Goal: Transaction & Acquisition: Download file/media

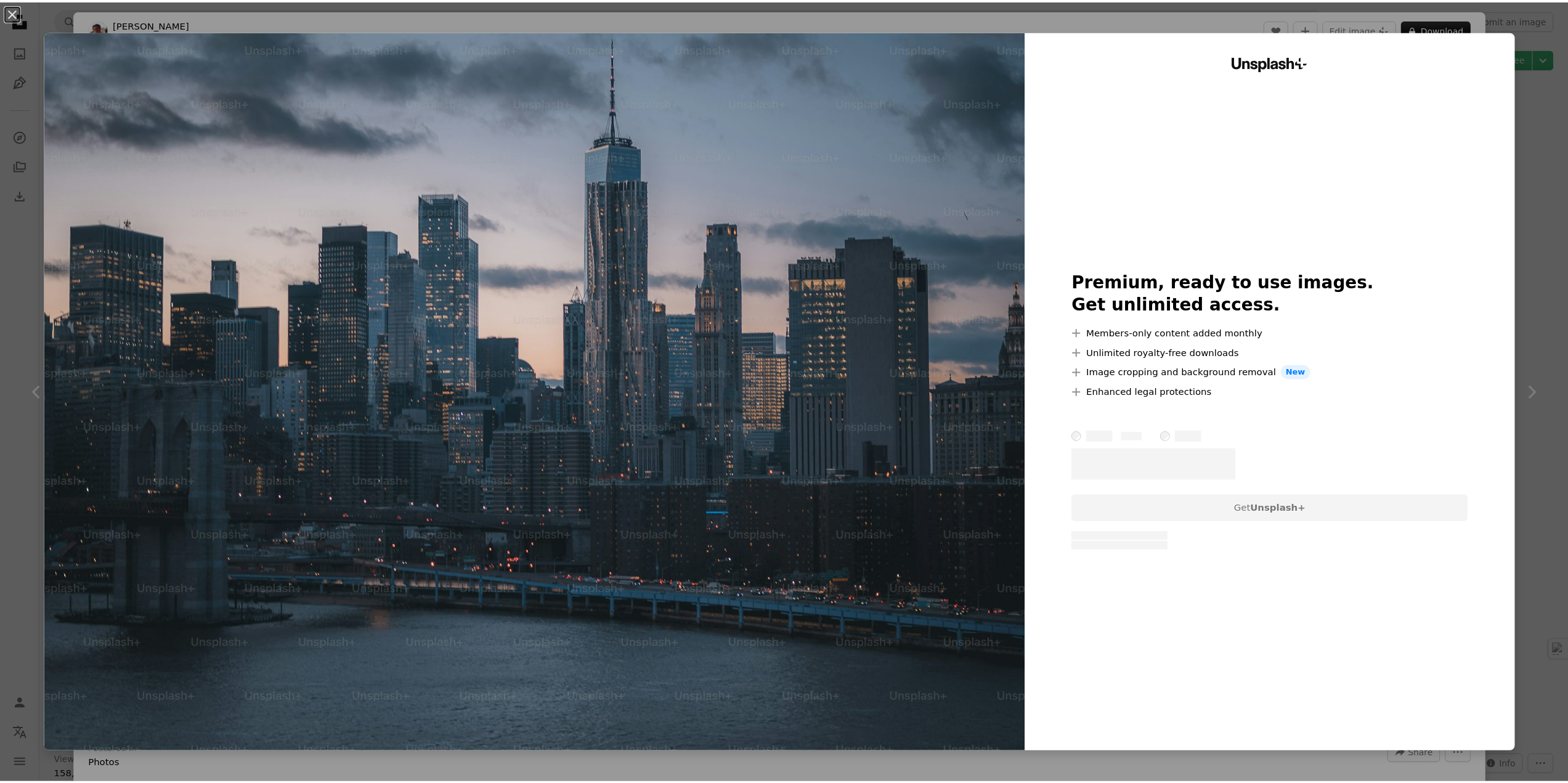
scroll to position [1849, 0]
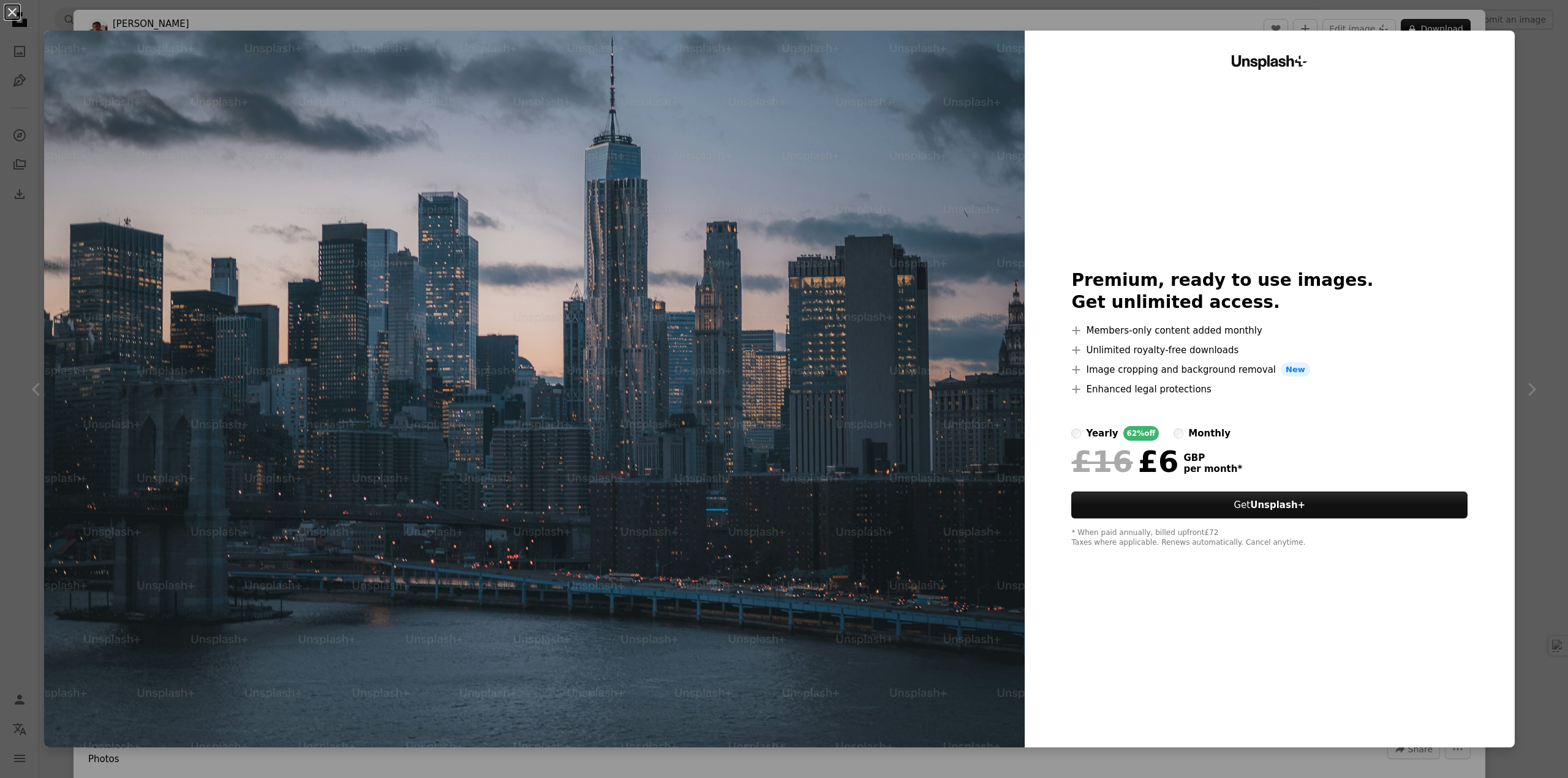
click at [938, 226] on img at bounding box center [534, 389] width 981 height 717
click at [1511, 130] on div "An X shape Unsplash+ Premium, ready to use images. Get unlimited access. A plus…" at bounding box center [784, 389] width 1568 height 778
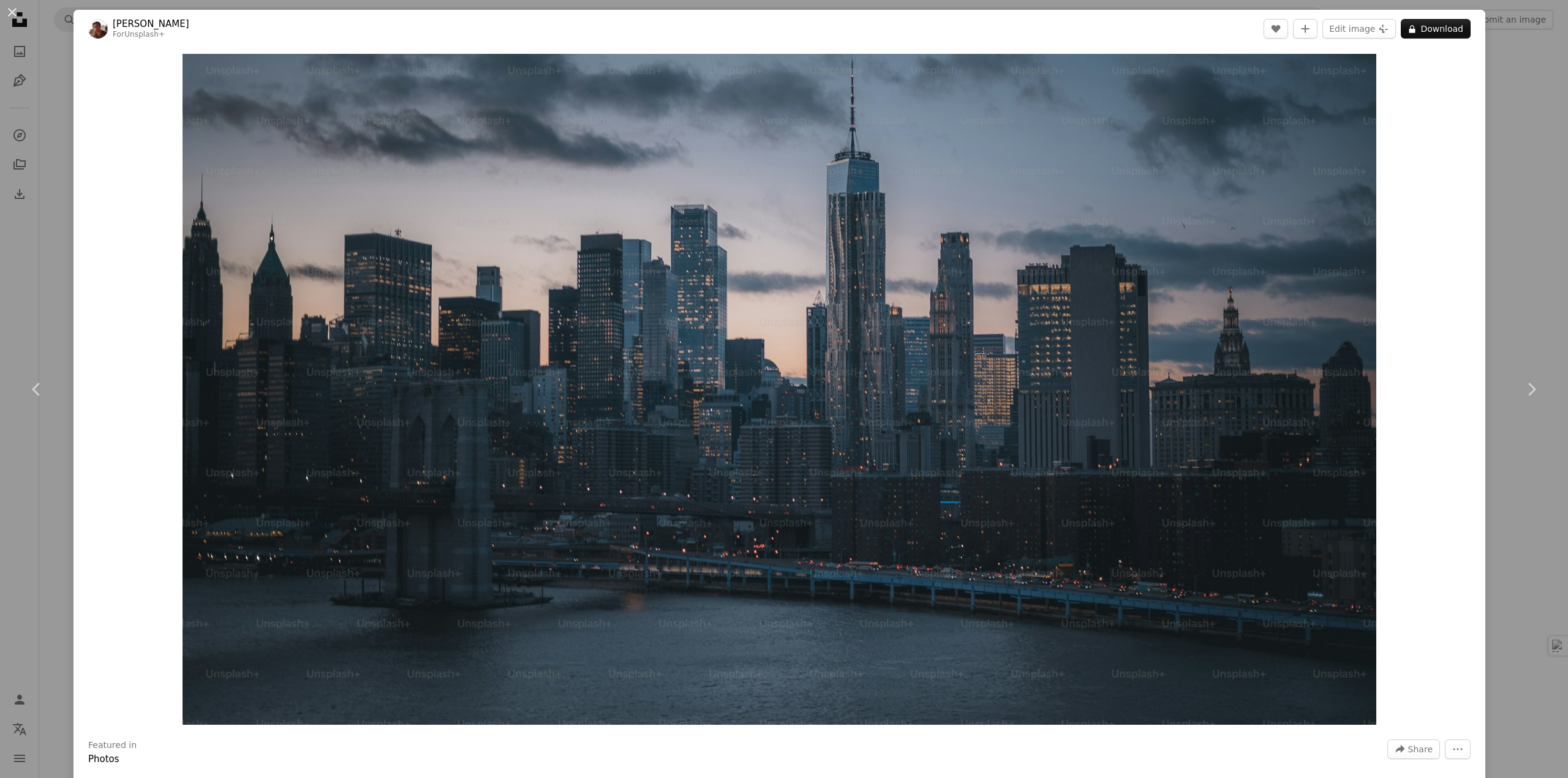
click at [1472, 63] on div "Zoom in" at bounding box center [780, 389] width 1412 height 683
click at [1521, 387] on icon "Chevron right" at bounding box center [1531, 389] width 19 height 19
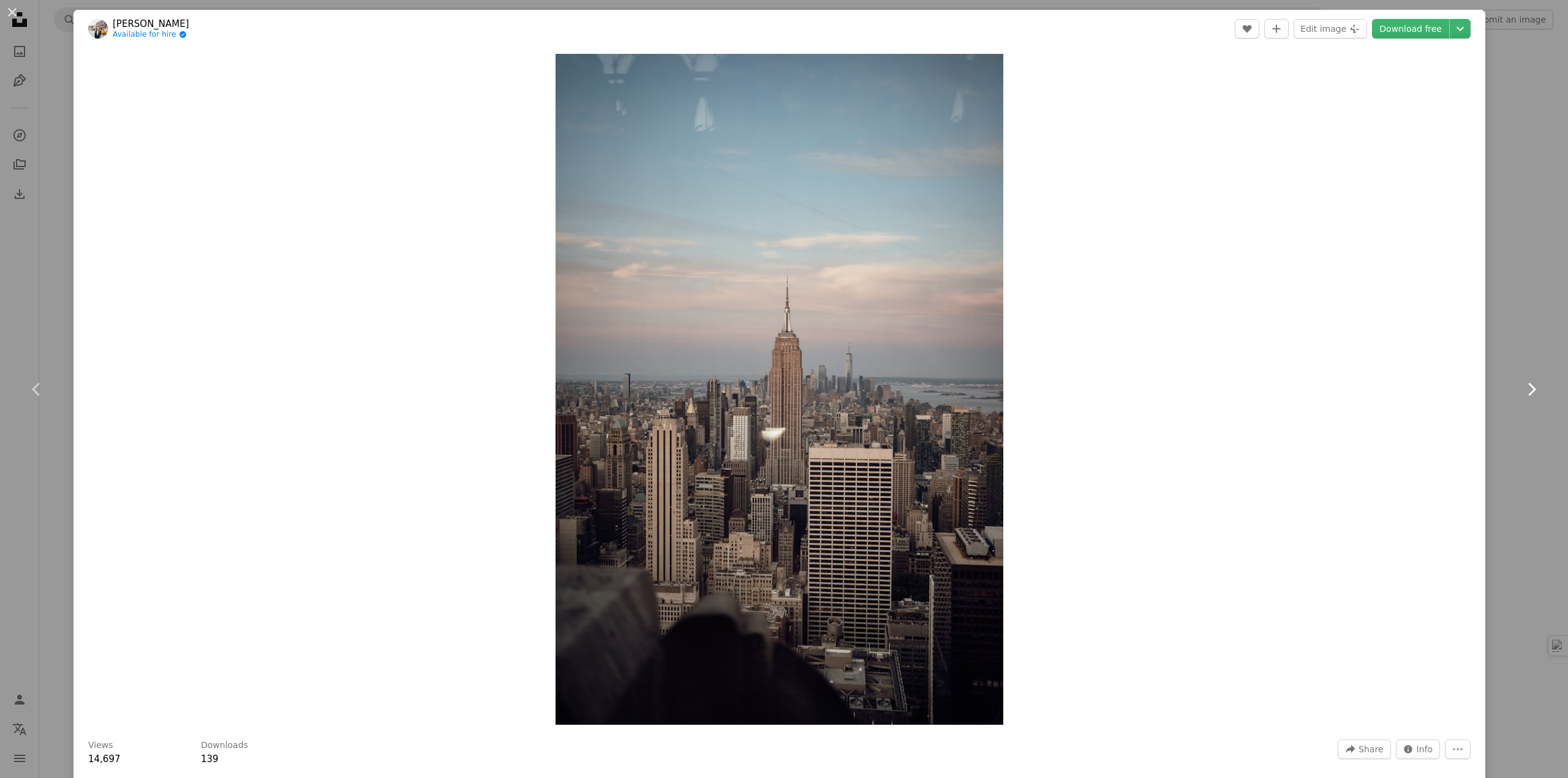
click at [1521, 387] on icon "Chevron right" at bounding box center [1531, 389] width 19 height 19
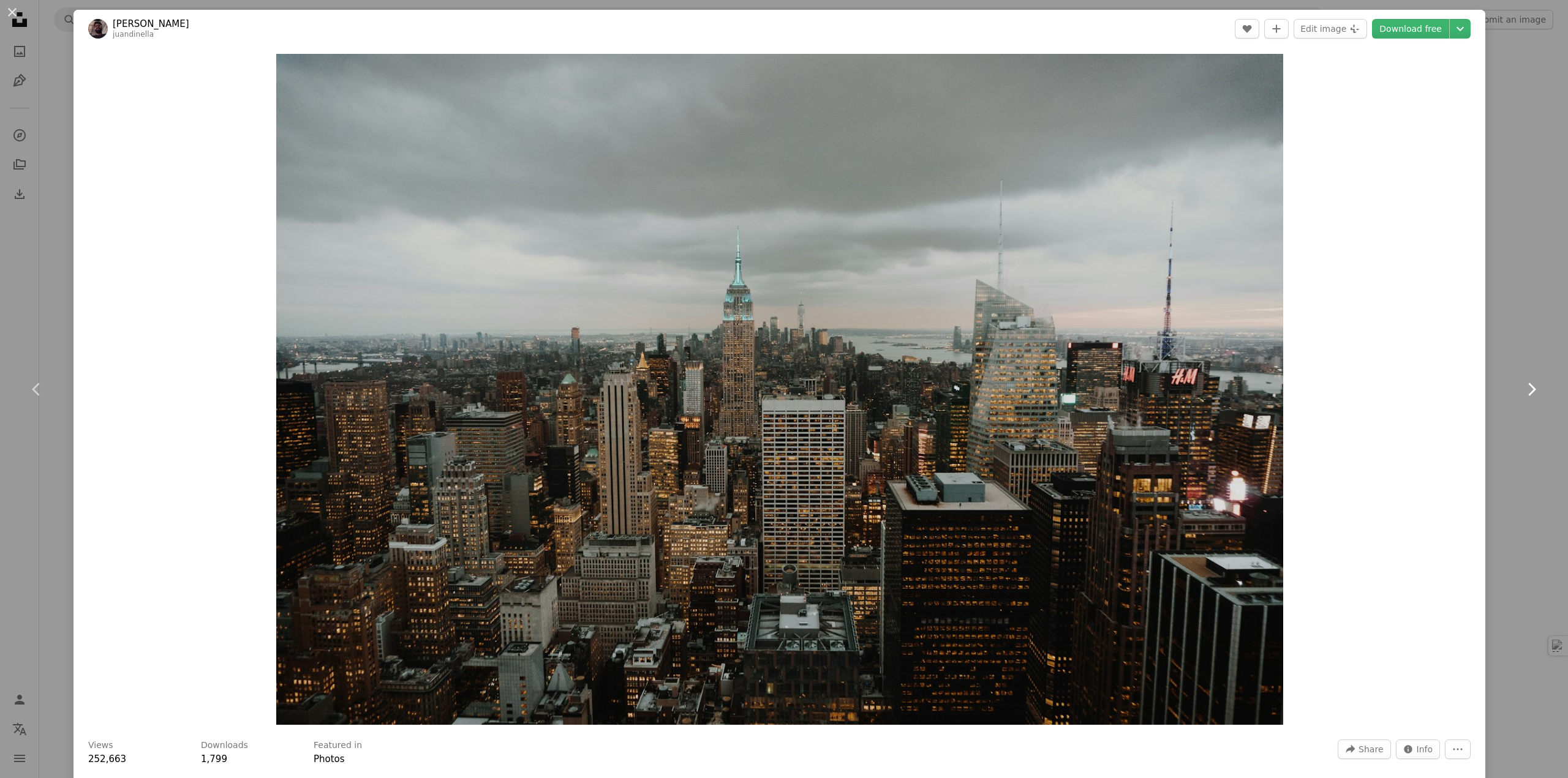
click at [1521, 387] on icon "Chevron right" at bounding box center [1531, 389] width 19 height 19
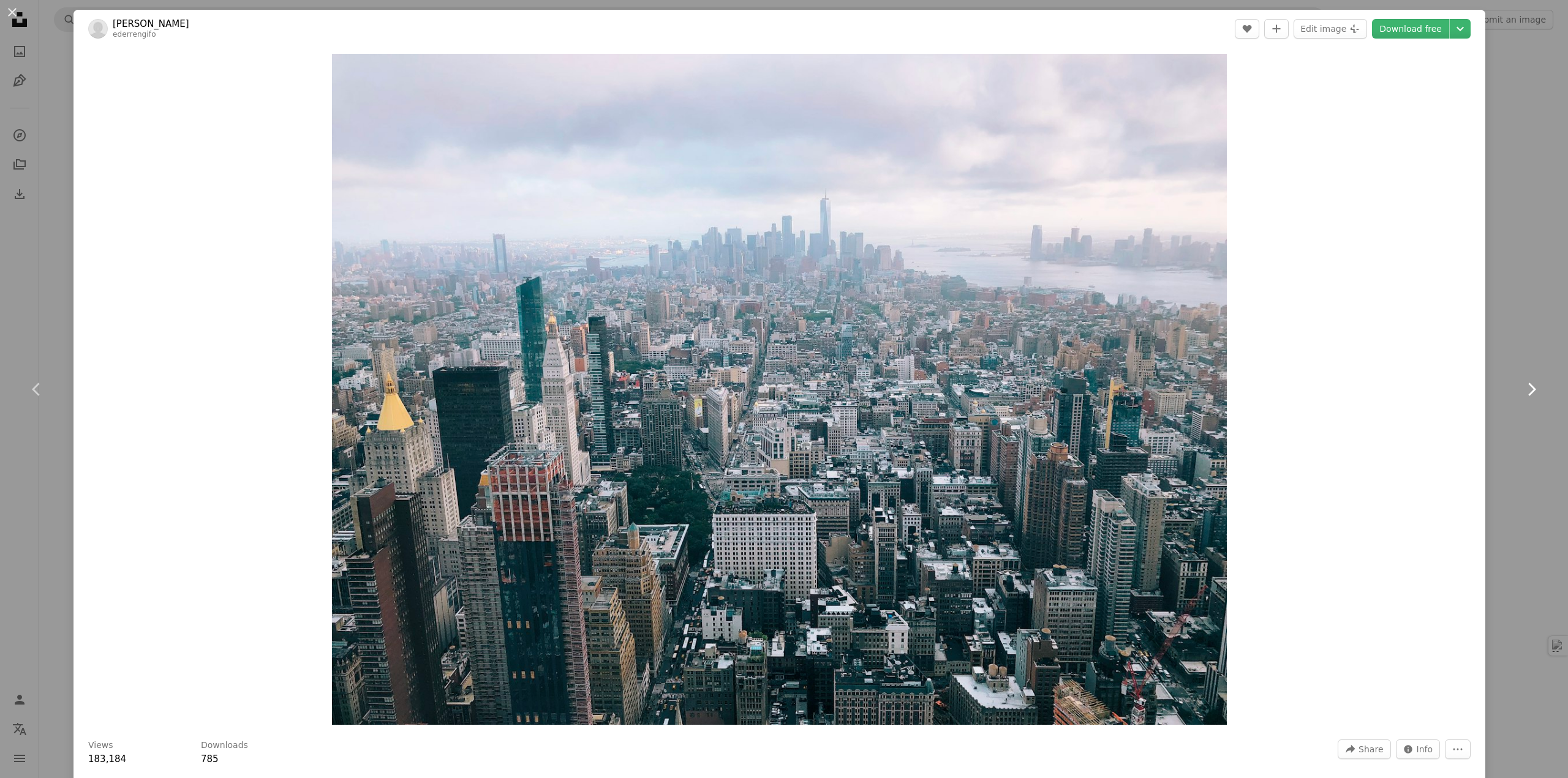
click at [1521, 387] on icon "Chevron right" at bounding box center [1531, 389] width 19 height 19
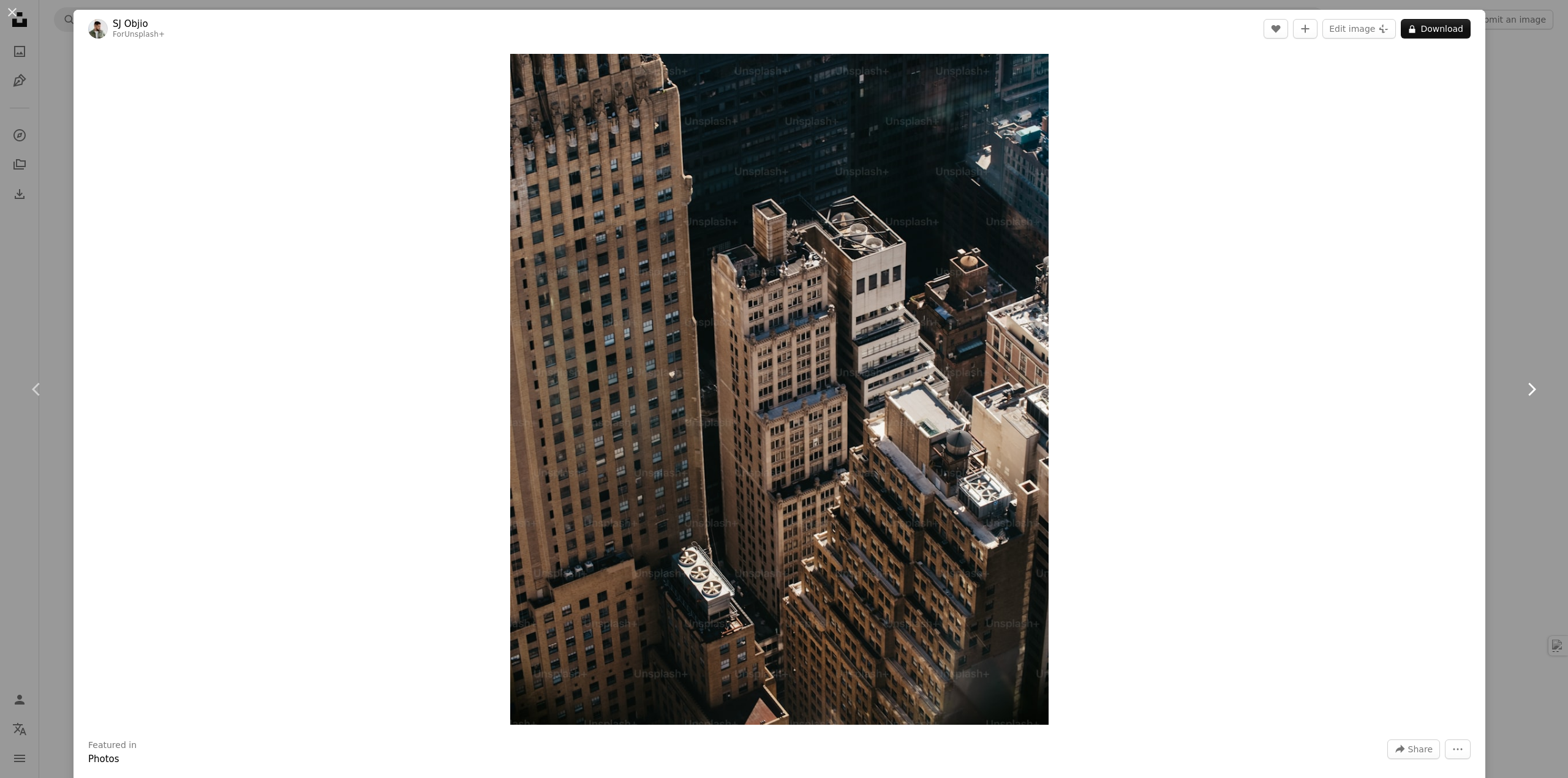
click at [1521, 387] on icon "Chevron right" at bounding box center [1531, 389] width 19 height 19
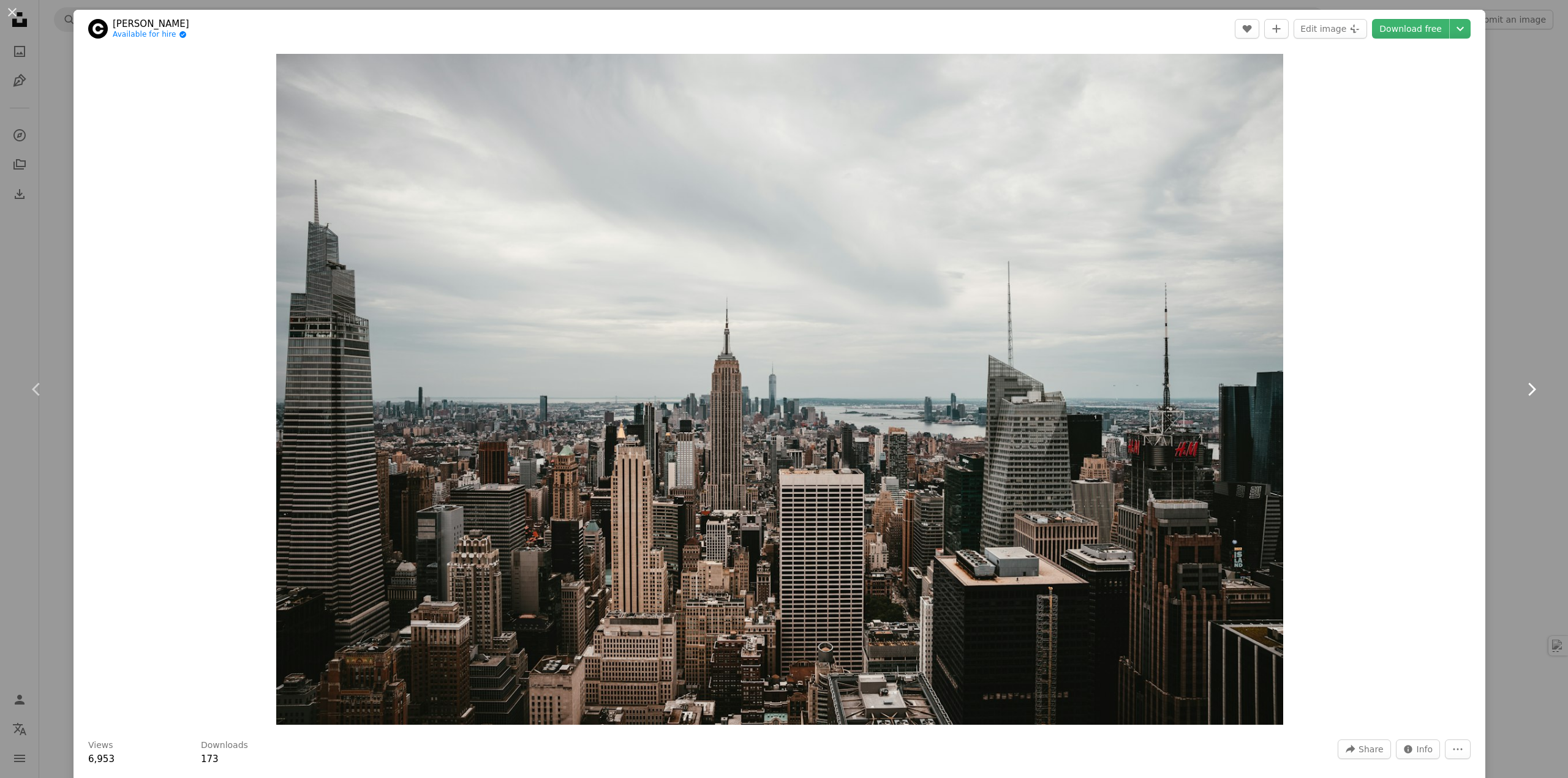
click at [1521, 387] on icon "Chevron right" at bounding box center [1531, 389] width 19 height 19
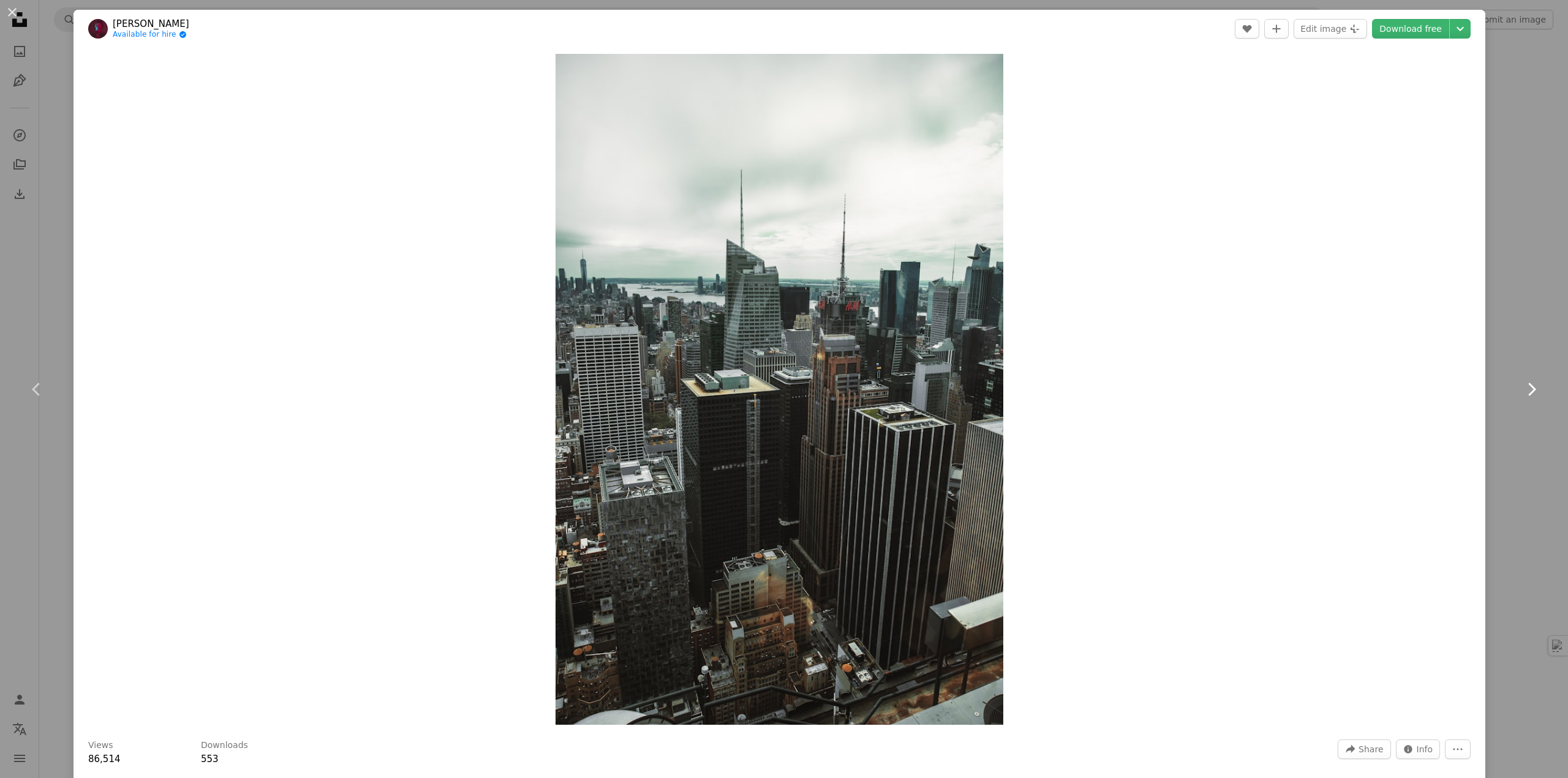
click at [1521, 387] on icon "Chevron right" at bounding box center [1531, 389] width 19 height 19
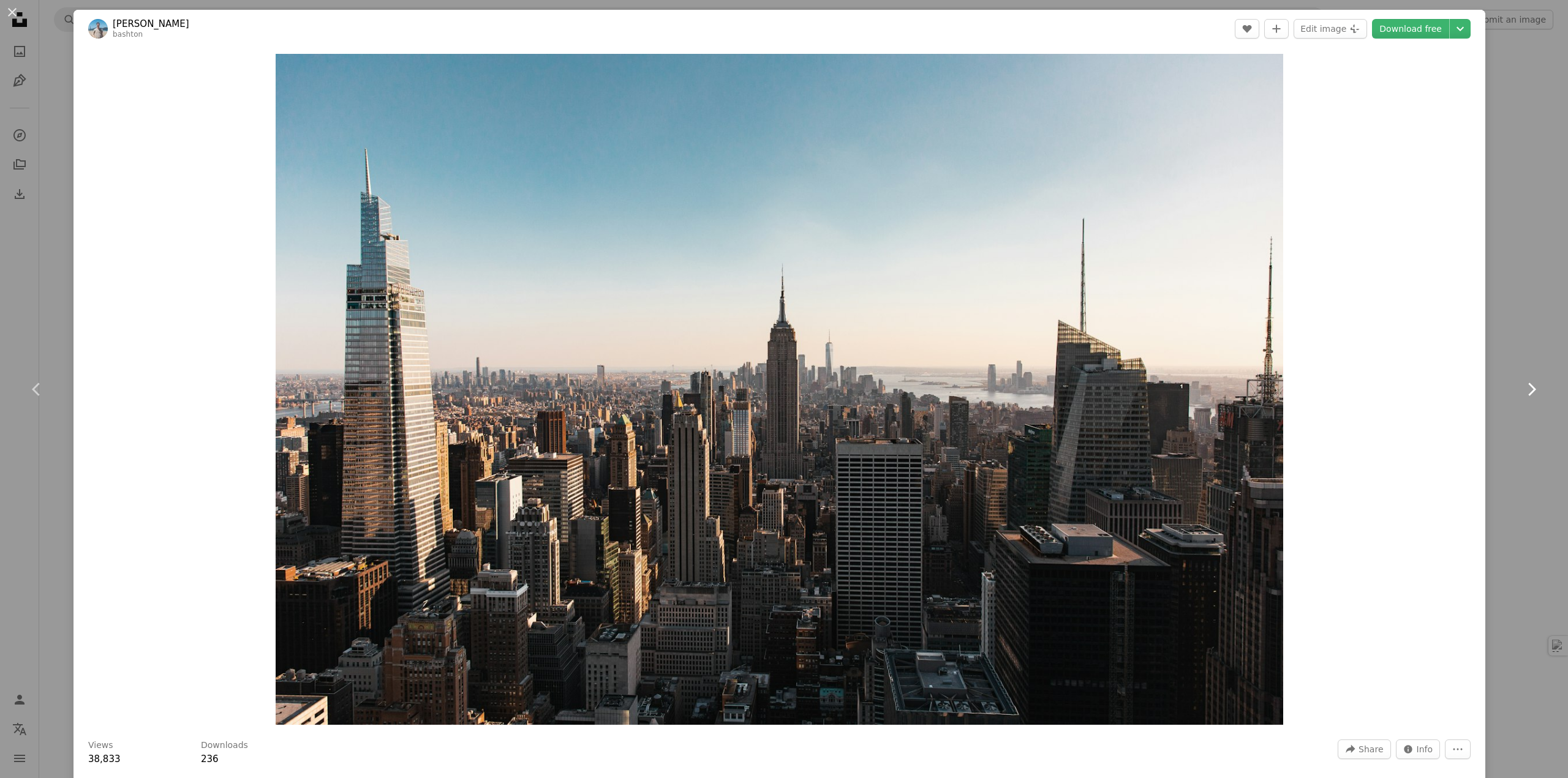
click at [1521, 387] on icon "Chevron right" at bounding box center [1531, 389] width 19 height 19
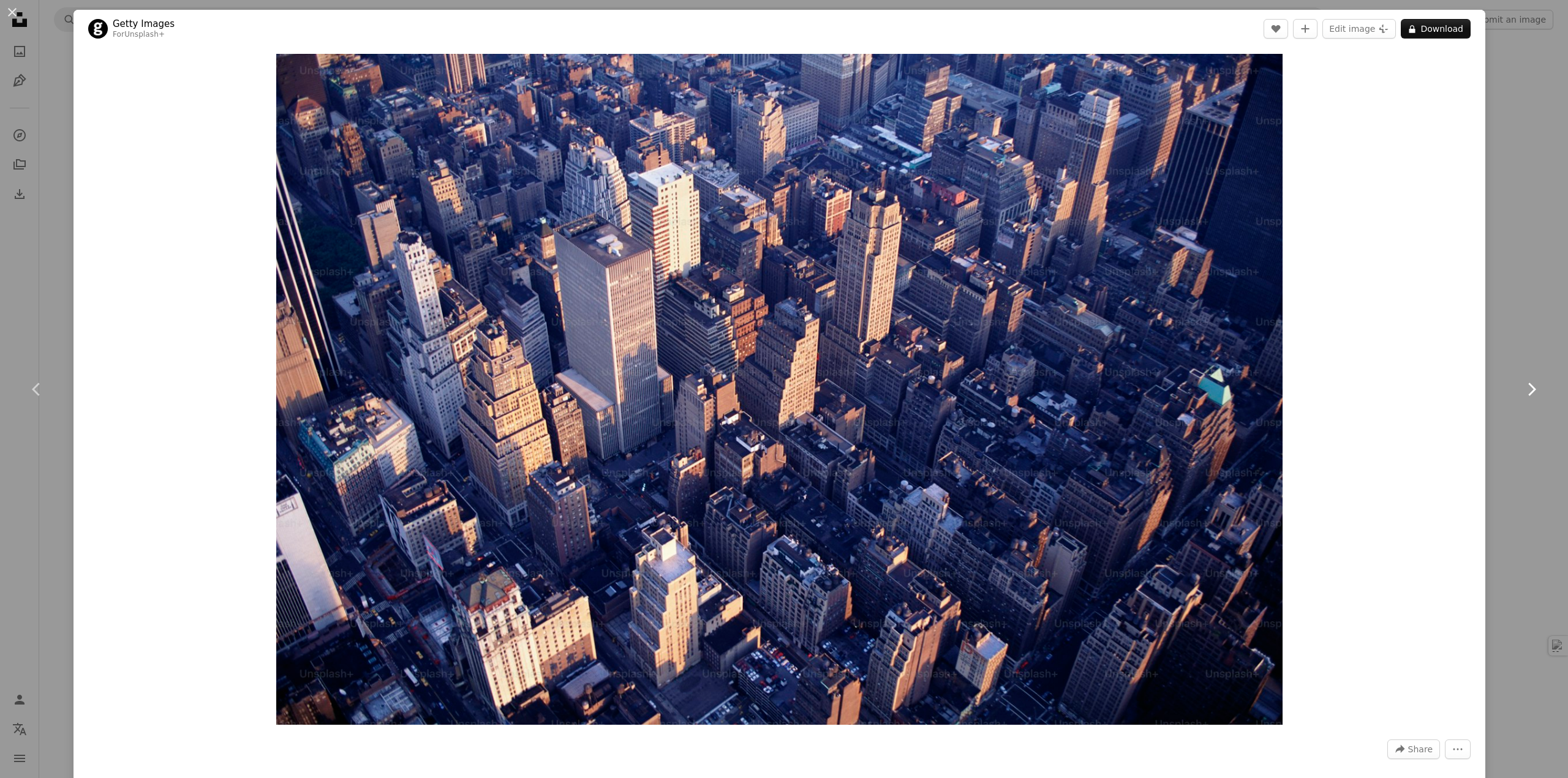
click at [1521, 387] on icon "Chevron right" at bounding box center [1531, 389] width 19 height 19
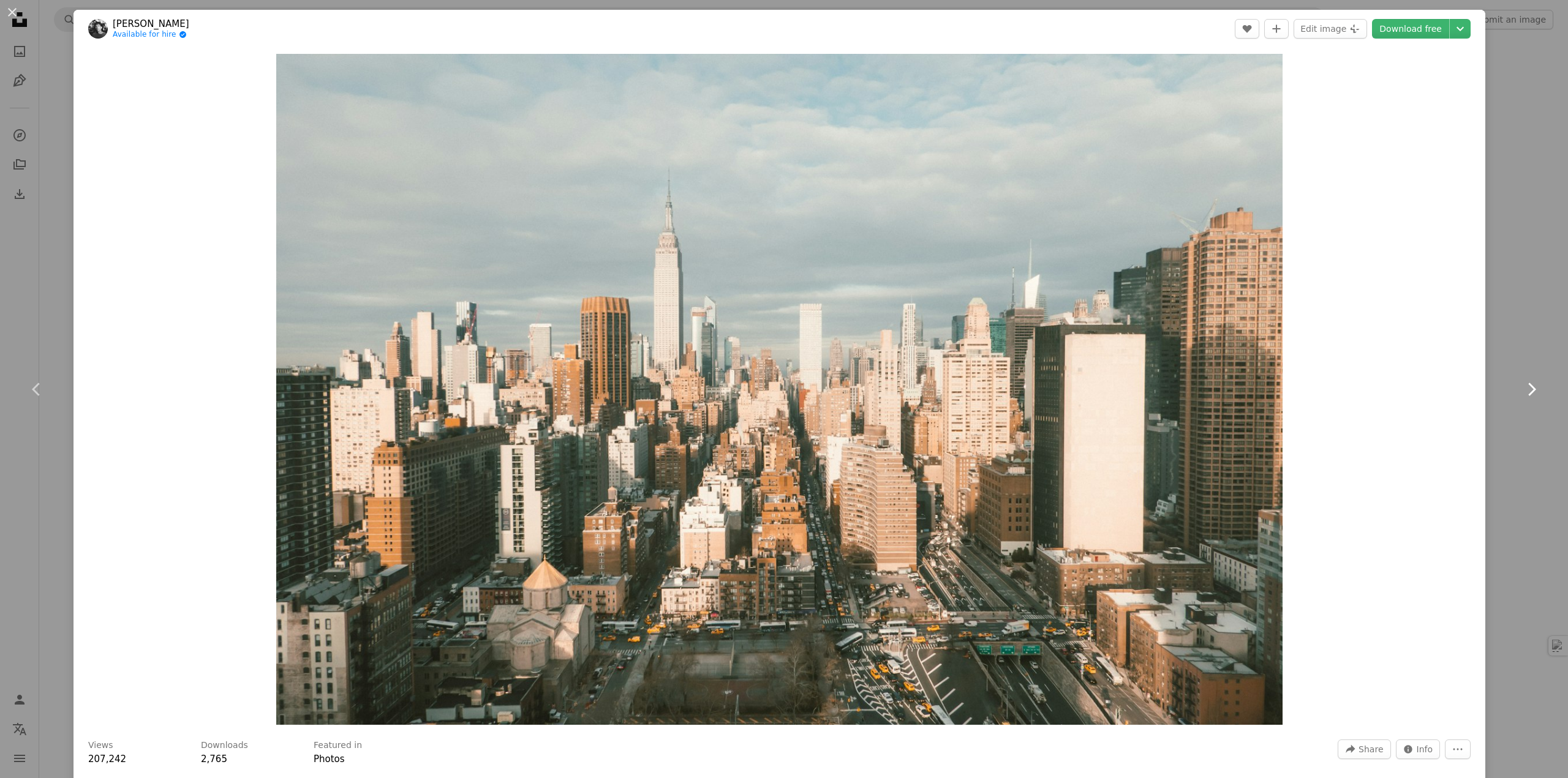
click at [1521, 387] on icon "Chevron right" at bounding box center [1531, 389] width 19 height 19
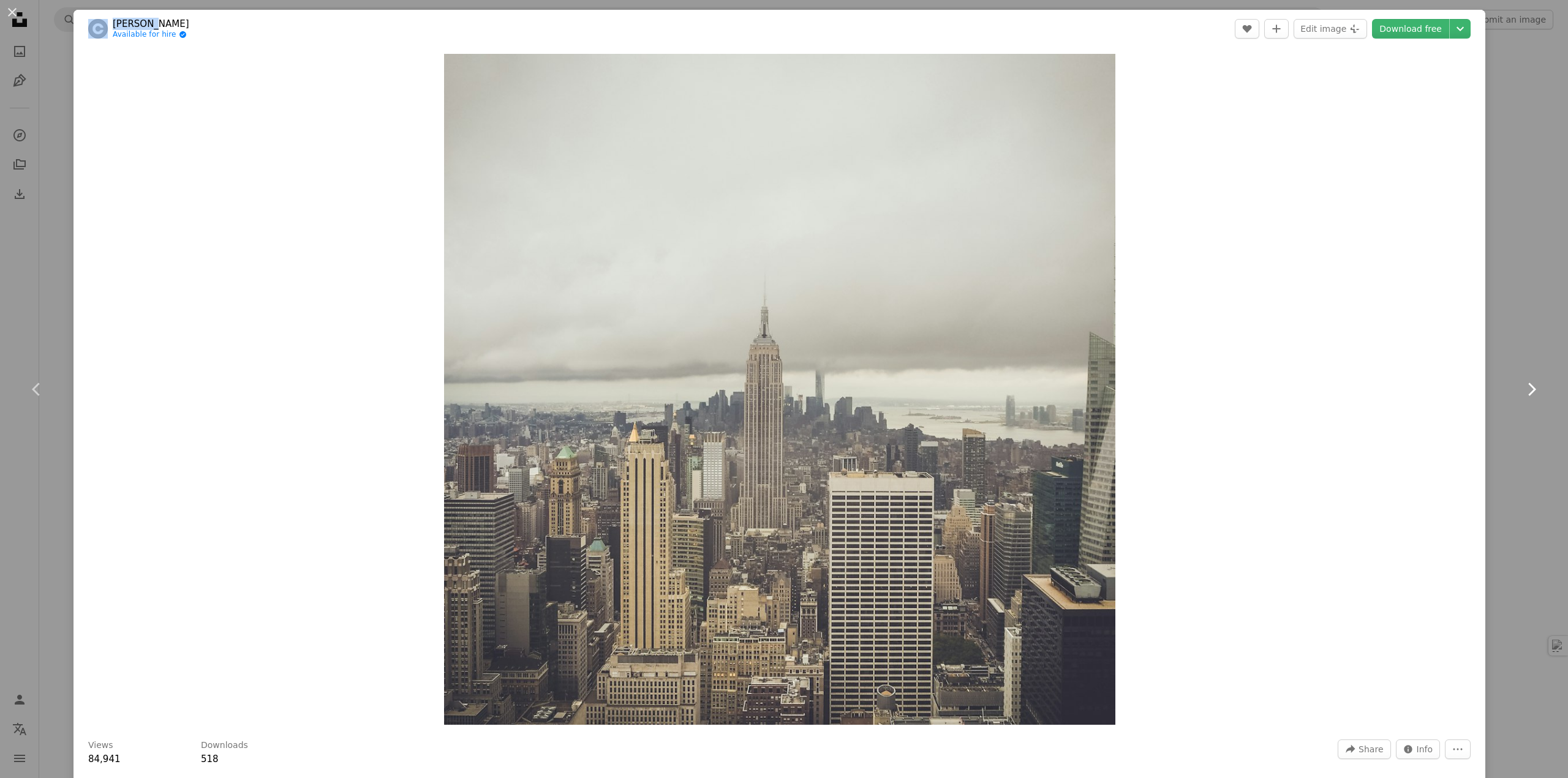
click at [1521, 387] on icon "Chevron right" at bounding box center [1531, 389] width 19 height 19
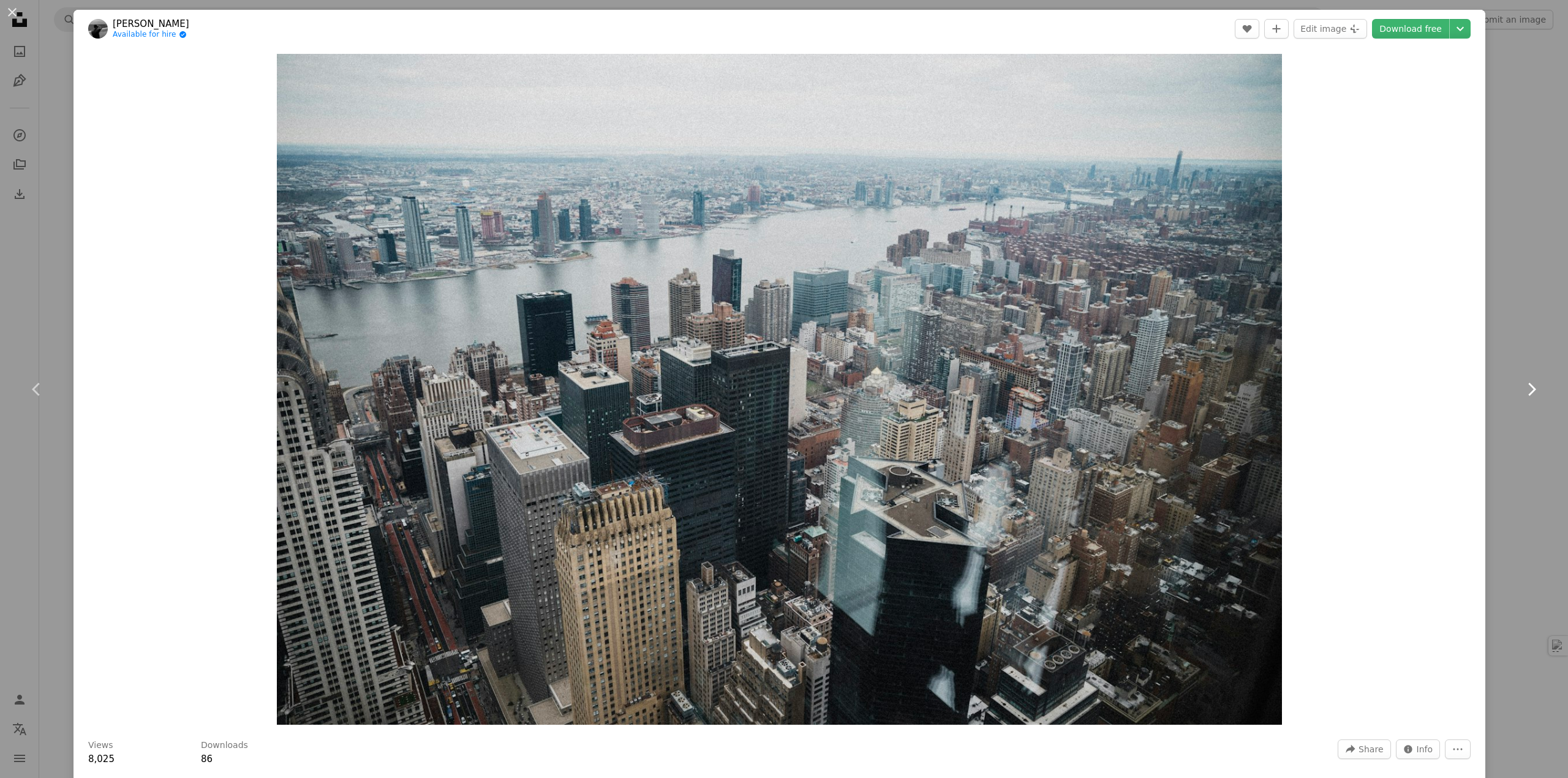
click at [1521, 387] on icon "Chevron right" at bounding box center [1531, 389] width 19 height 19
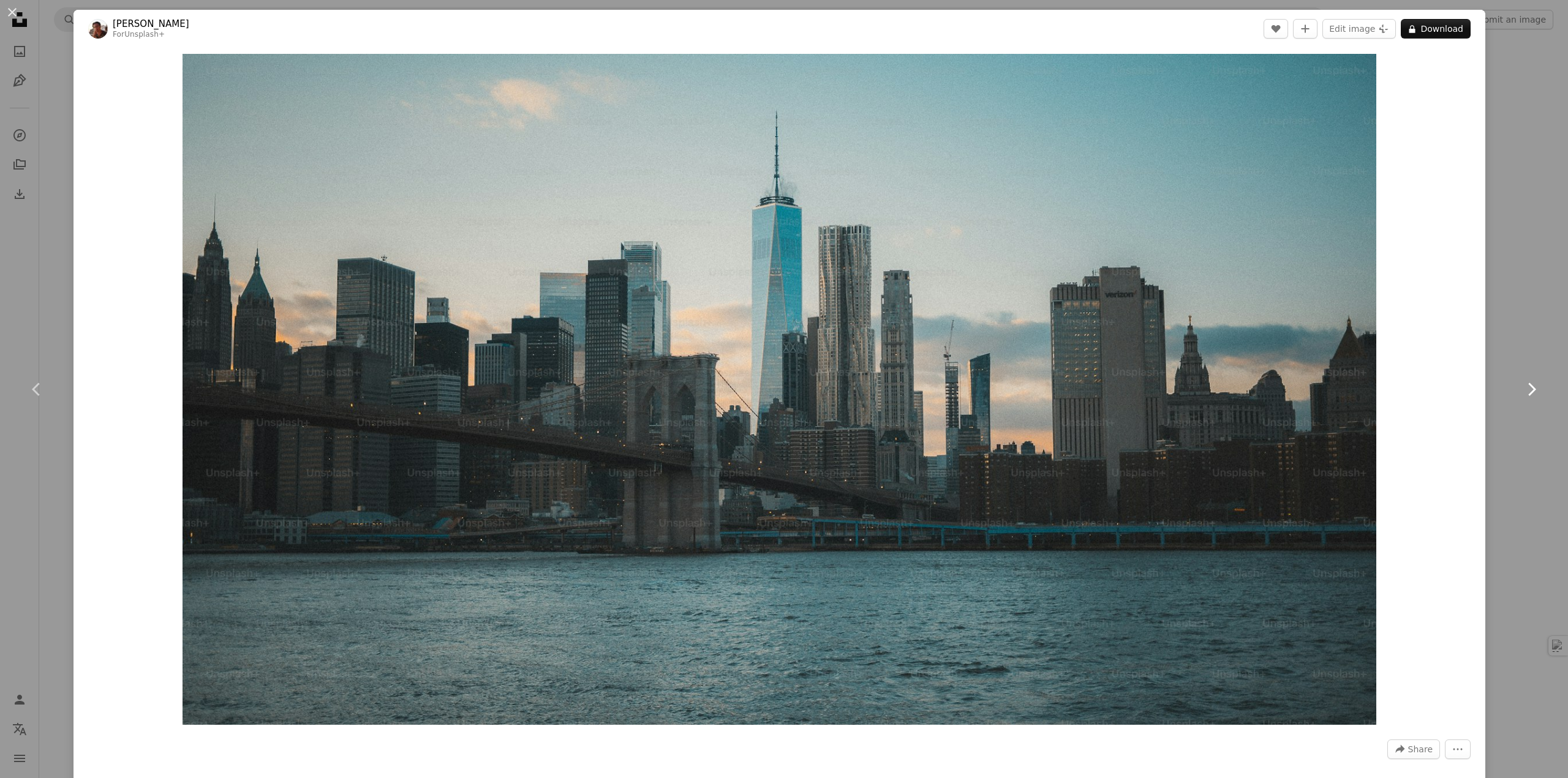
click at [1521, 387] on icon "Chevron right" at bounding box center [1531, 389] width 19 height 19
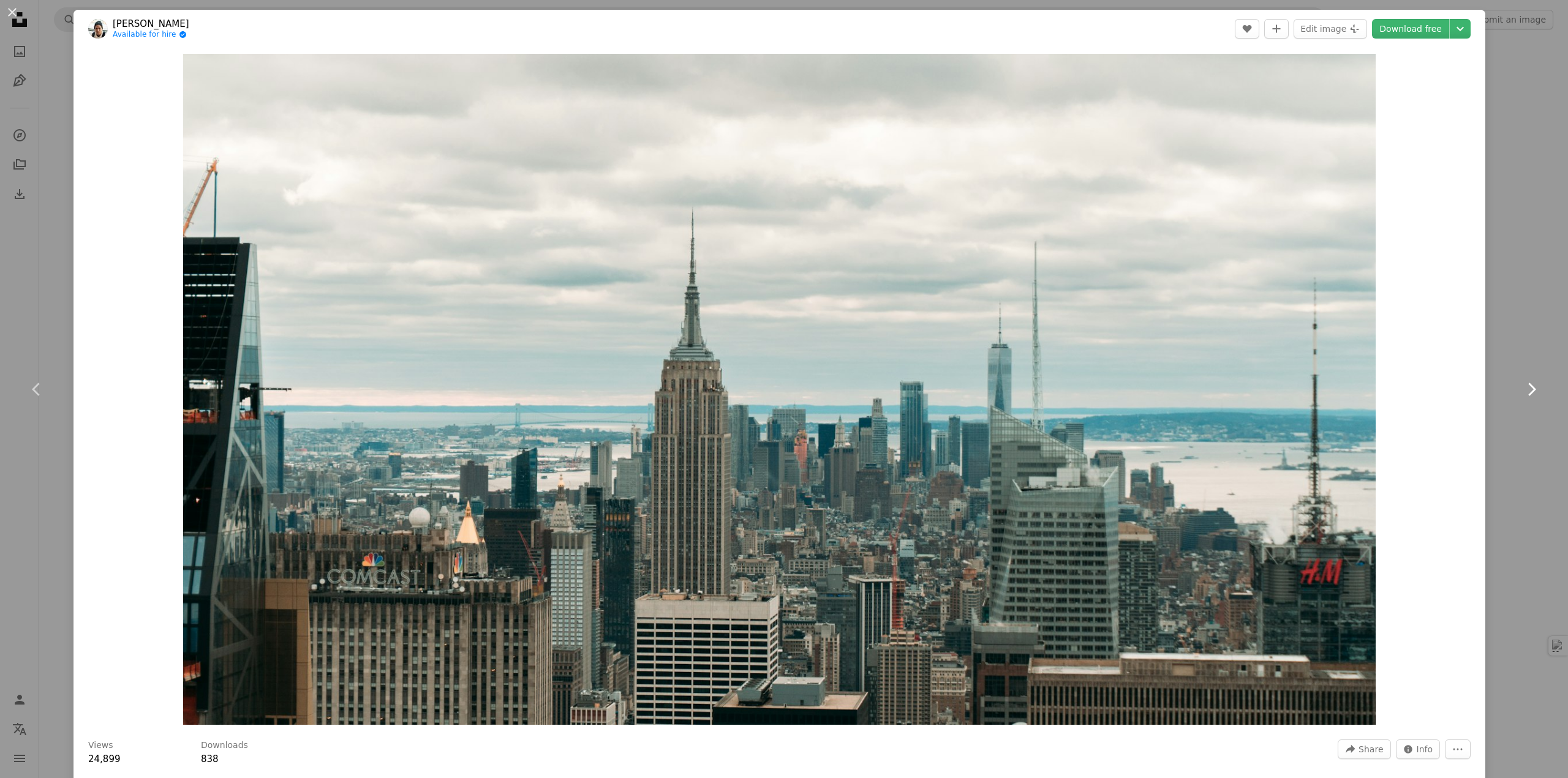
click at [1521, 387] on icon "Chevron right" at bounding box center [1531, 389] width 19 height 19
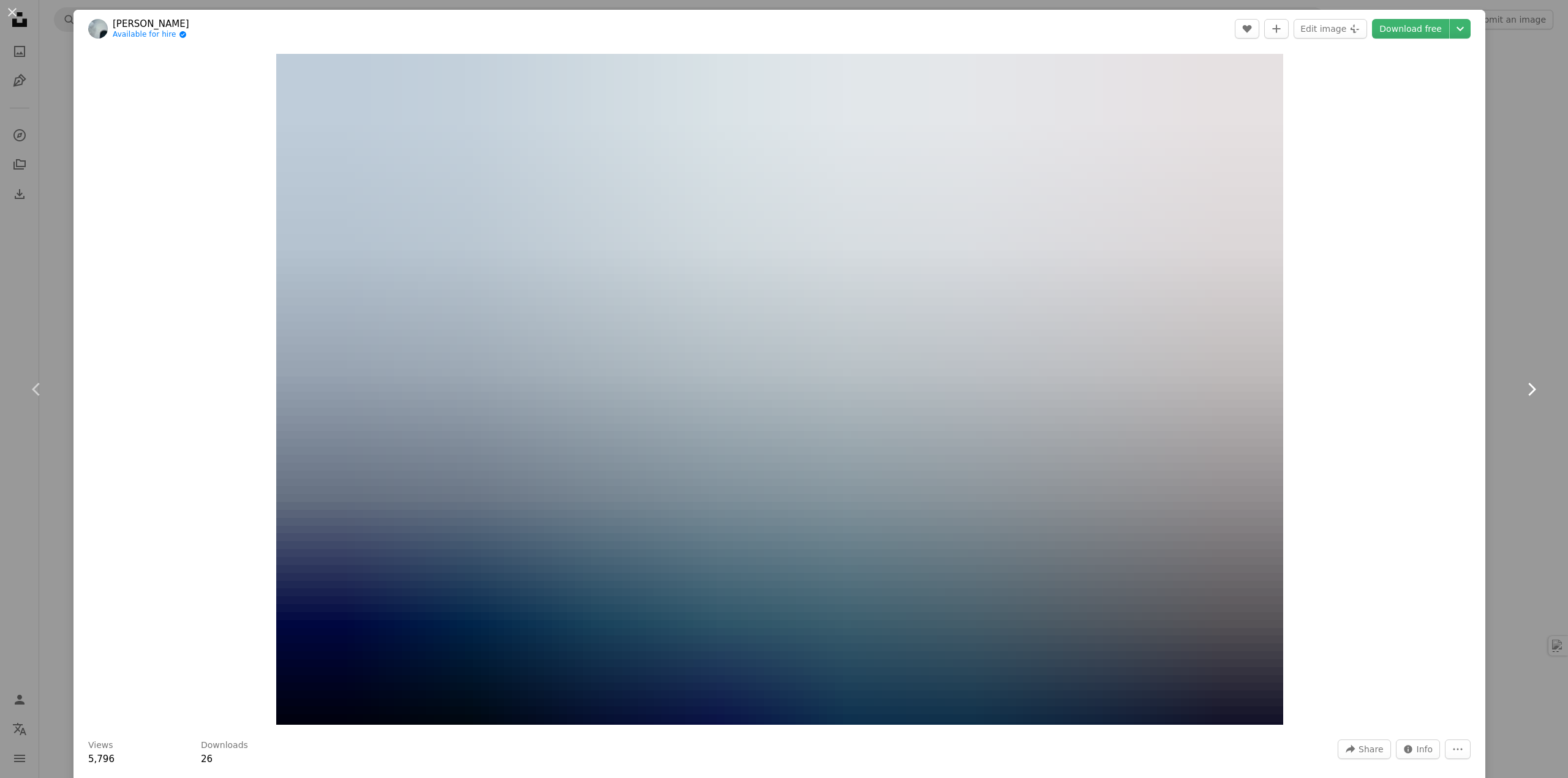
click at [1521, 387] on icon "Chevron right" at bounding box center [1531, 389] width 19 height 19
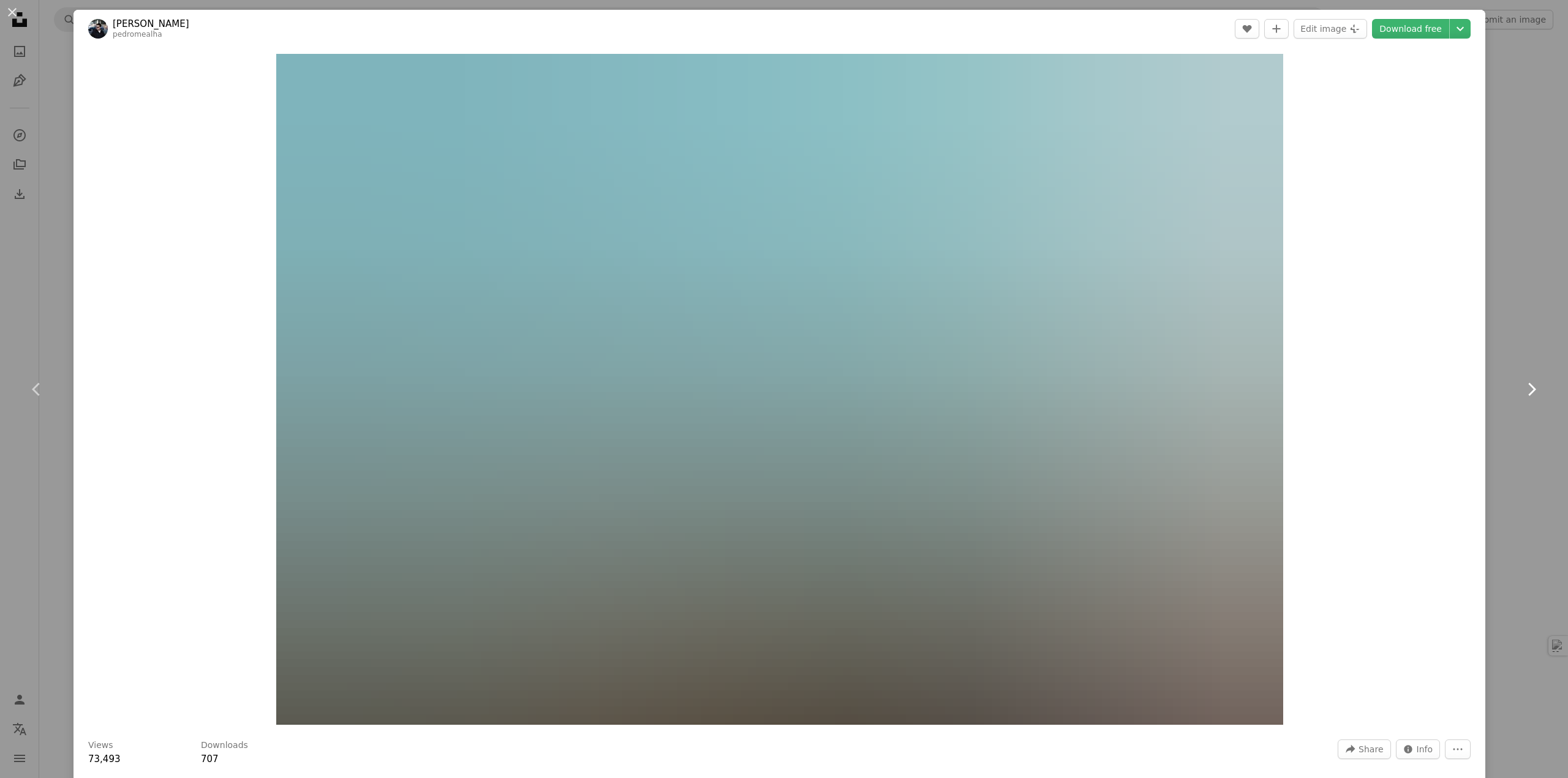
click at [1521, 387] on icon "Chevron right" at bounding box center [1531, 389] width 19 height 19
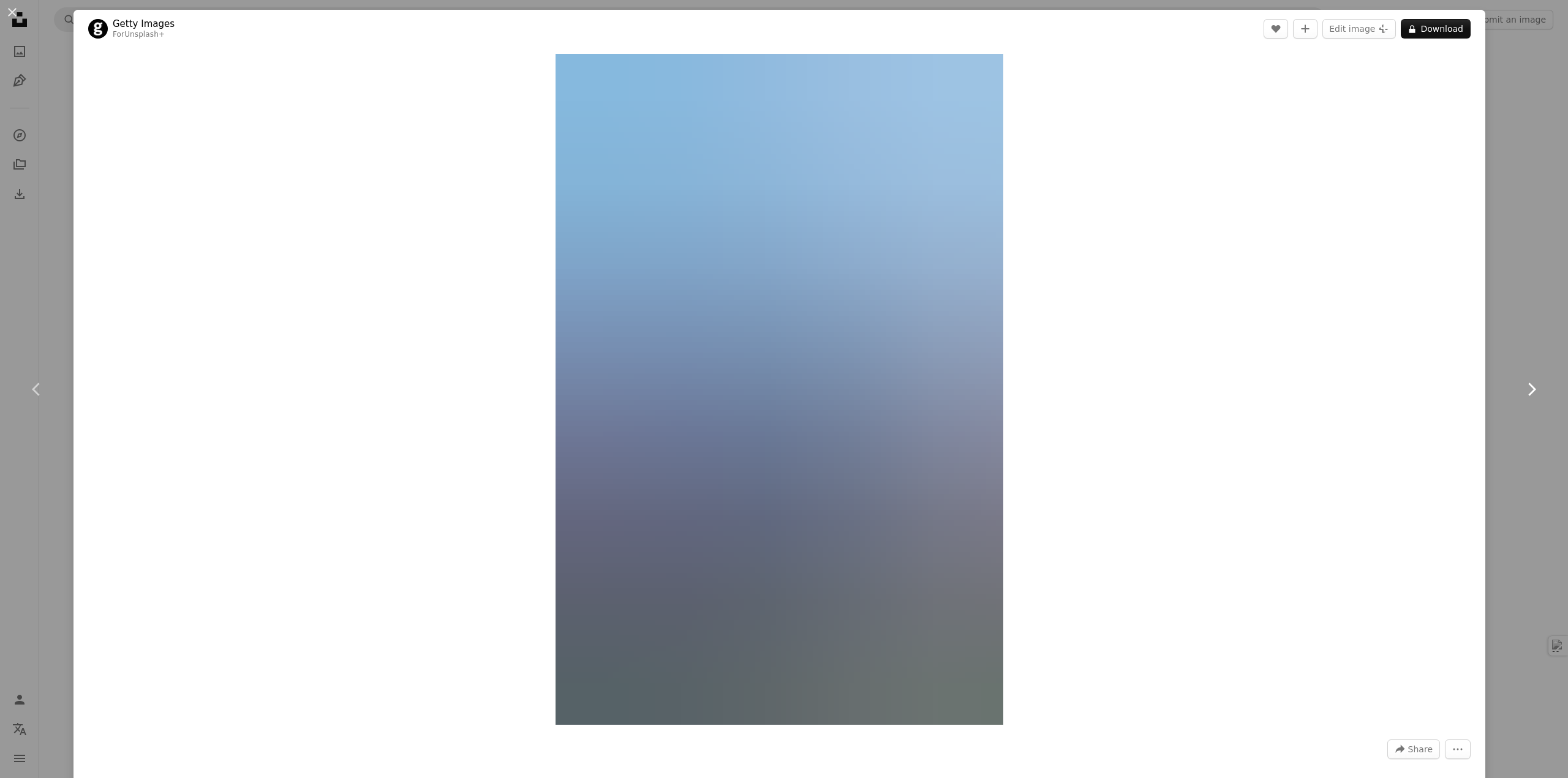
click at [1521, 387] on icon "Chevron right" at bounding box center [1531, 389] width 19 height 19
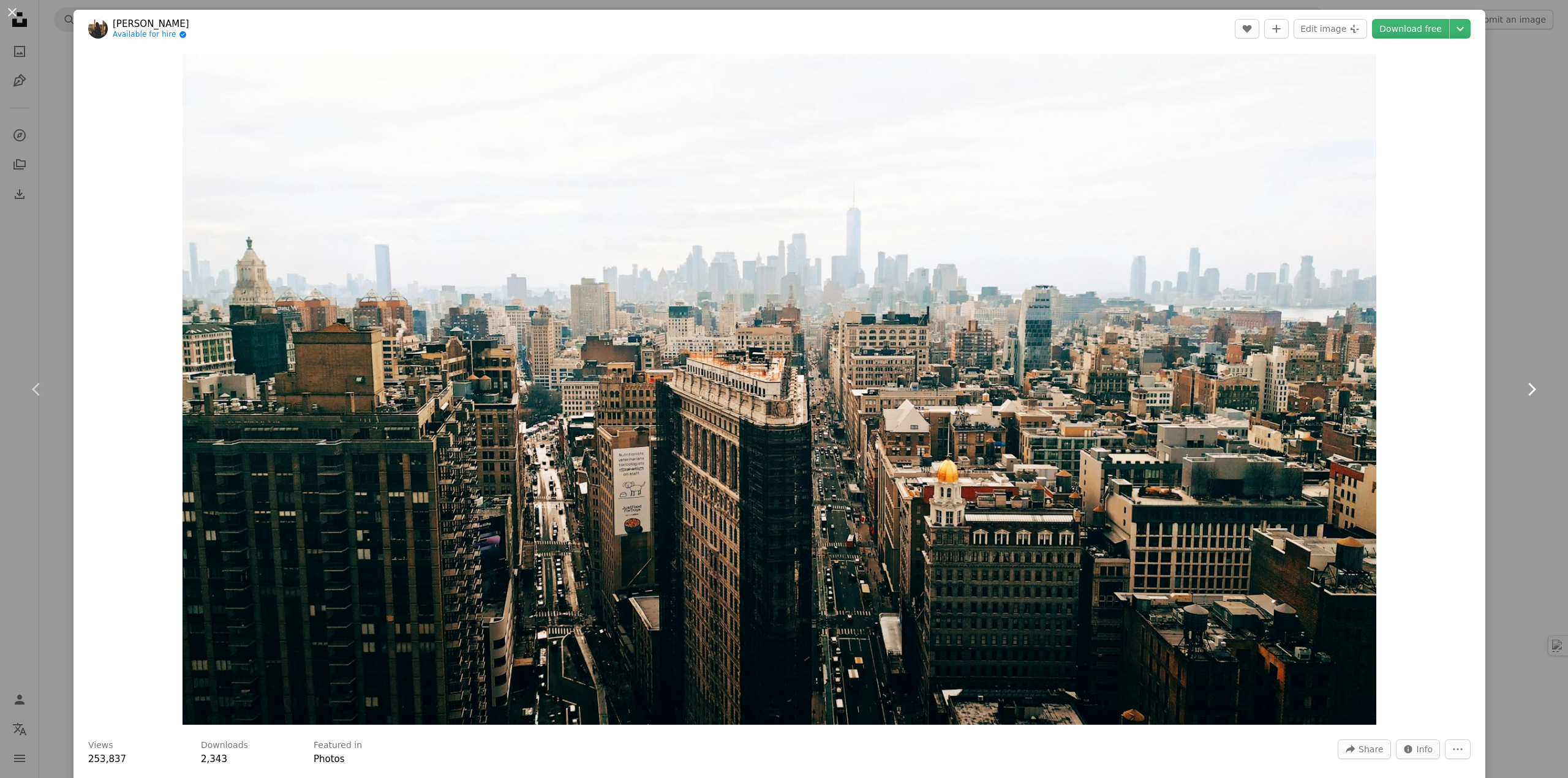
click at [1521, 387] on icon "Chevron right" at bounding box center [1531, 389] width 19 height 19
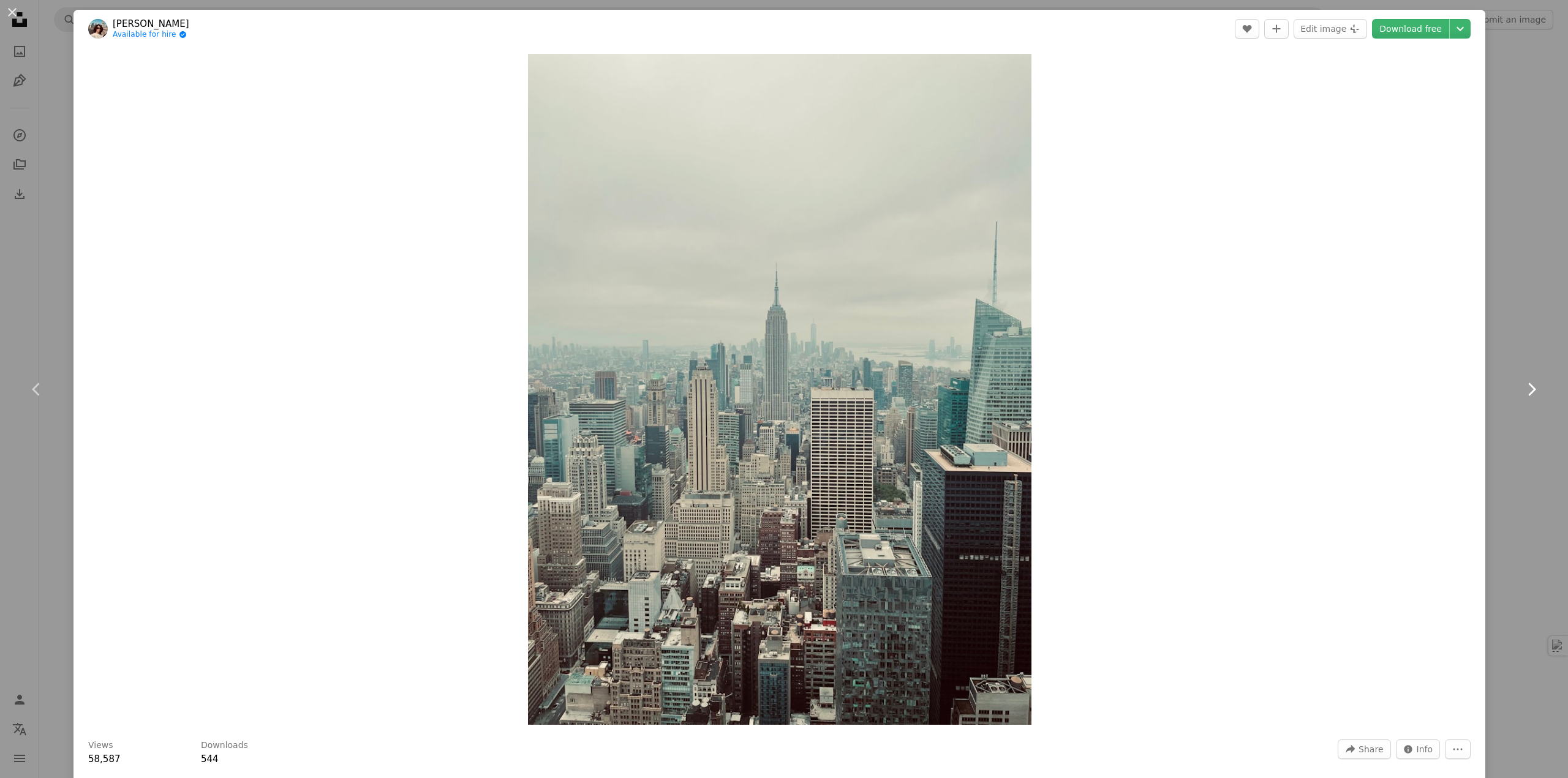
click at [1521, 387] on icon "Chevron right" at bounding box center [1531, 389] width 19 height 19
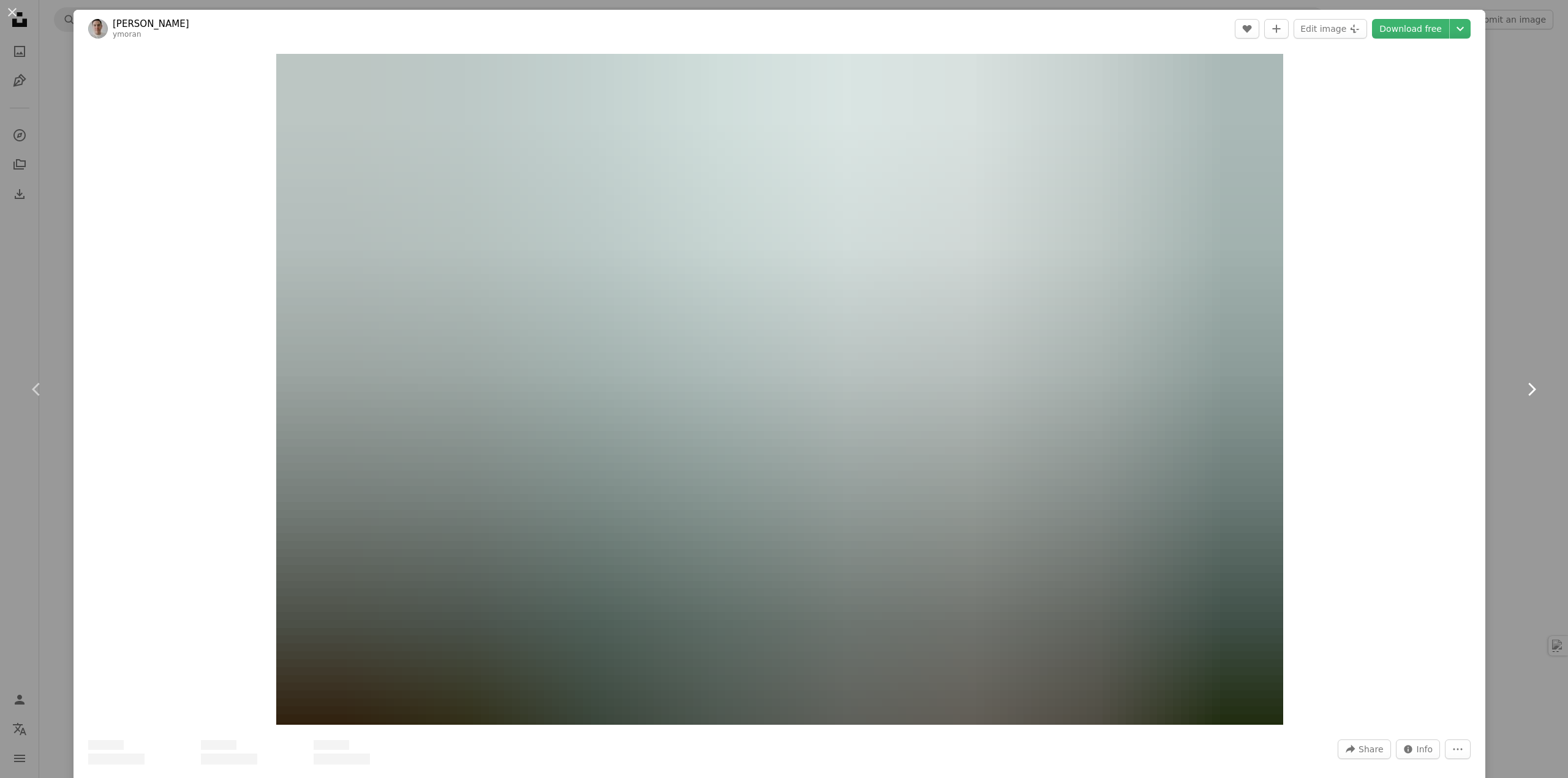
click at [1521, 387] on icon "Chevron right" at bounding box center [1531, 389] width 19 height 19
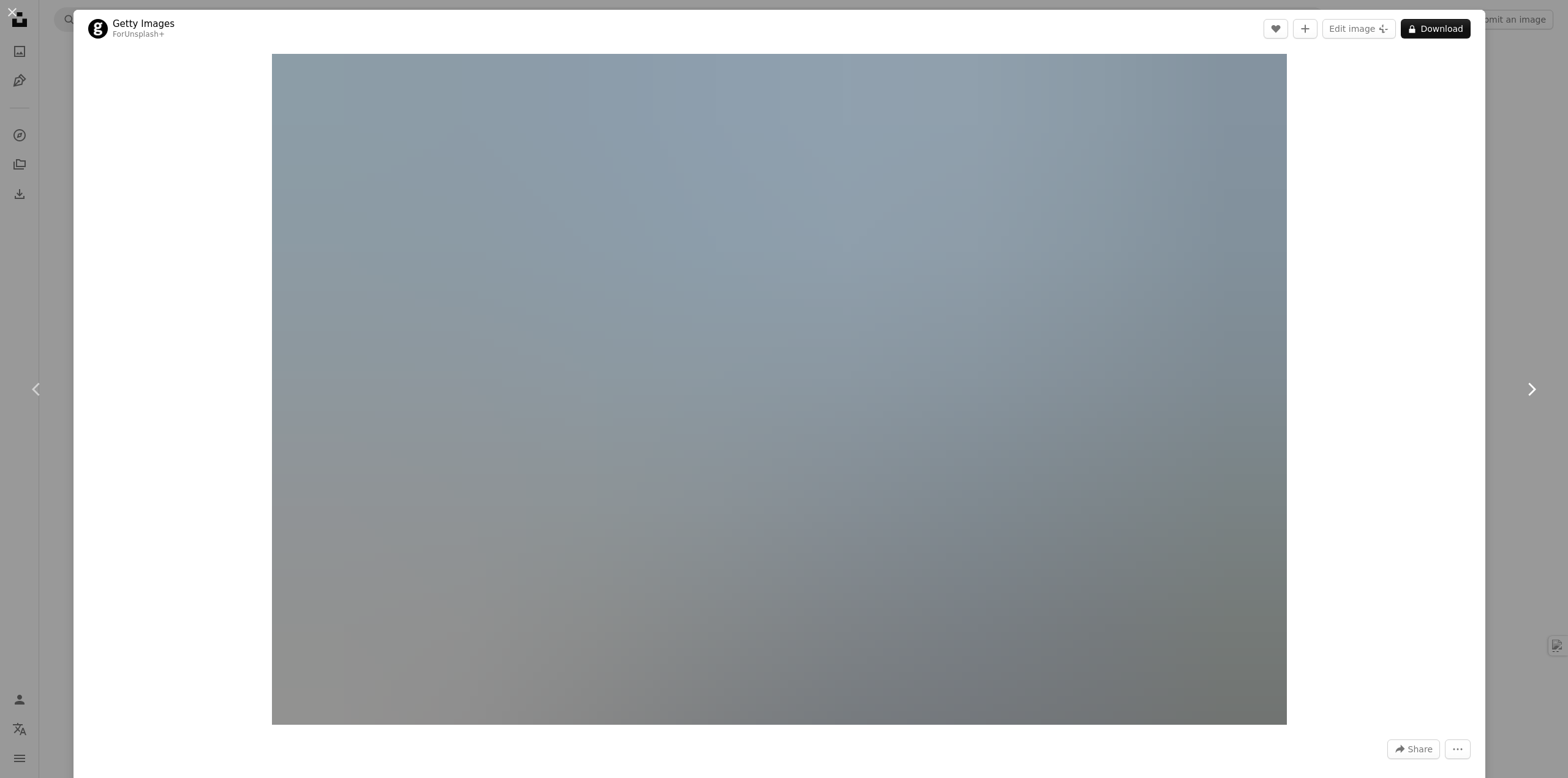
click at [1521, 387] on icon "Chevron right" at bounding box center [1531, 389] width 19 height 19
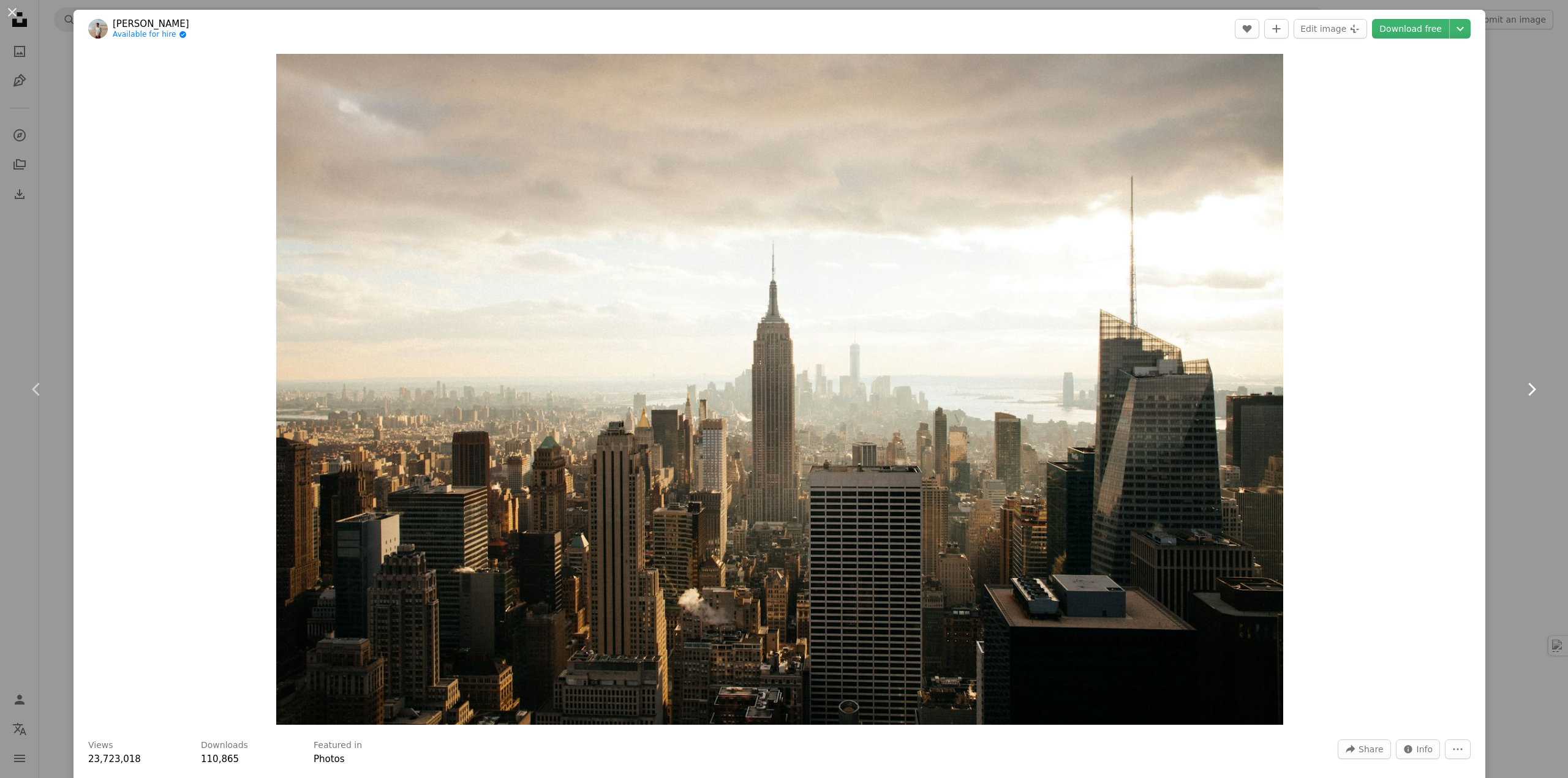
click at [1521, 387] on icon "Chevron right" at bounding box center [1531, 389] width 19 height 19
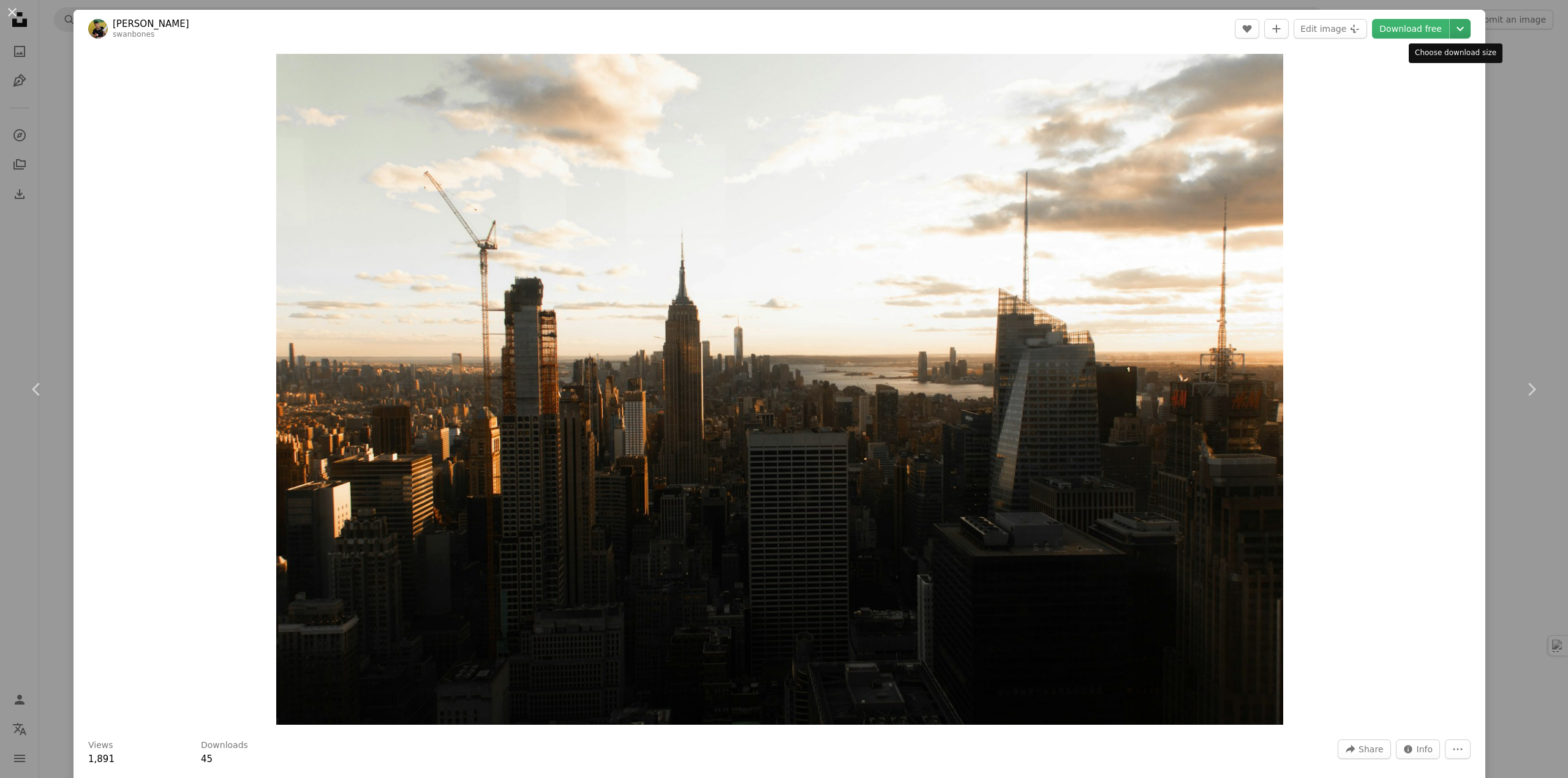
click at [1451, 28] on icon "Chevron down" at bounding box center [1460, 29] width 19 height 14
click at [1406, 135] on span "( 6000 x 4000 )" at bounding box center [1435, 135] width 60 height 10
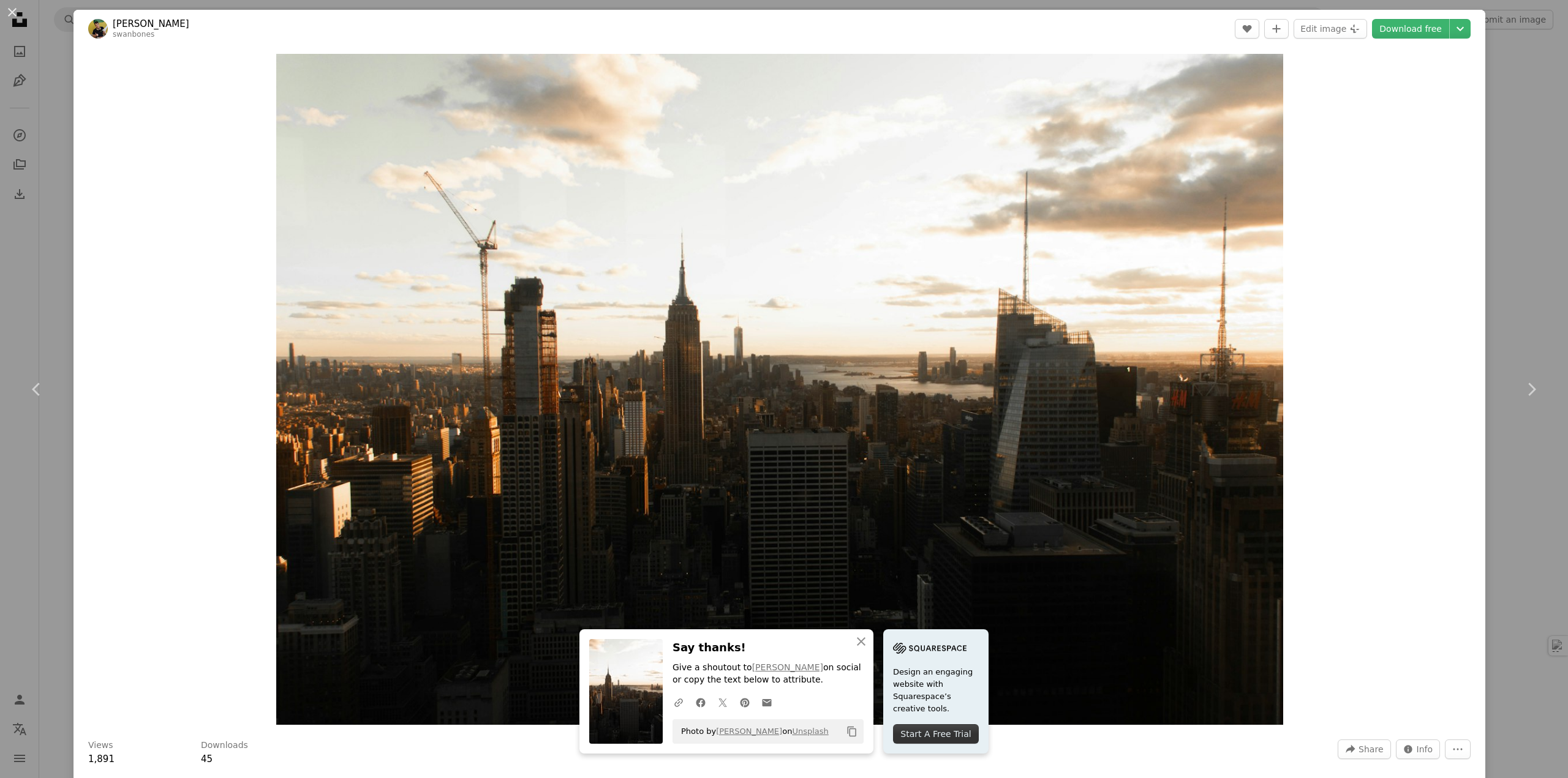
click at [1517, 62] on div "An X shape Chevron left Chevron right An X shape Close Say thanks! Give a shout…" at bounding box center [784, 389] width 1568 height 778
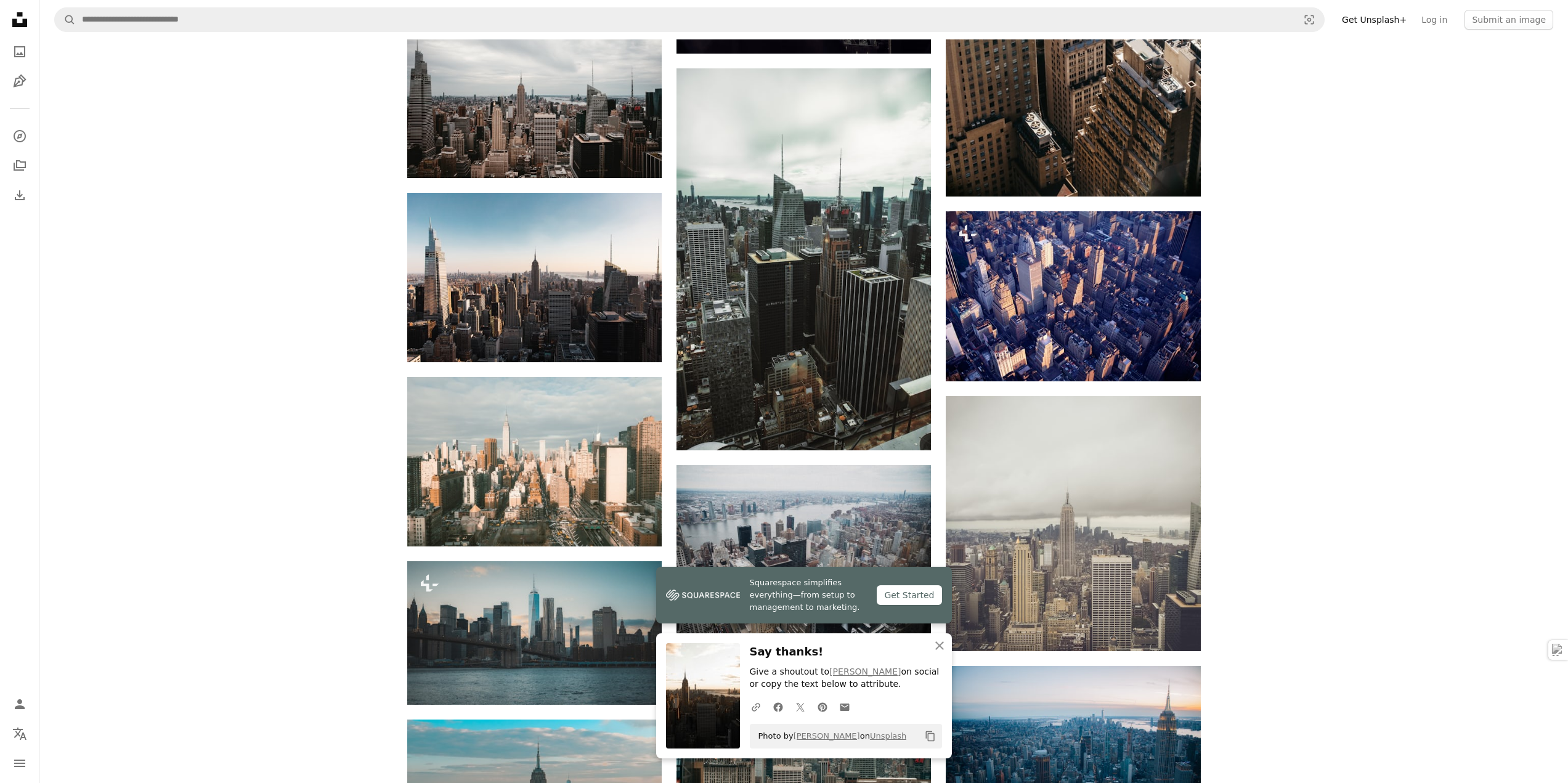
scroll to position [2527, 0]
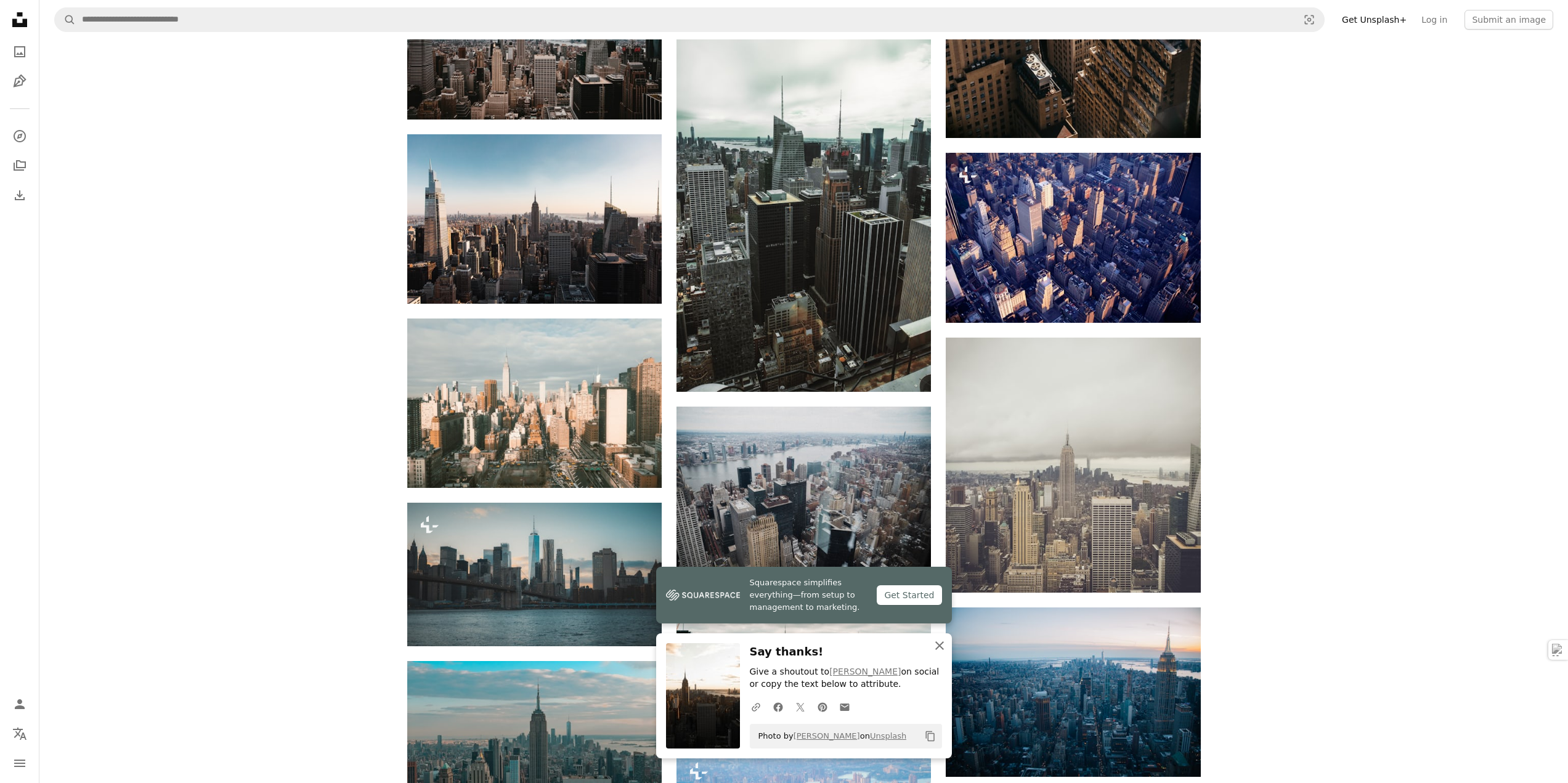
click at [944, 640] on icon "An X shape" at bounding box center [940, 646] width 15 height 15
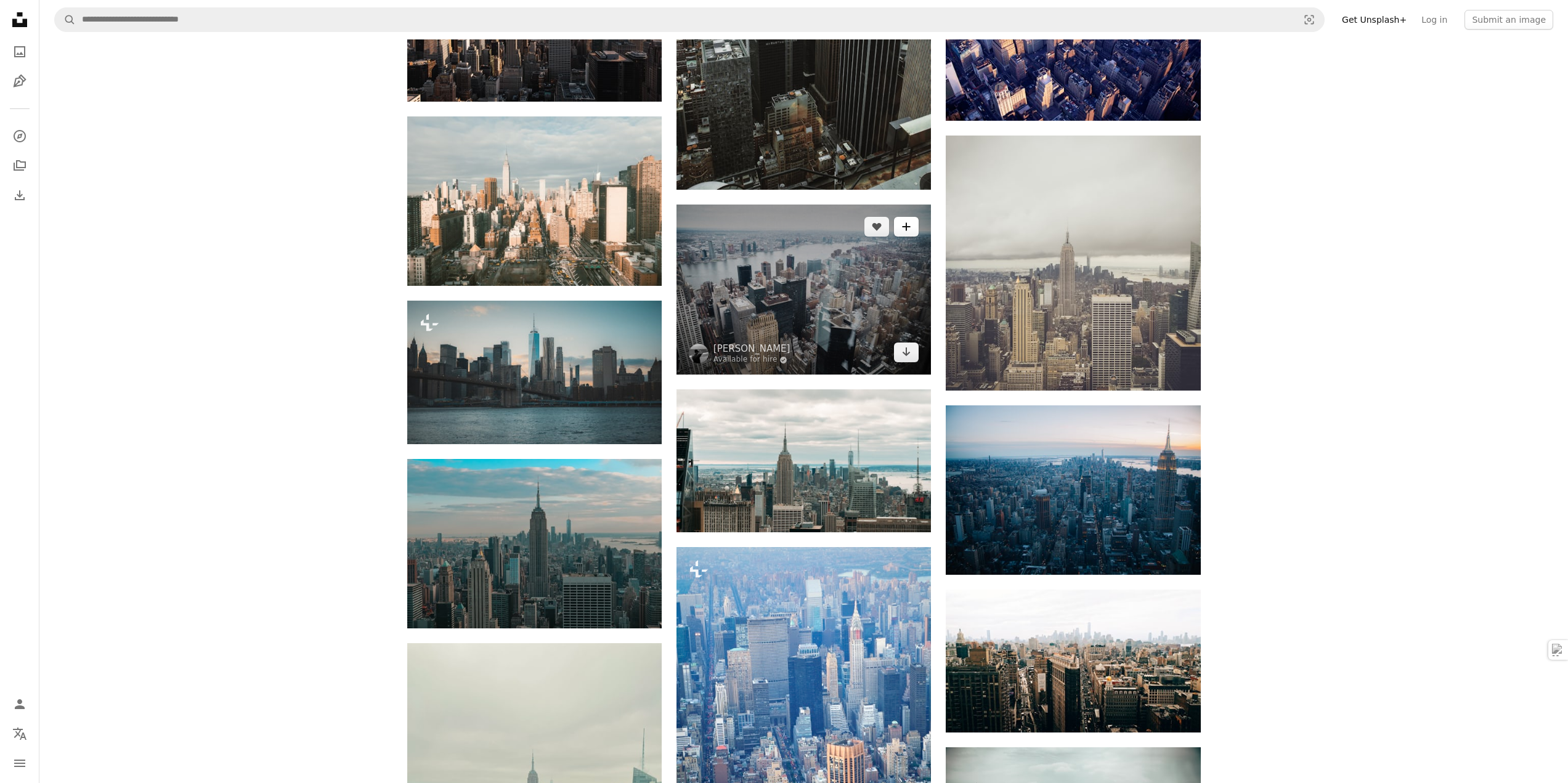
scroll to position [2773, 0]
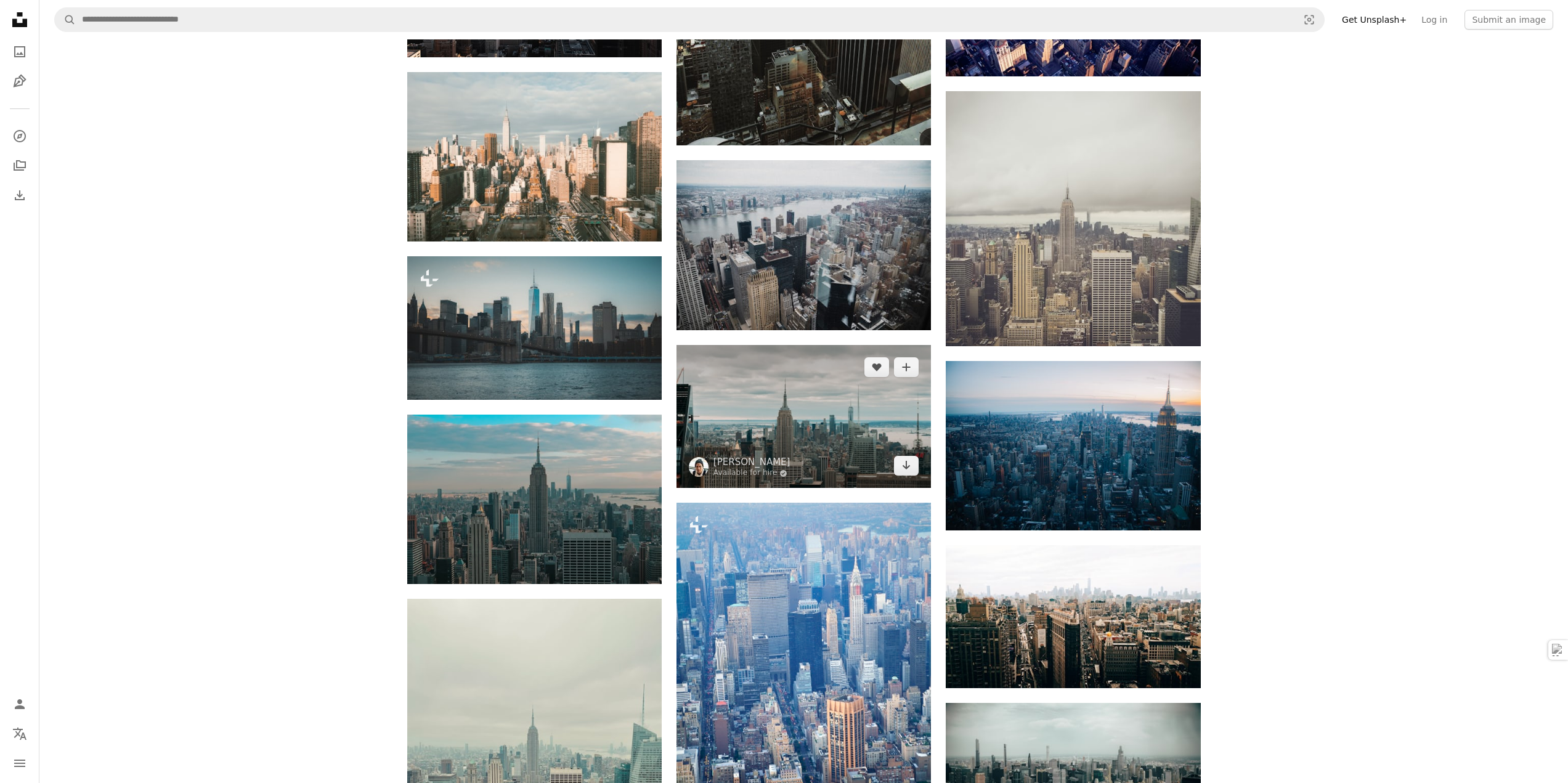
click at [826, 420] on img at bounding box center [803, 416] width 254 height 143
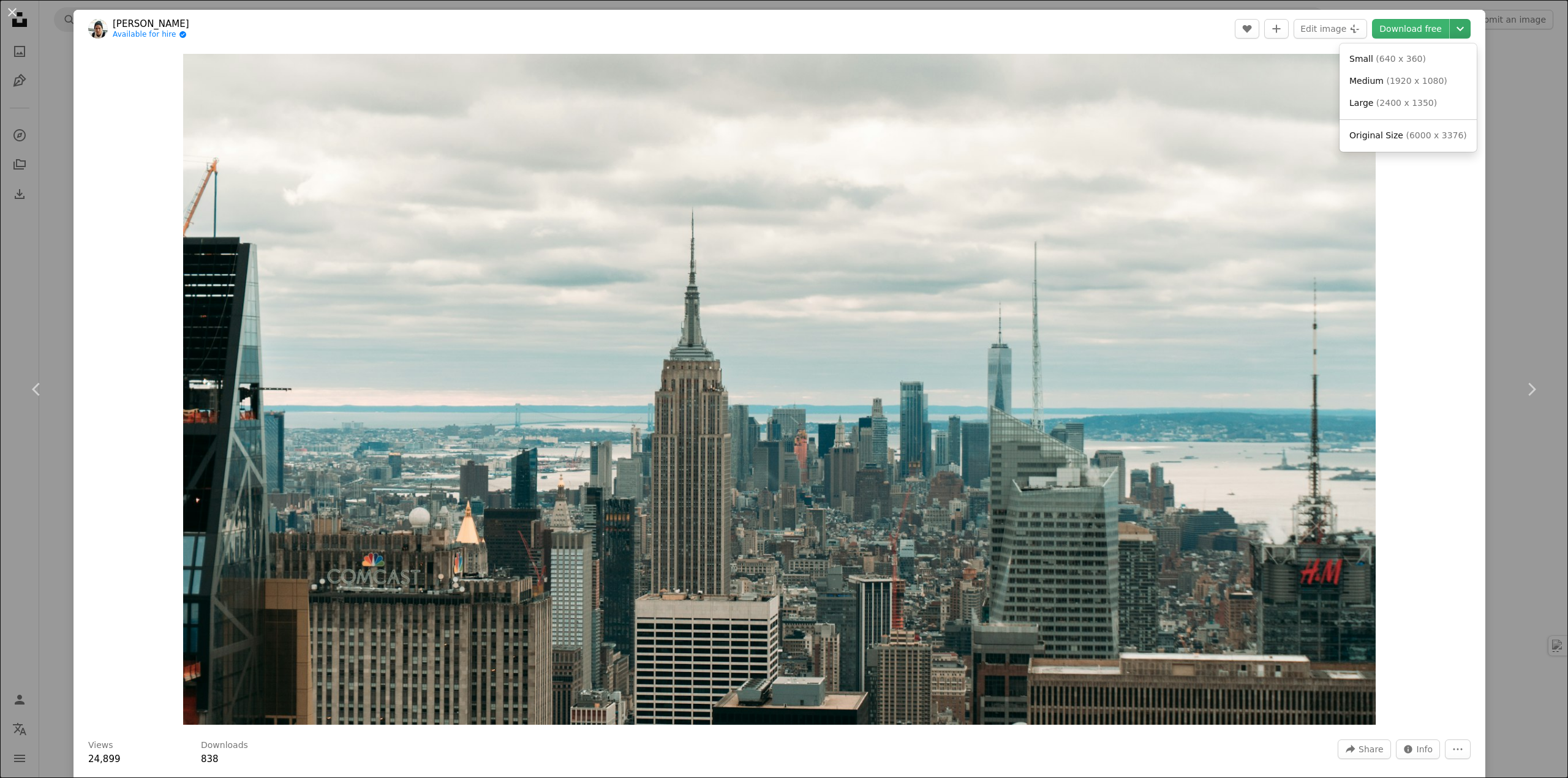
click at [1452, 26] on icon "Chevron down" at bounding box center [1460, 29] width 19 height 14
click at [1418, 132] on span "( 6000 x 3376 )" at bounding box center [1435, 135] width 60 height 10
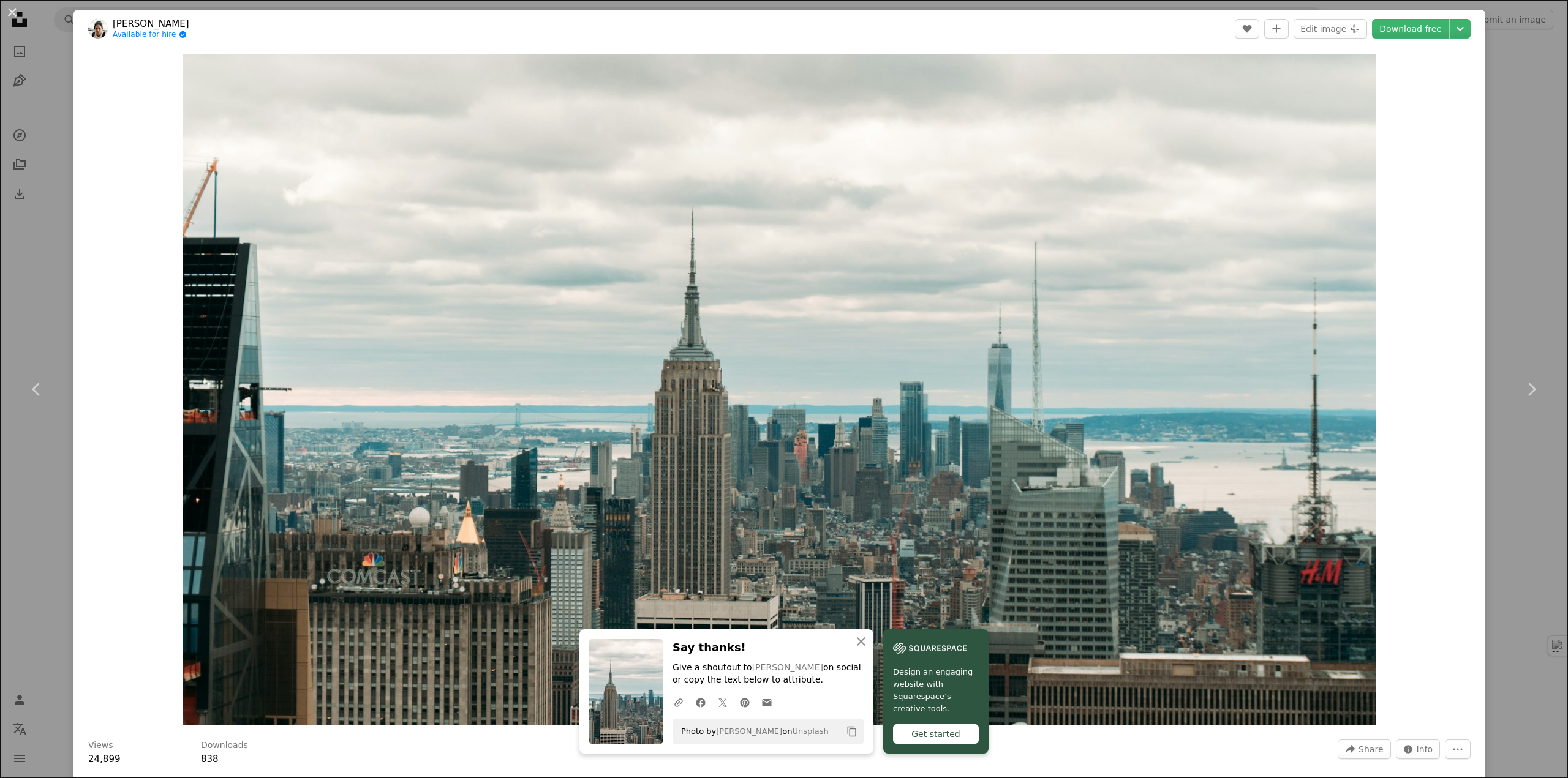
click at [1517, 68] on div "An X shape Chevron left Chevron right An X shape Close Say thanks! Give a shout…" at bounding box center [784, 389] width 1568 height 778
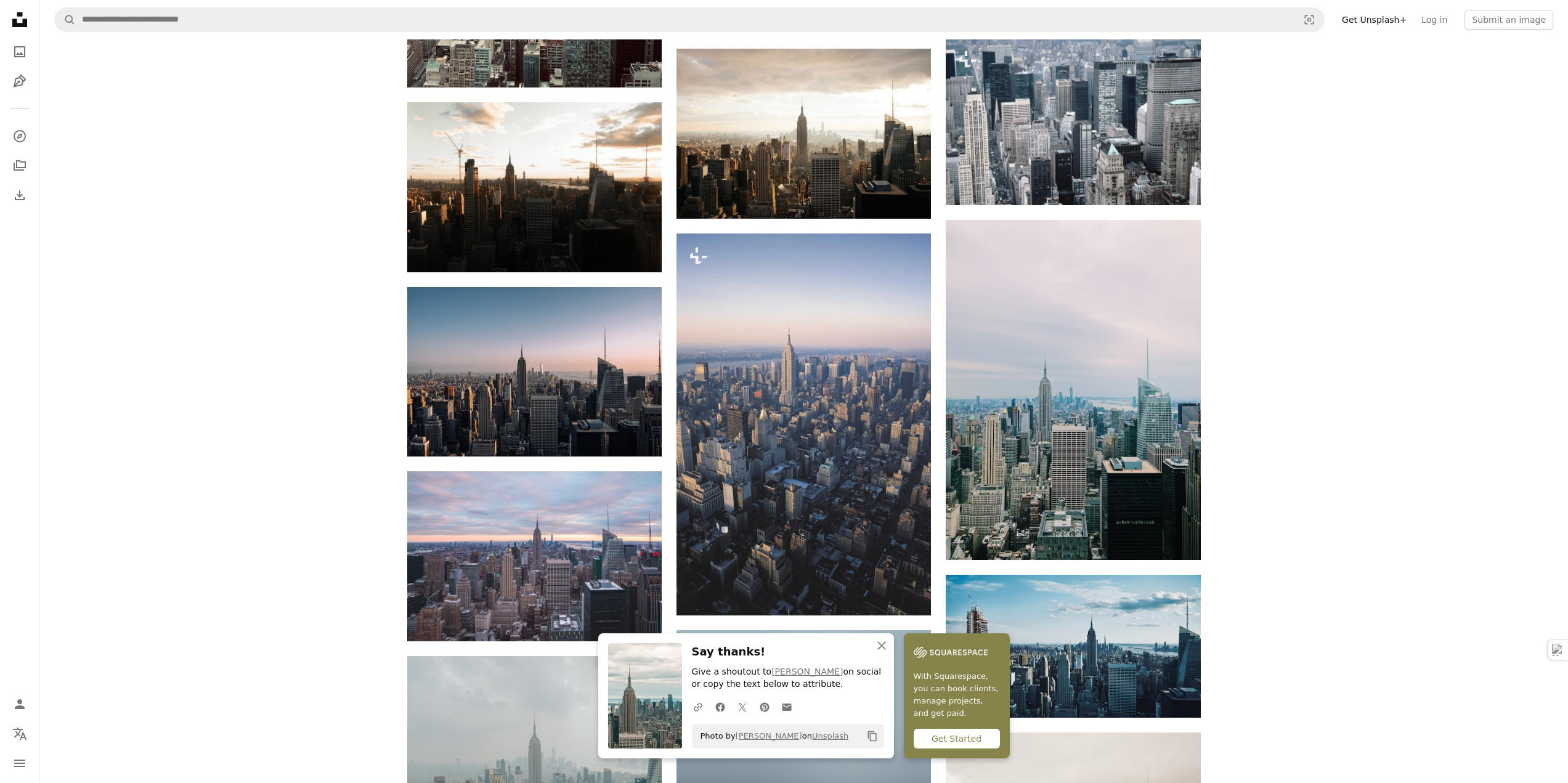
scroll to position [3698, 0]
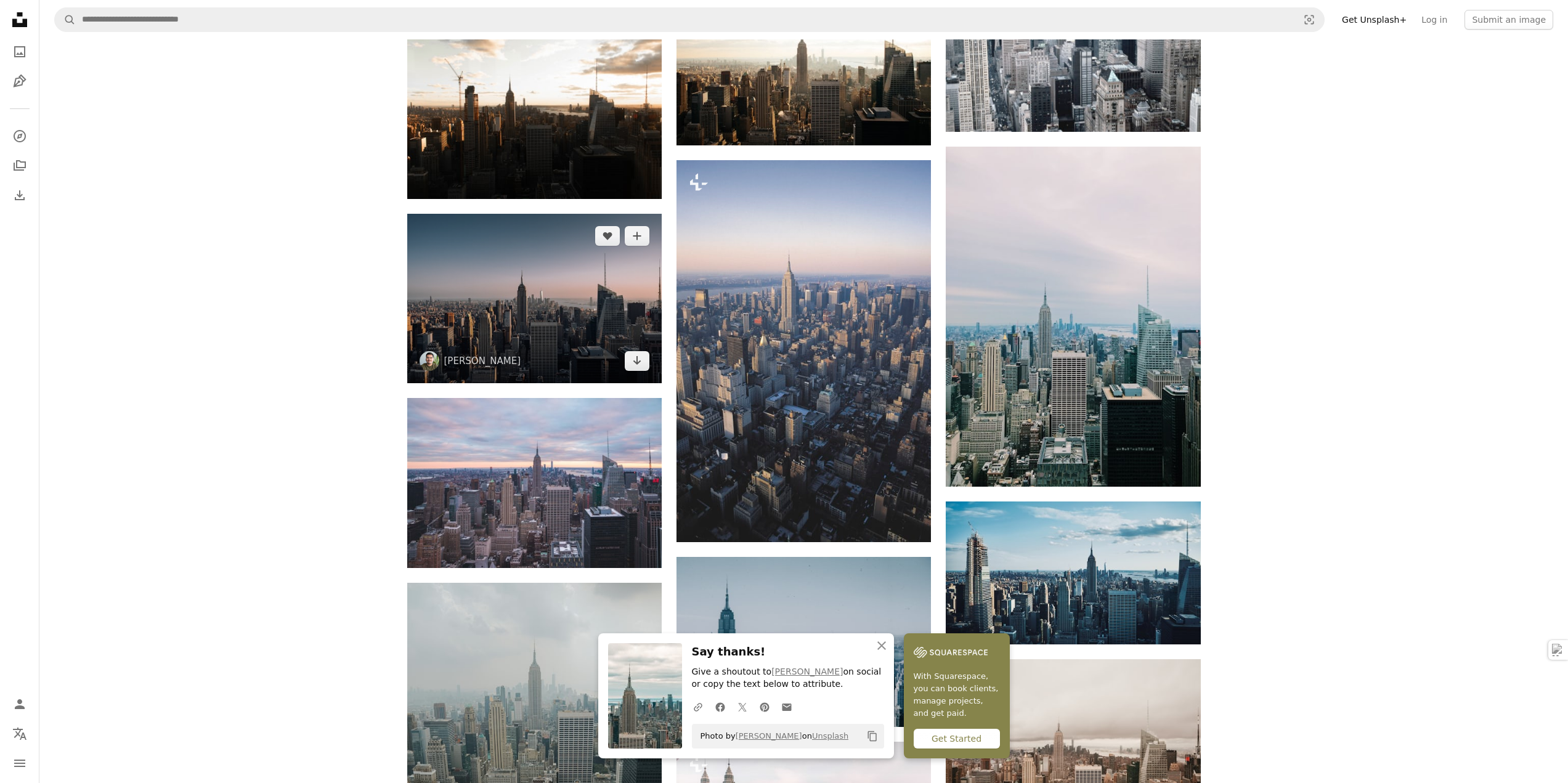
click at [614, 300] on img at bounding box center [534, 299] width 254 height 170
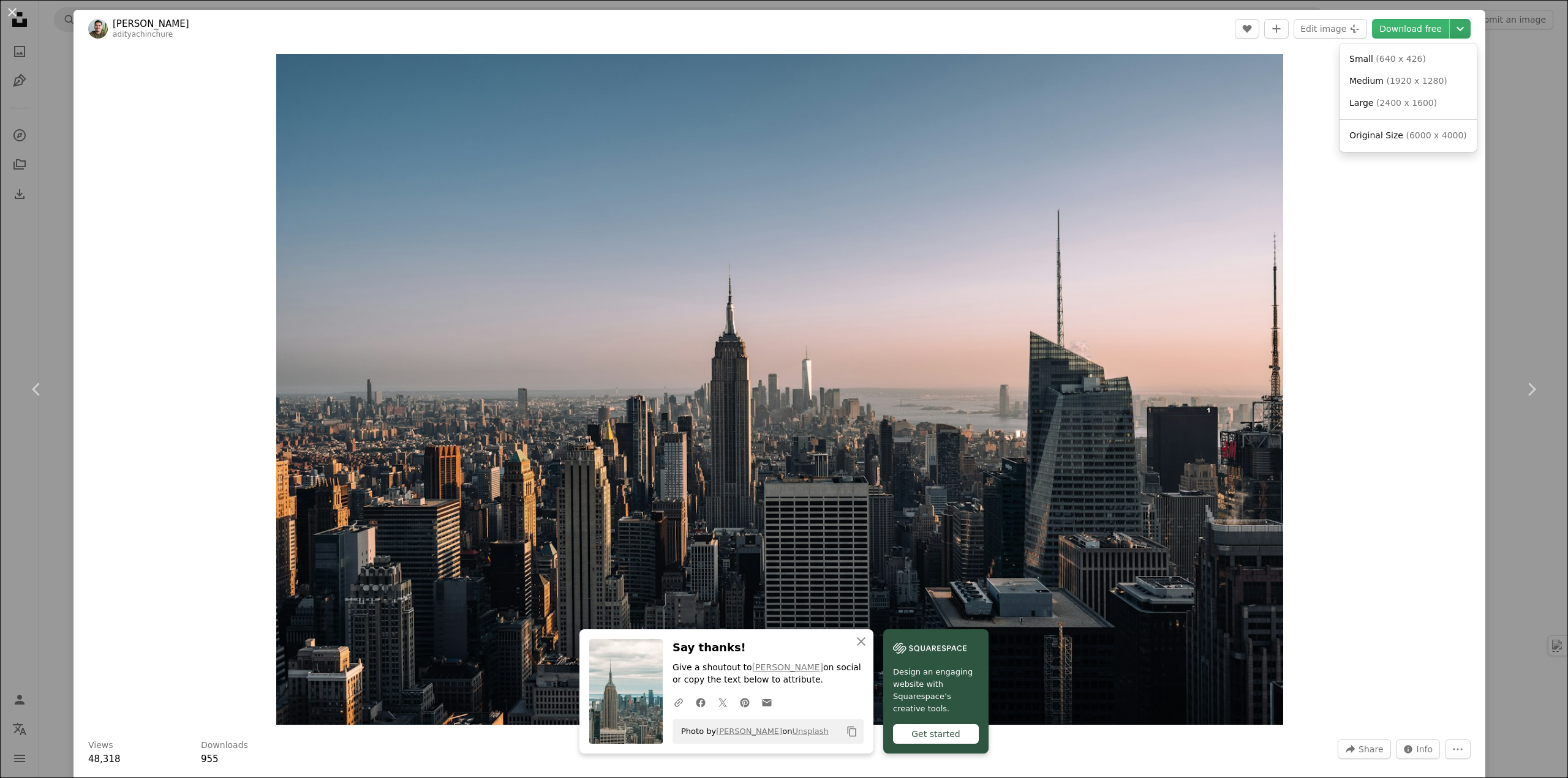
click at [1457, 25] on icon "Chevron down" at bounding box center [1460, 29] width 19 height 14
click at [1406, 136] on span "( 6000 x 4000 )" at bounding box center [1435, 135] width 60 height 10
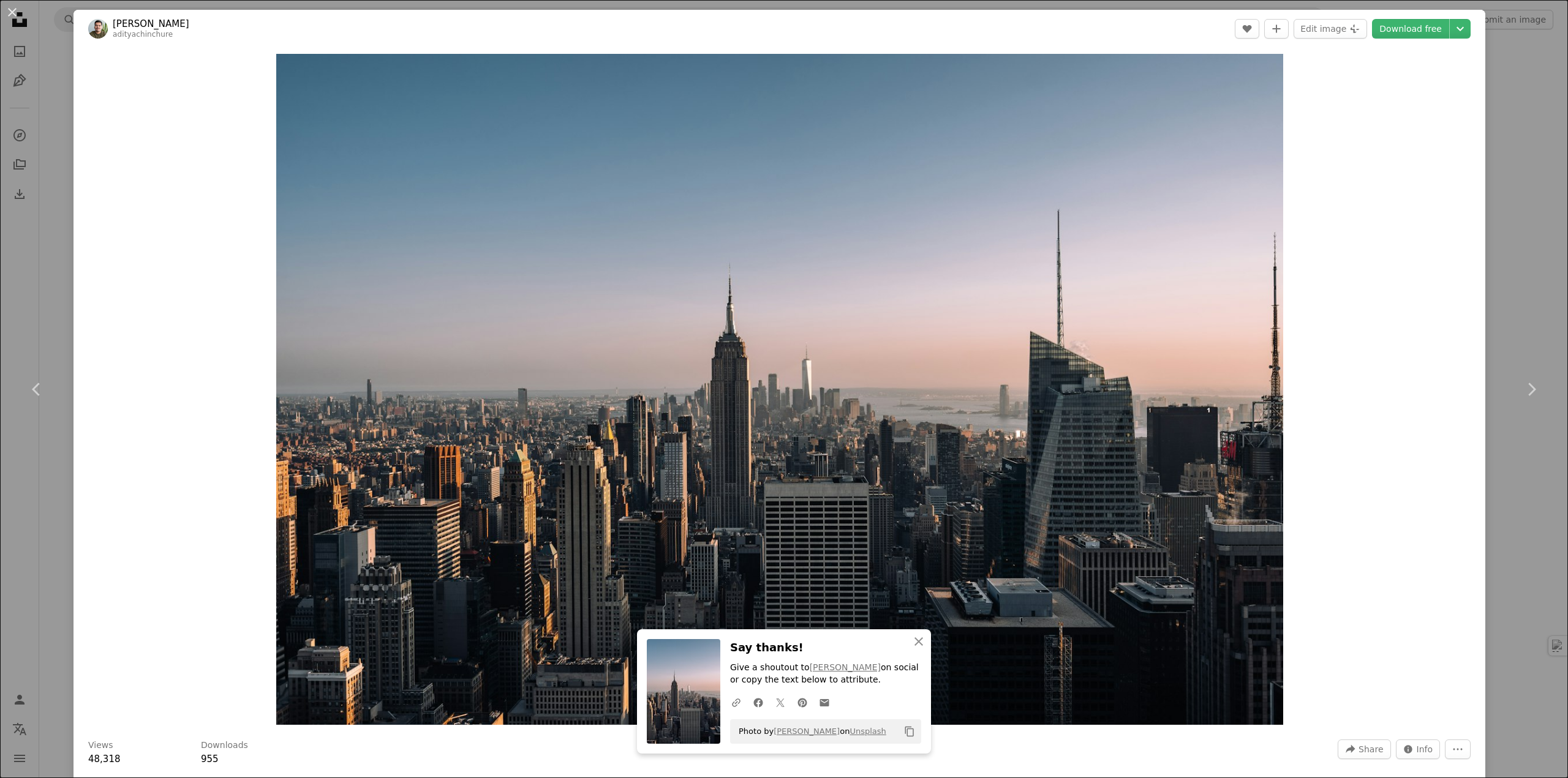
click at [1524, 94] on div "An X shape Chevron left Chevron right An X shape Close Say thanks! Give a shout…" at bounding box center [784, 389] width 1568 height 778
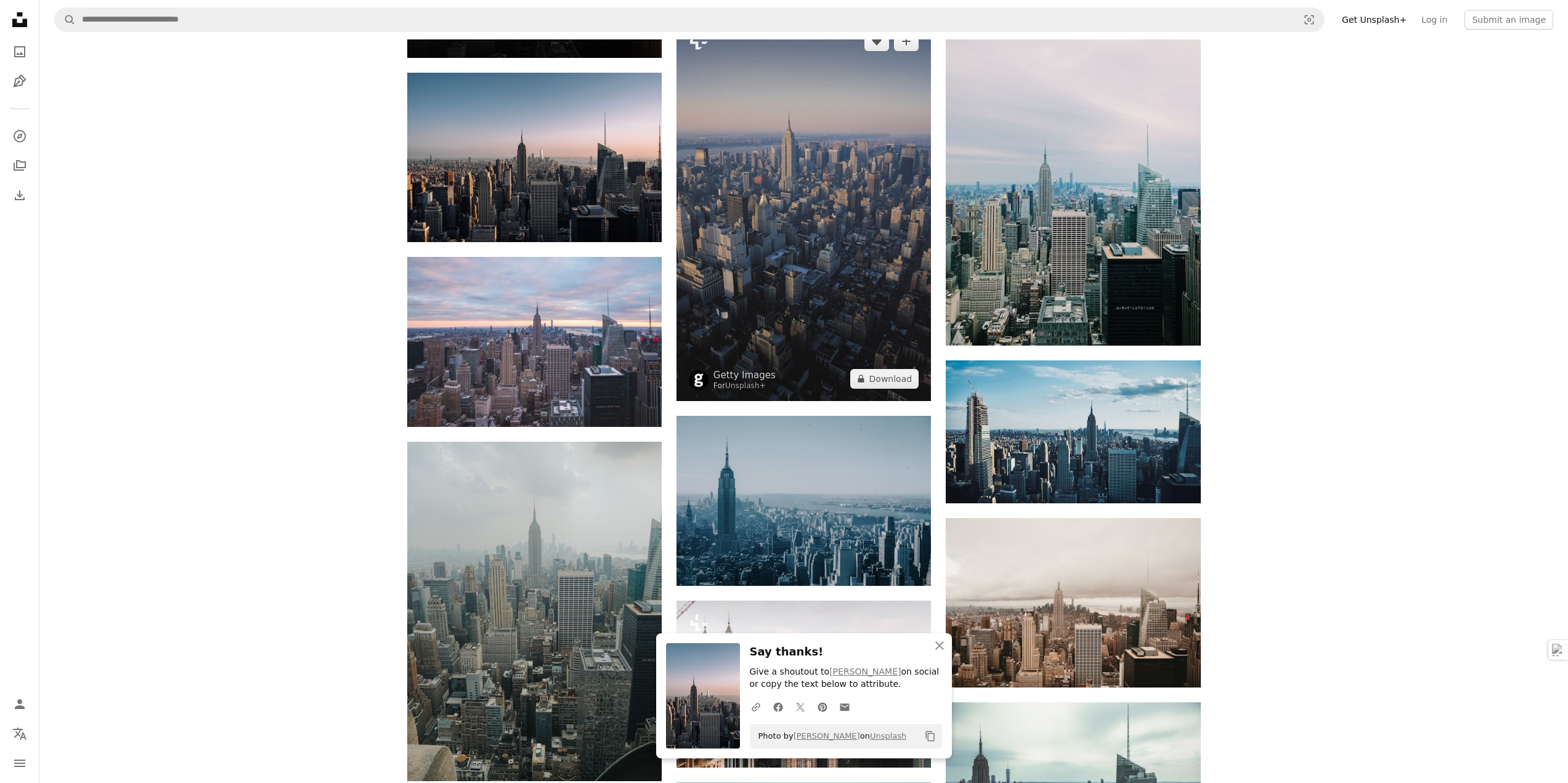
scroll to position [3759, 0]
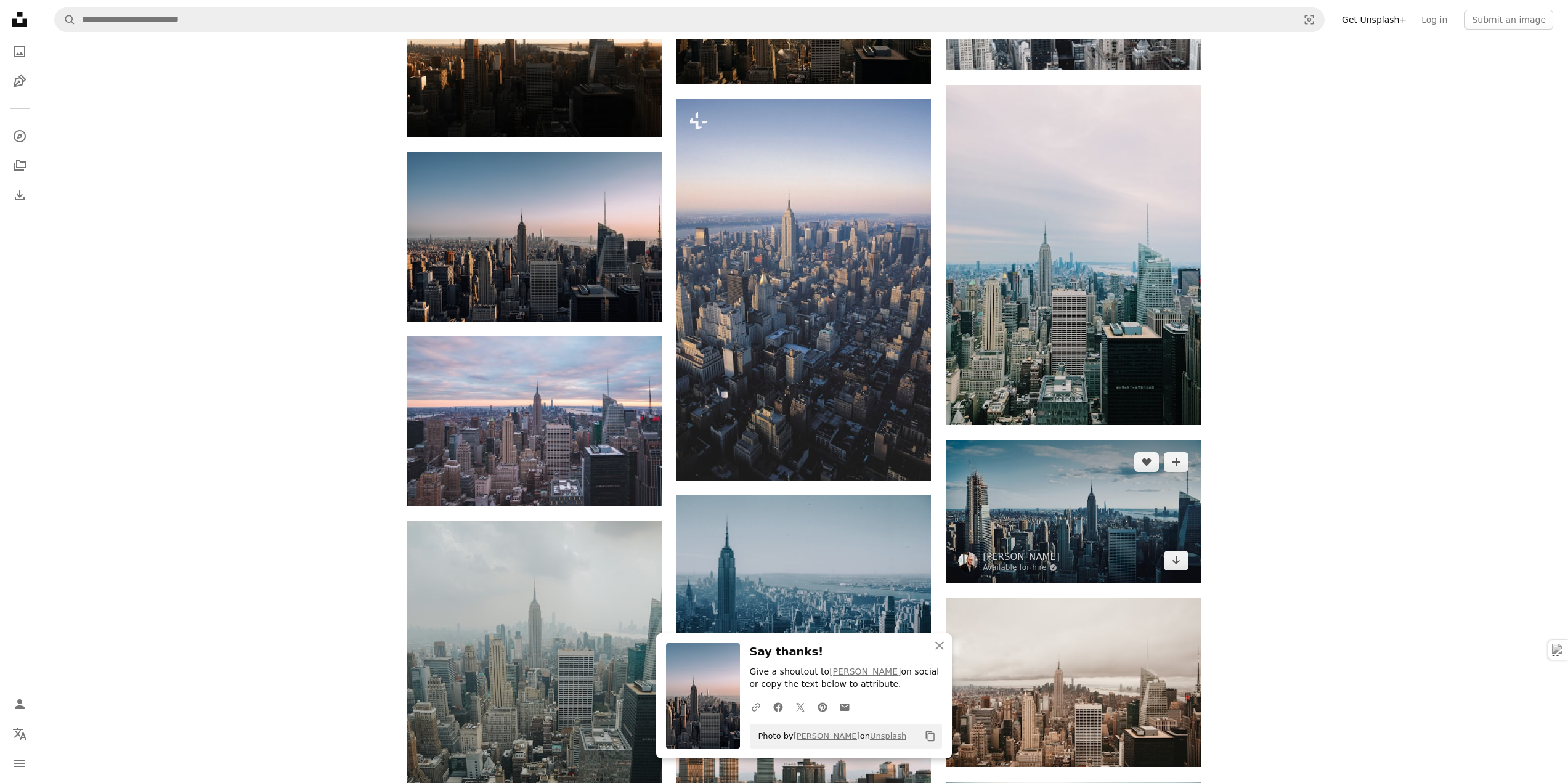
click at [1109, 519] on img at bounding box center [1073, 511] width 254 height 143
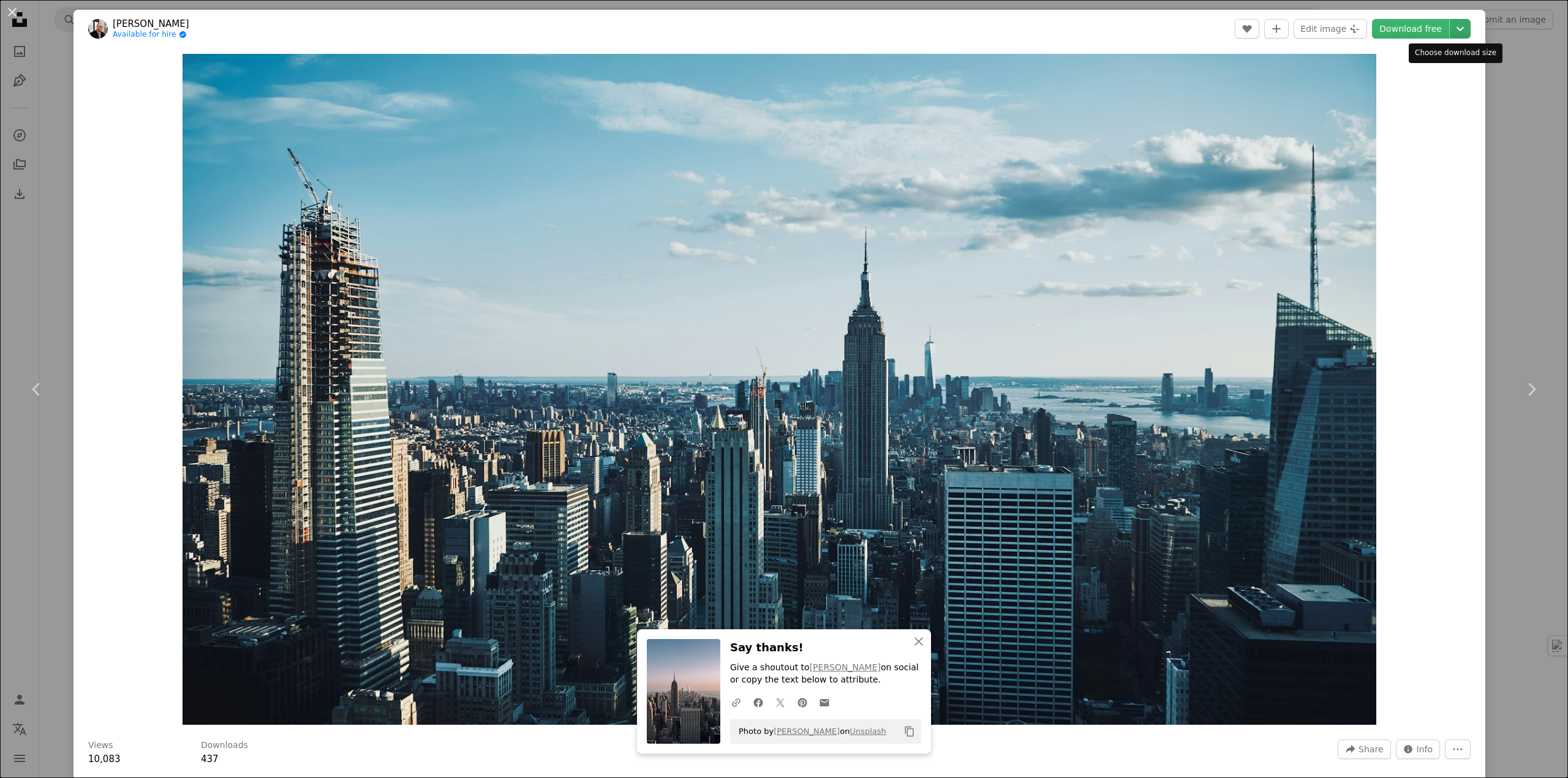
click at [1452, 25] on icon "Chevron down" at bounding box center [1460, 29] width 19 height 14
click at [1394, 136] on span "Original Size" at bounding box center [1376, 135] width 54 height 10
click at [1525, 79] on div "An X shape Chevron left Chevron right An X shape Close Say thanks! Give a shout…" at bounding box center [784, 389] width 1568 height 778
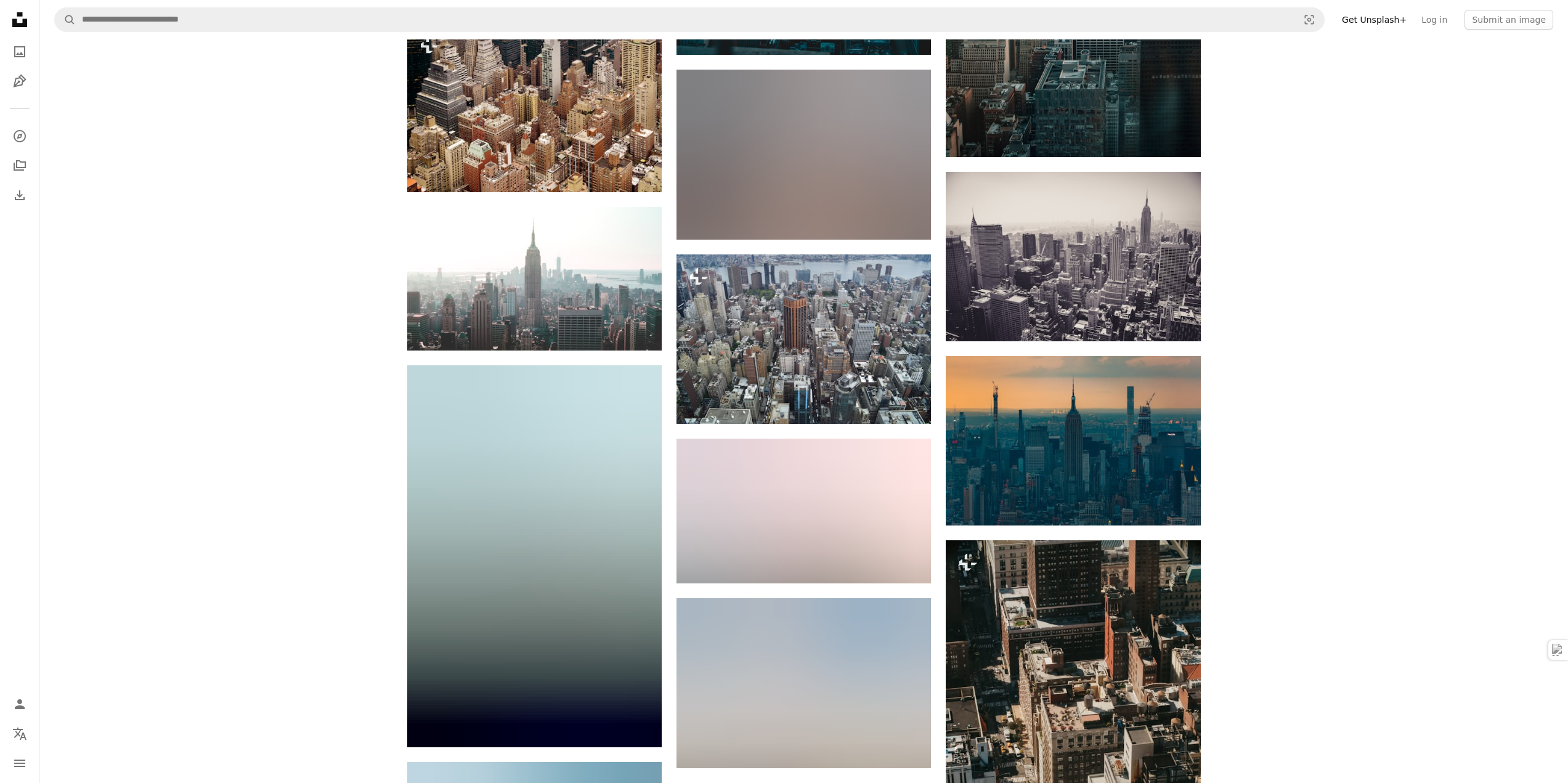
scroll to position [5361, 0]
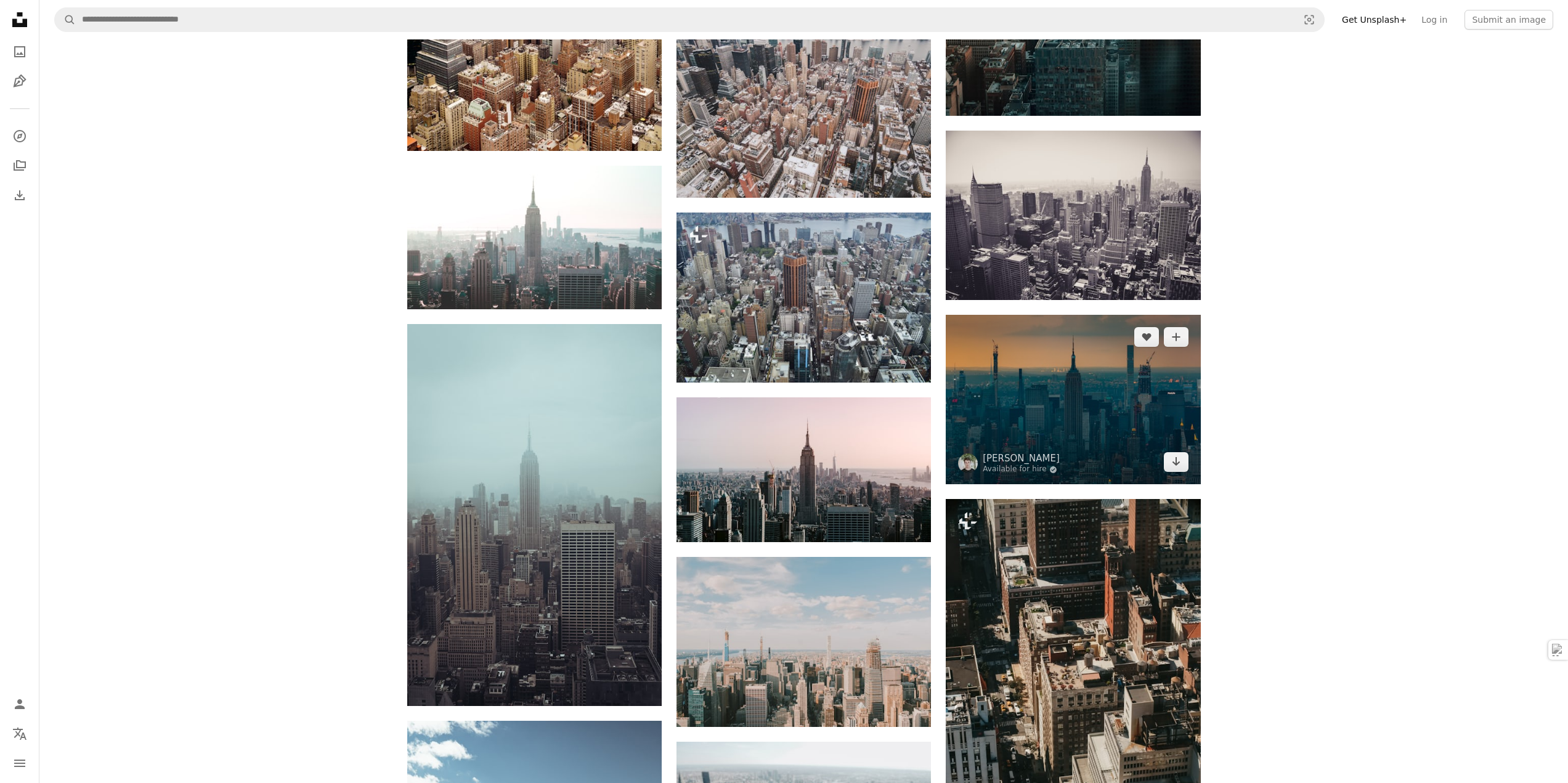
click at [1067, 376] on img at bounding box center [1073, 400] width 254 height 170
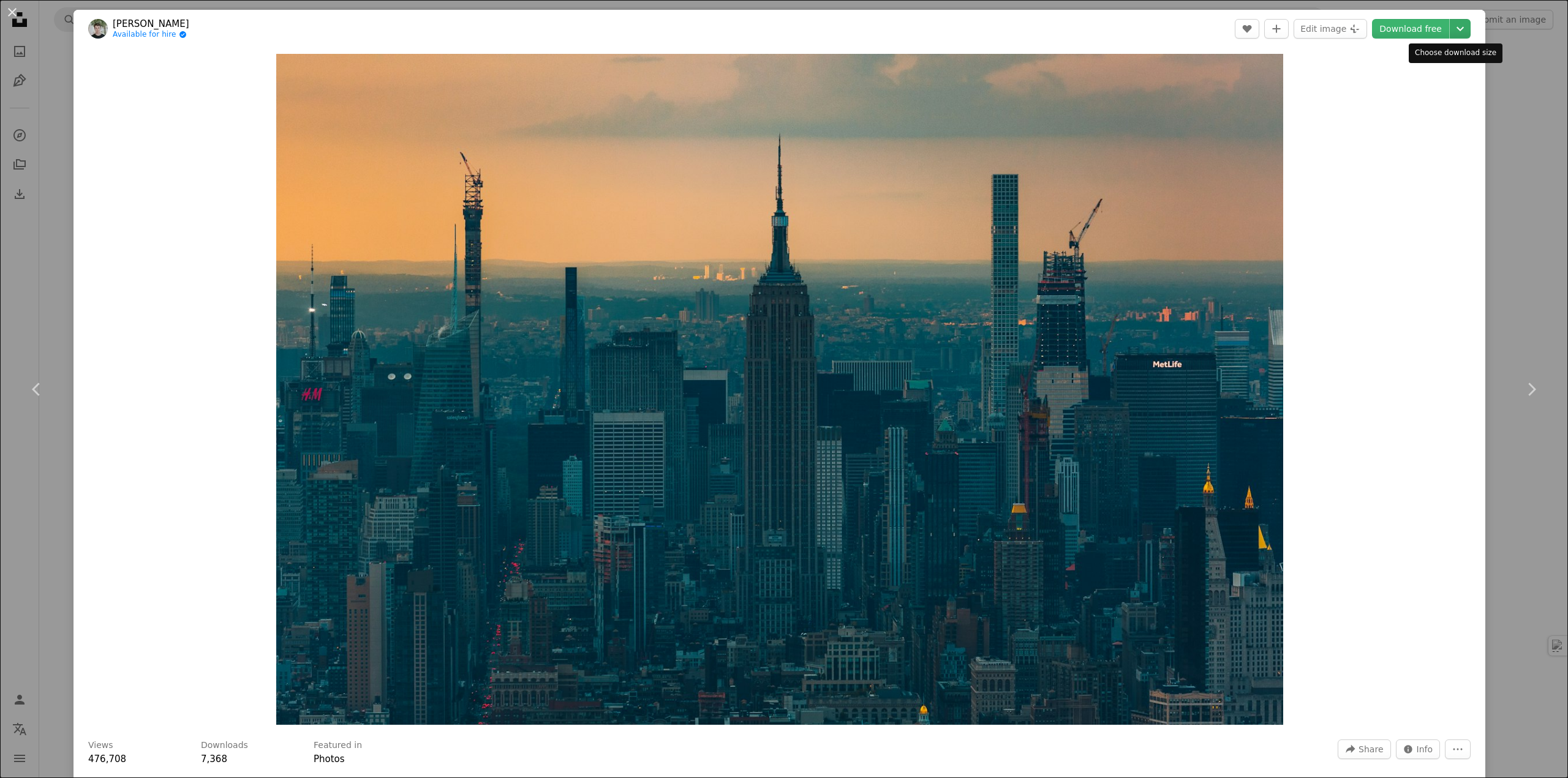
click at [1454, 23] on icon "Chevron down" at bounding box center [1460, 29] width 19 height 14
click at [1390, 134] on span "Original Size" at bounding box center [1376, 135] width 54 height 10
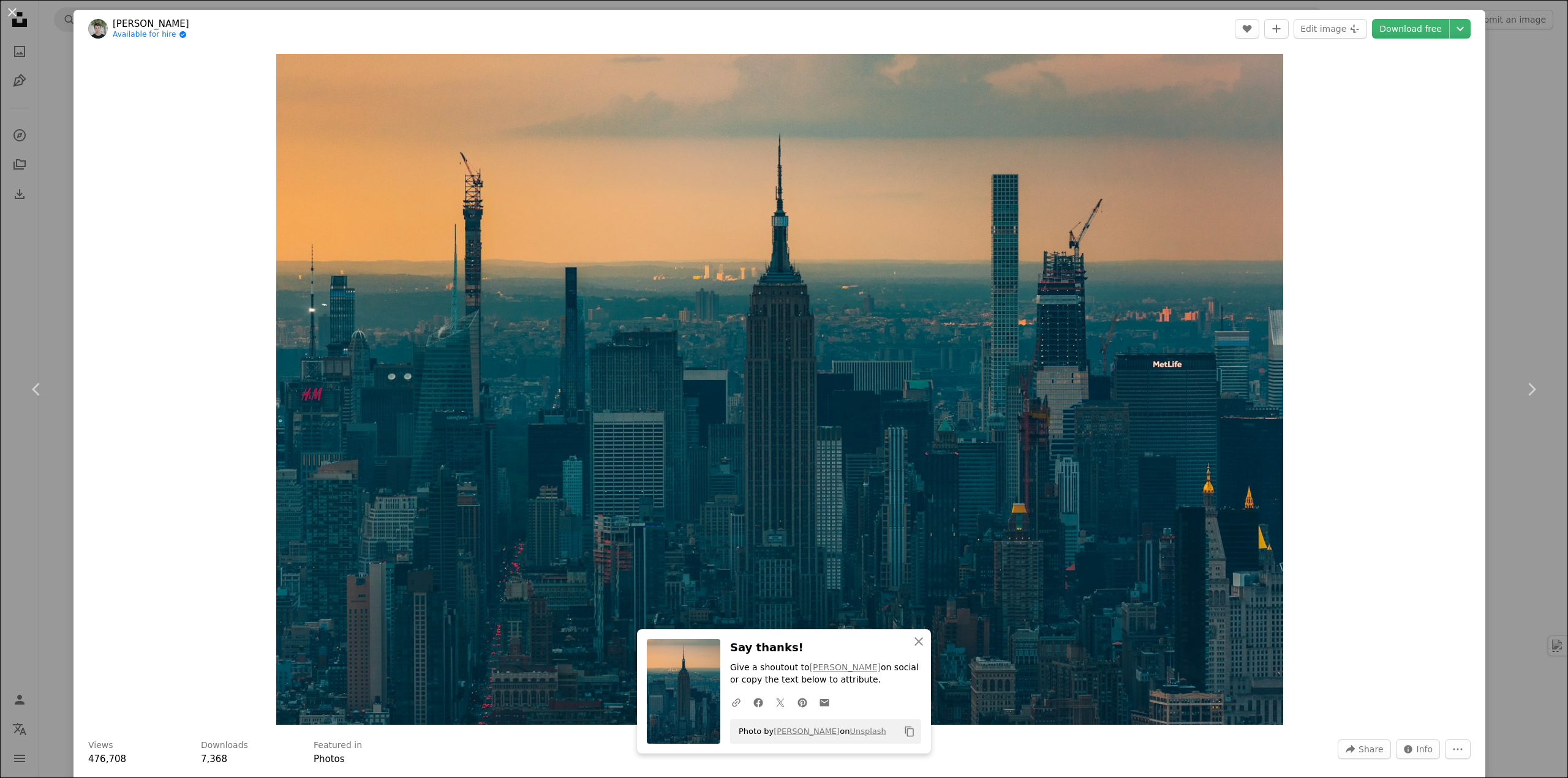
click at [1521, 130] on div "An X shape Chevron left Chevron right An X shape Close Say thanks! Give a shout…" at bounding box center [784, 389] width 1568 height 778
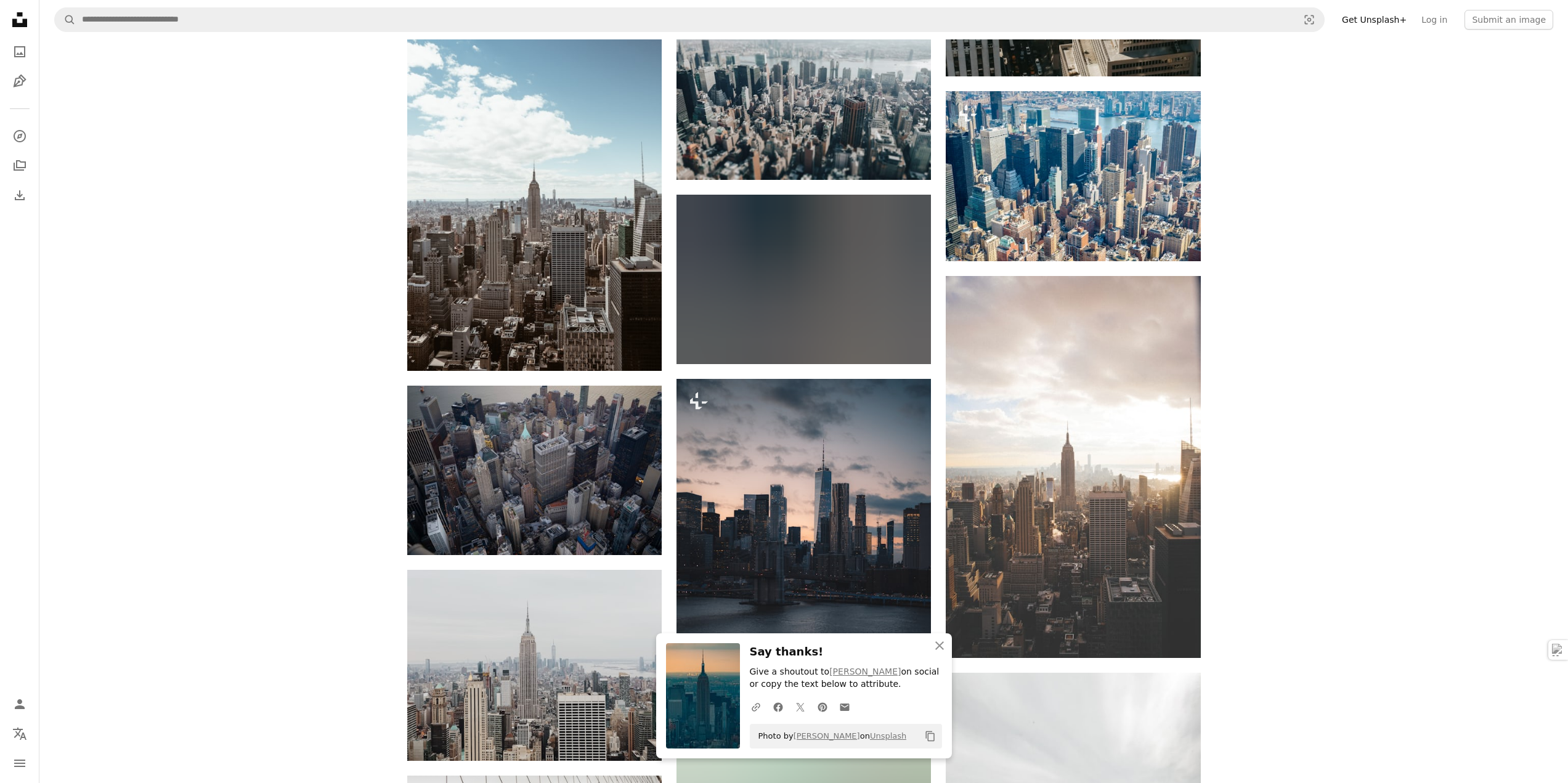
scroll to position [6101, 0]
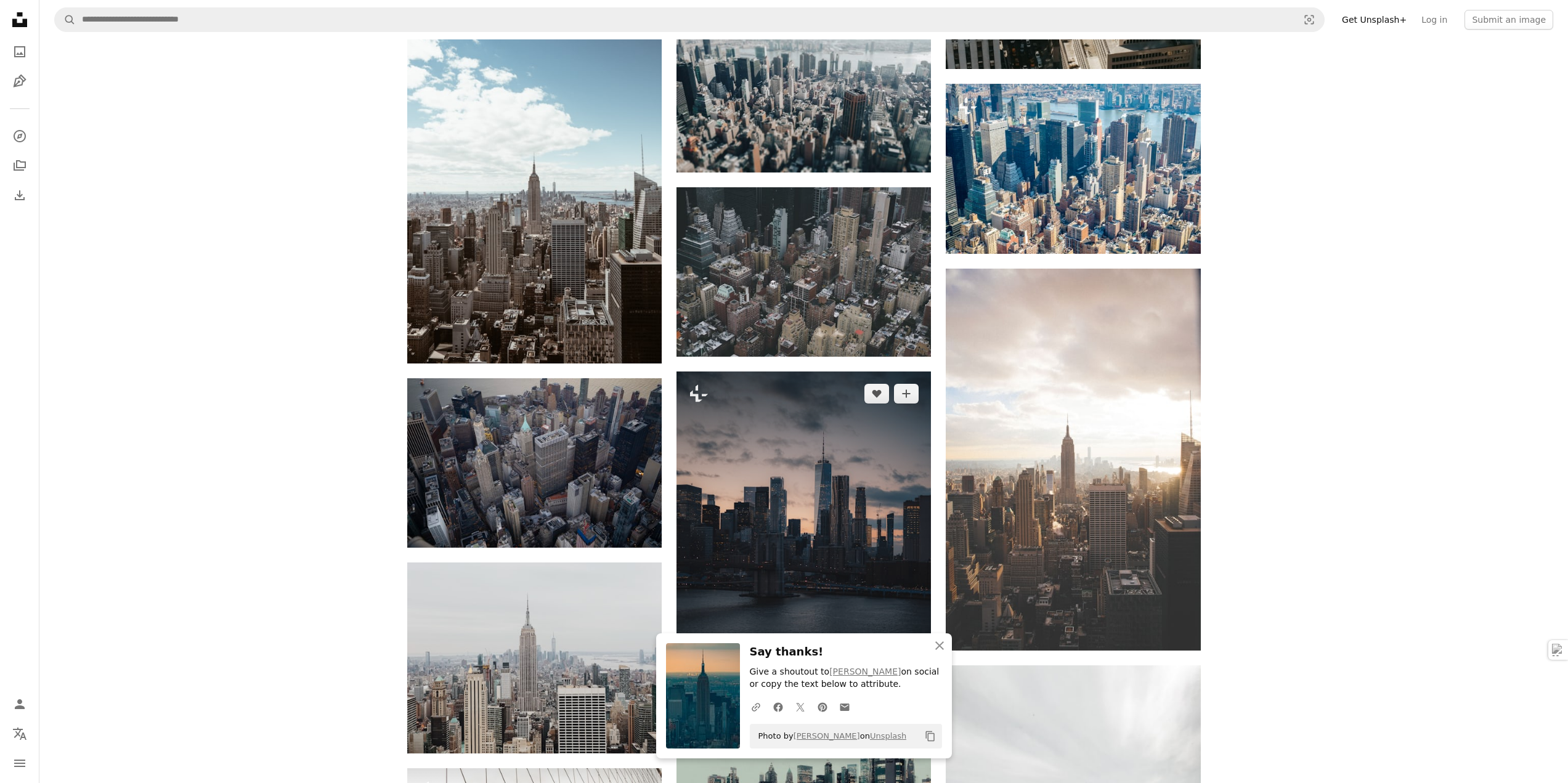
click at [850, 503] on img at bounding box center [803, 541] width 254 height 339
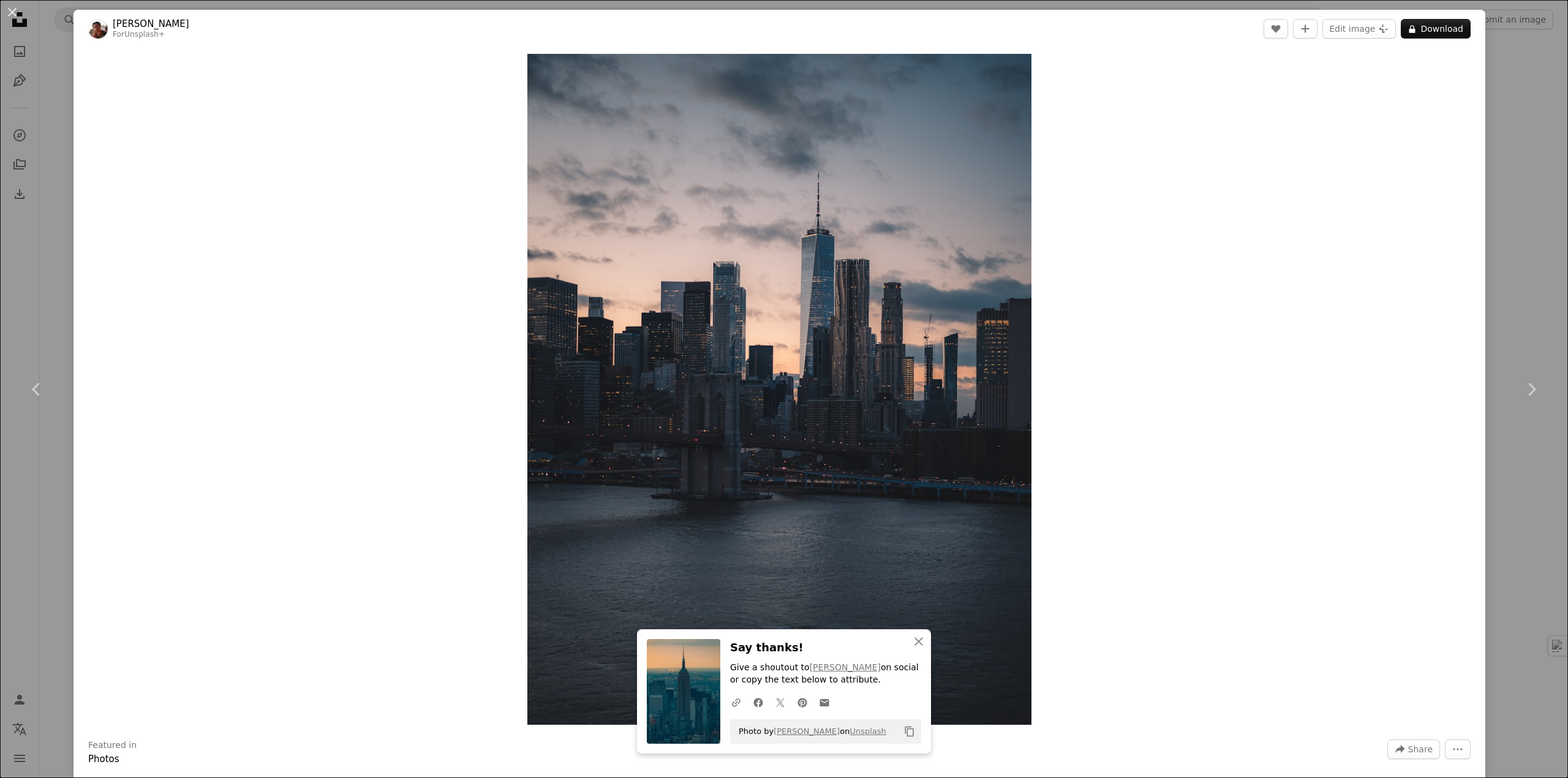
click at [1487, 107] on div "An X shape Chevron left Chevron right An X shape Close Say thanks! Give a shout…" at bounding box center [784, 389] width 1568 height 778
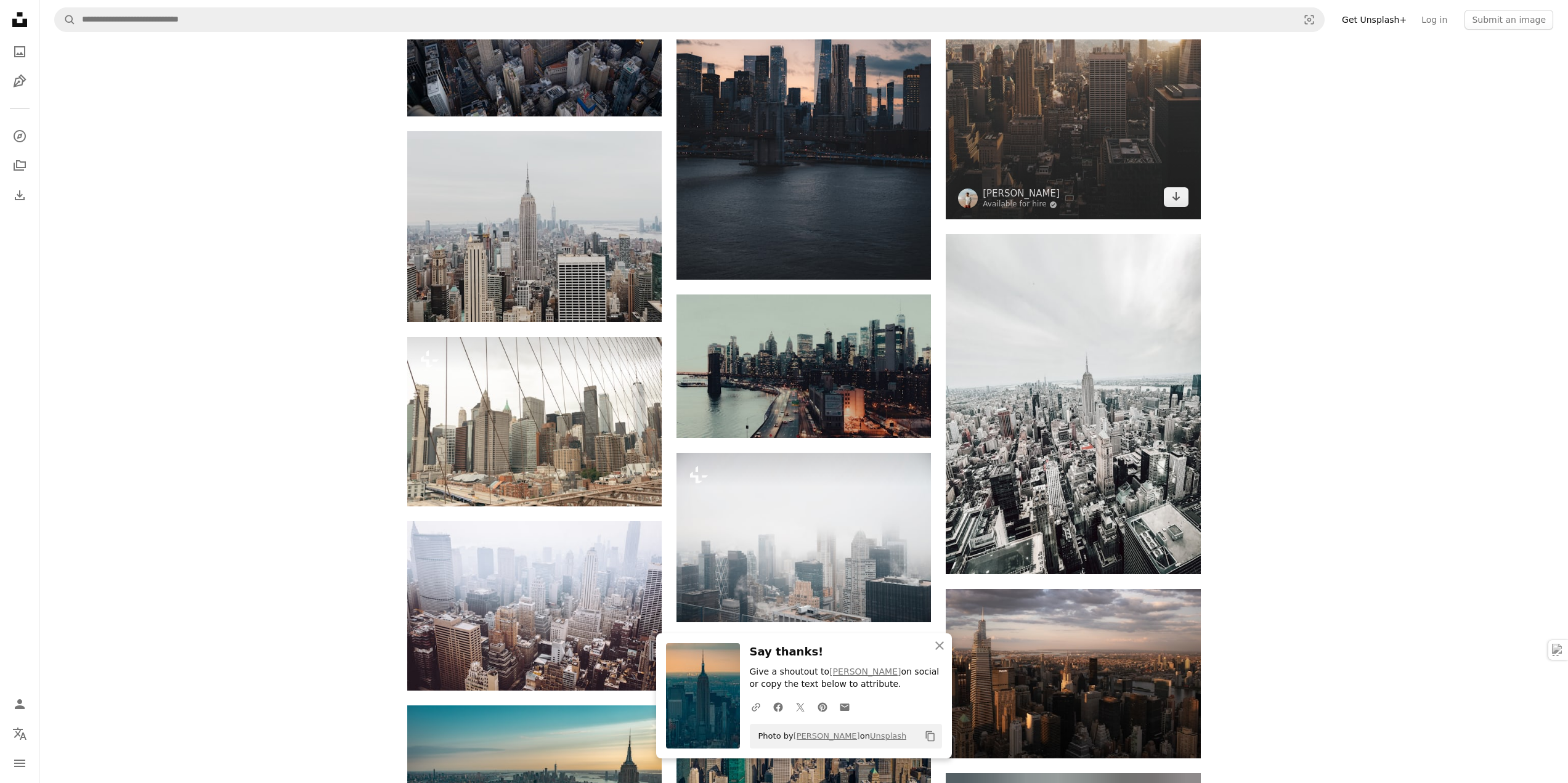
scroll to position [6779, 0]
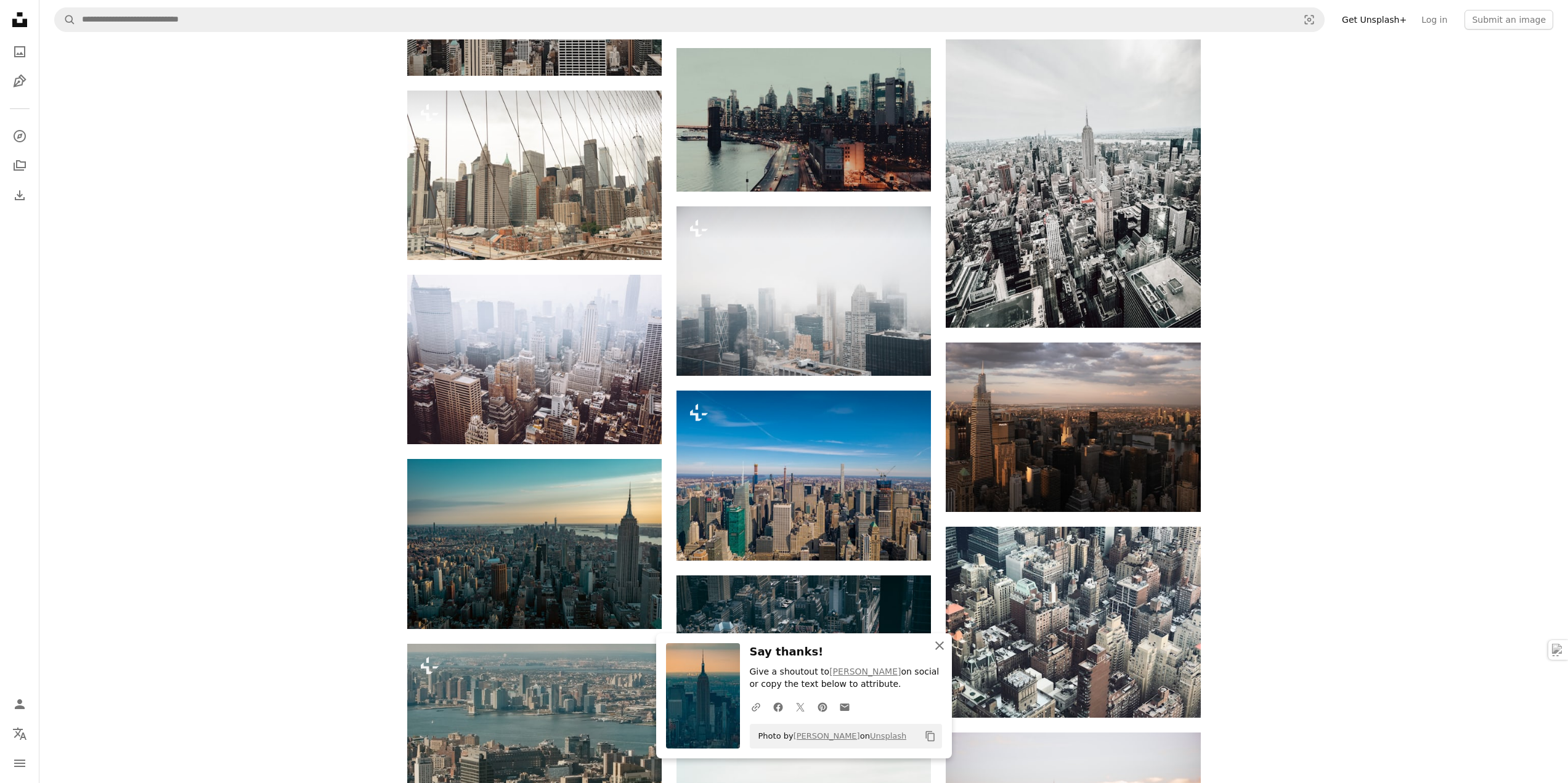
click at [940, 646] on icon "button" at bounding box center [940, 646] width 9 height 9
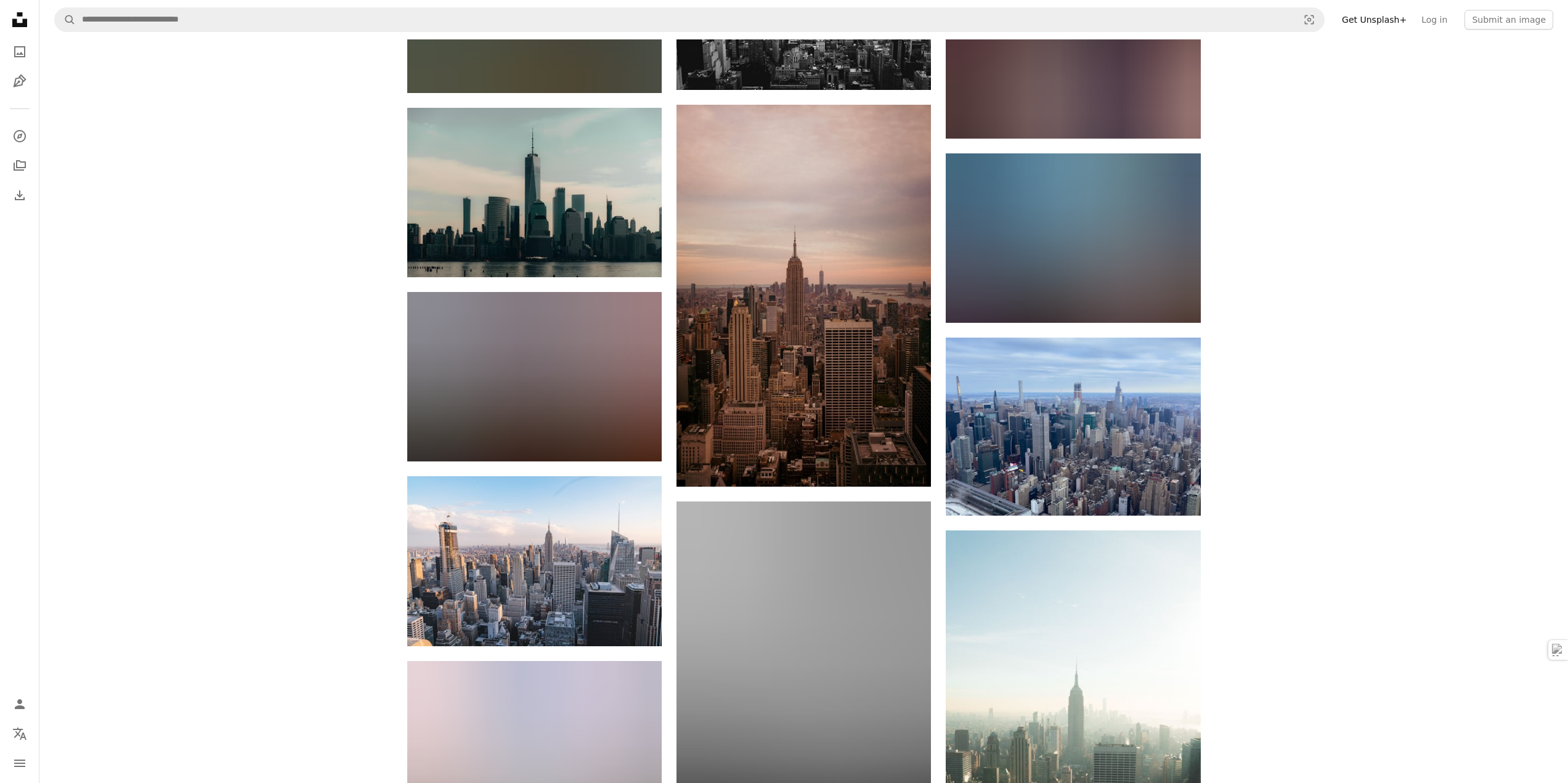
scroll to position [13249, 0]
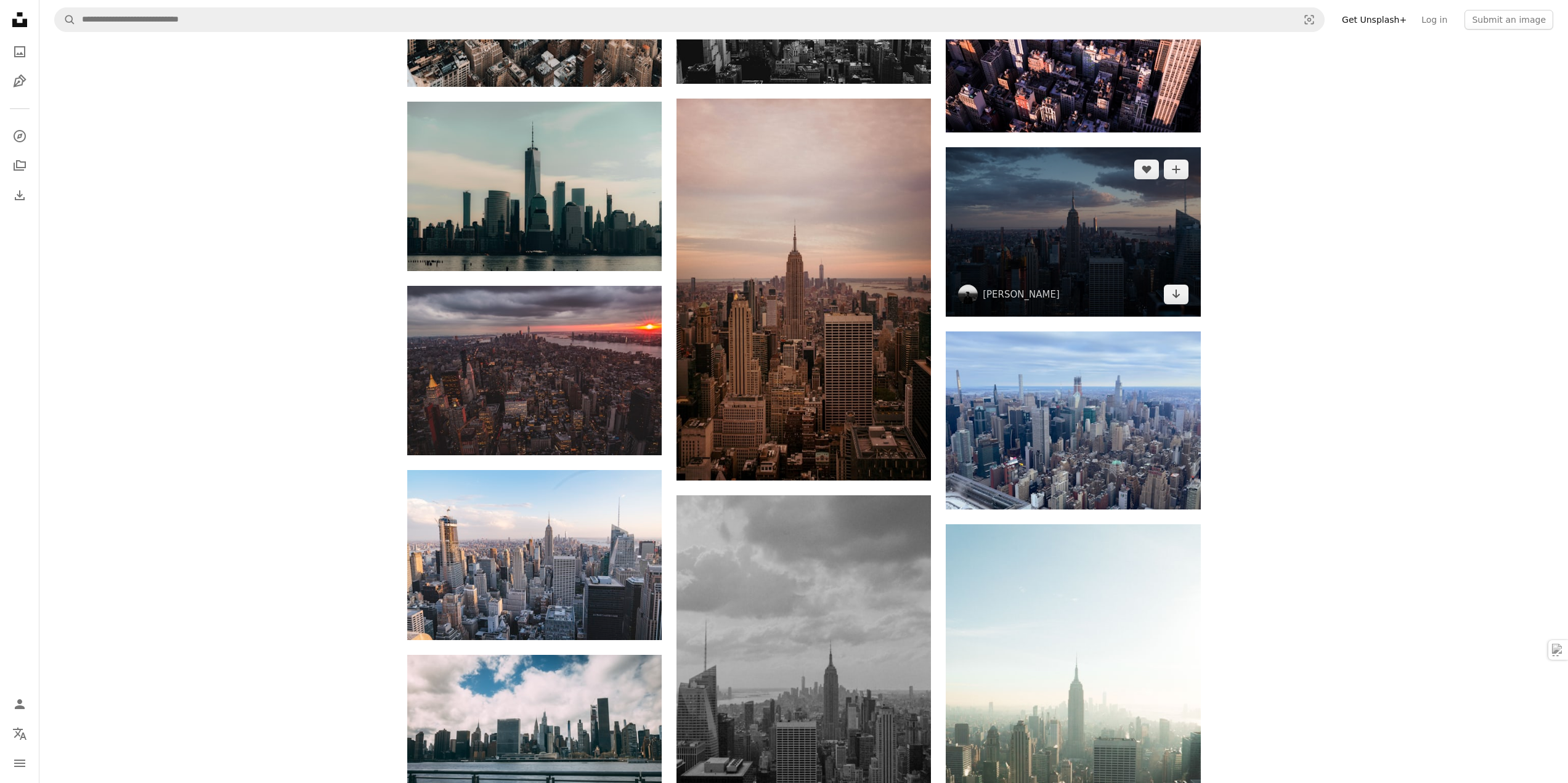
click at [1102, 256] on img at bounding box center [1073, 232] width 254 height 170
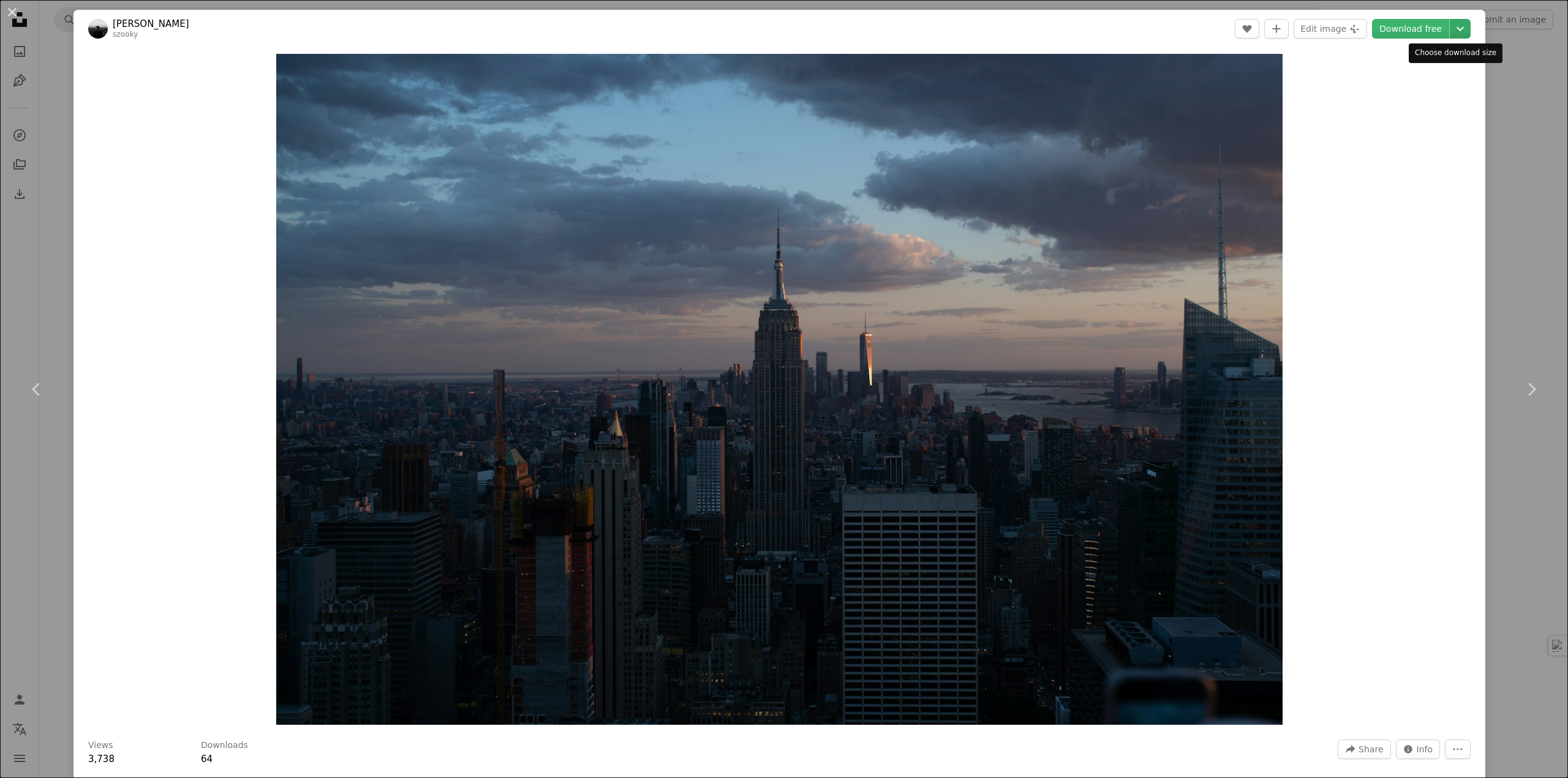
click at [1456, 25] on icon "Chevron down" at bounding box center [1460, 29] width 19 height 14
click at [1407, 134] on span "( 6445 x 4297 )" at bounding box center [1435, 135] width 60 height 10
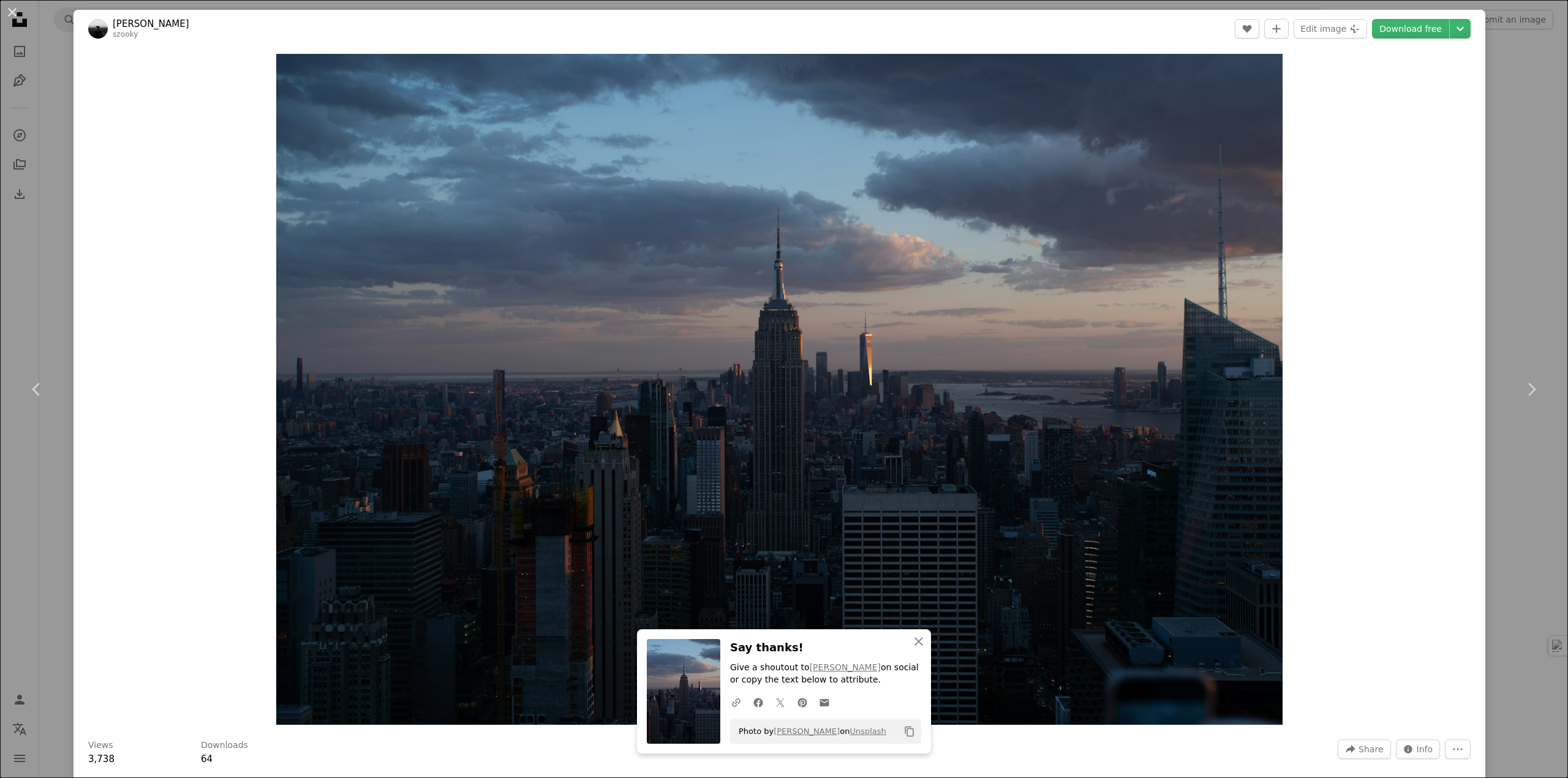
click at [1490, 321] on div "An X shape Chevron left Chevron right An X shape Close Say thanks! Give a shout…" at bounding box center [784, 389] width 1568 height 778
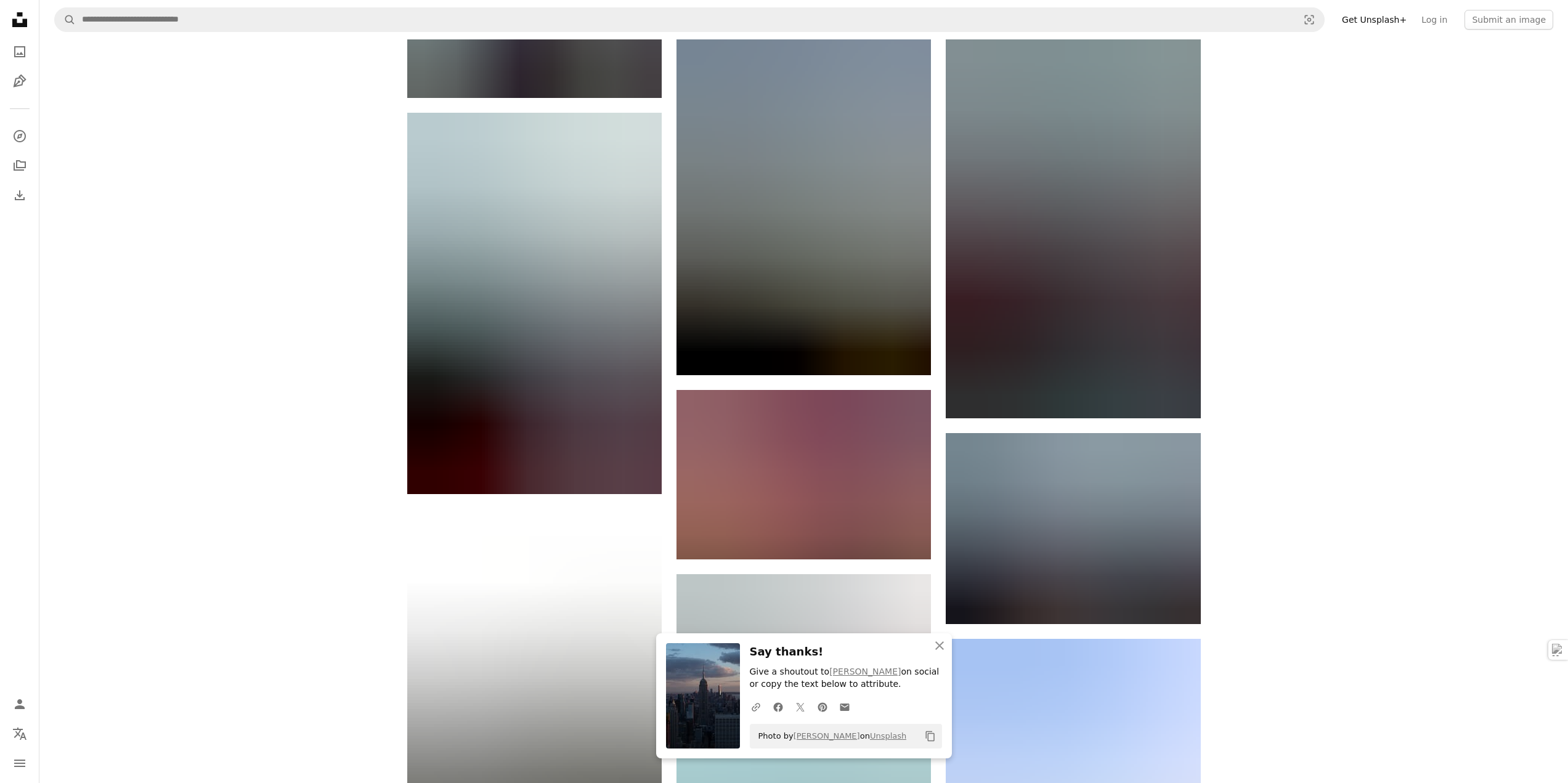
scroll to position [14297, 0]
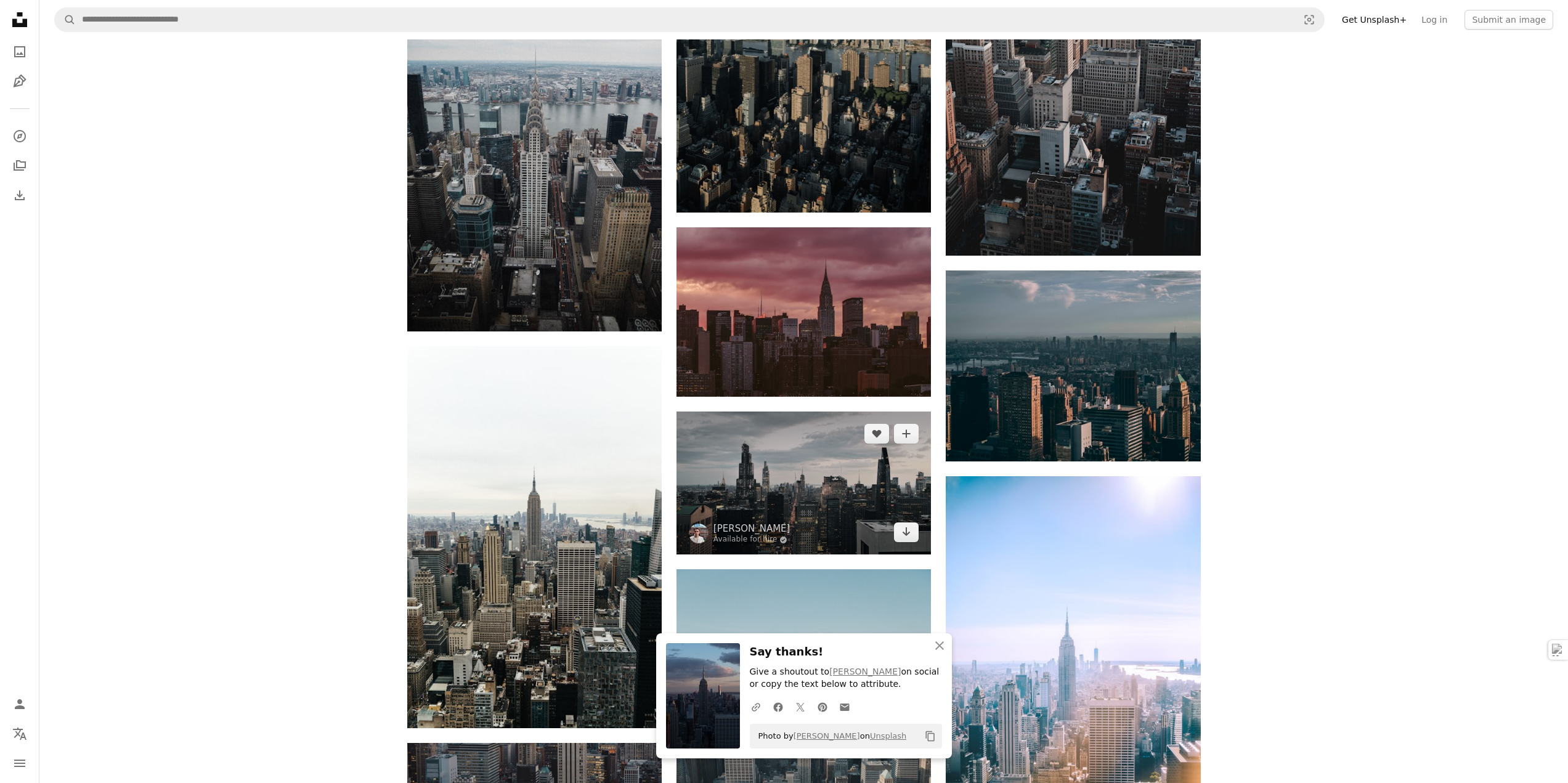
click at [873, 469] on img at bounding box center [803, 482] width 254 height 143
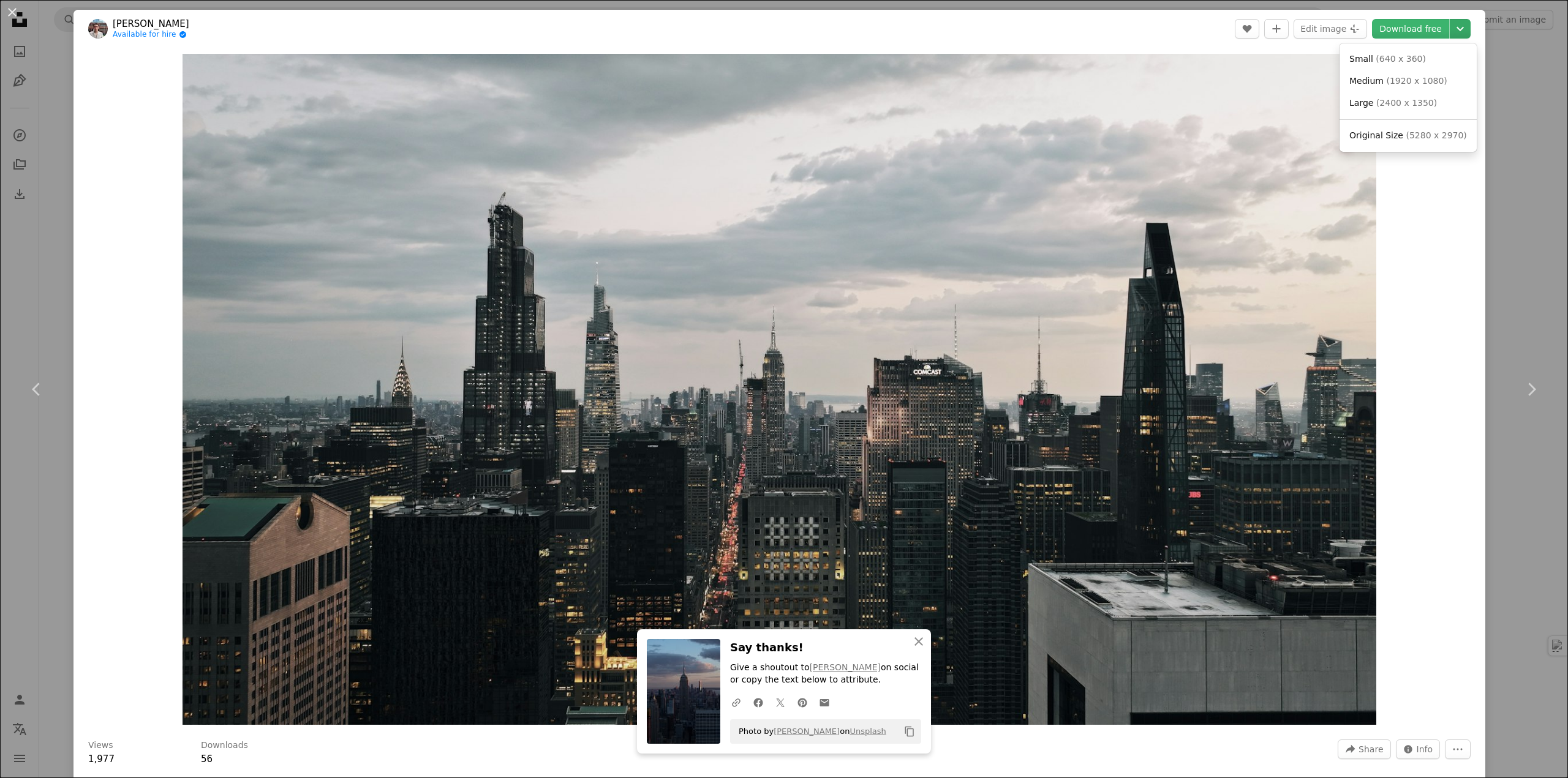
click at [1456, 26] on icon "Chevron down" at bounding box center [1460, 29] width 19 height 14
click at [1407, 133] on span "( 5280 x 2970 )" at bounding box center [1435, 135] width 60 height 10
click at [1491, 324] on div "An X shape Chevron left Chevron right An X shape Close Say thanks! Give a shout…" at bounding box center [784, 389] width 1568 height 778
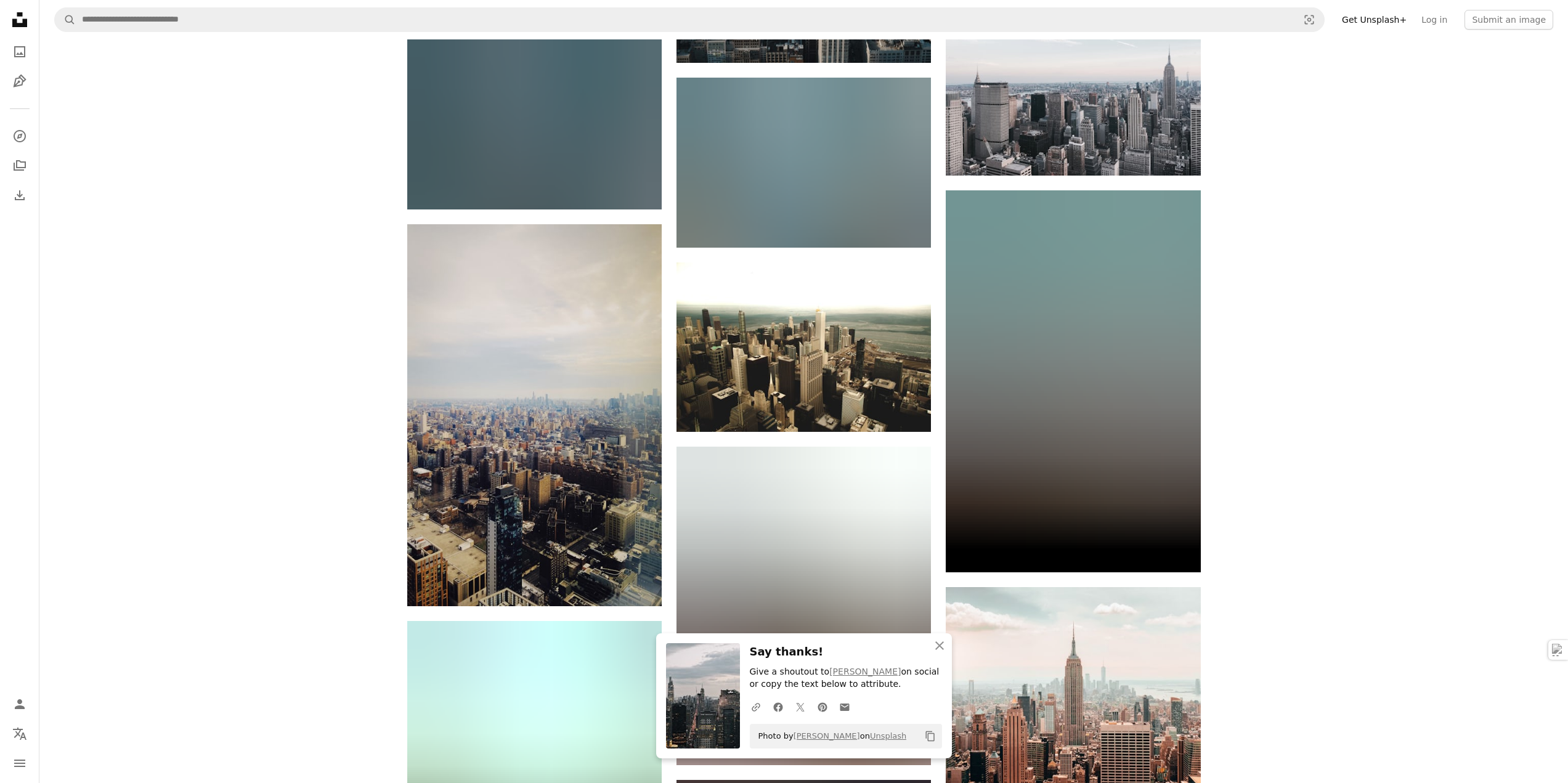
scroll to position [15220, 0]
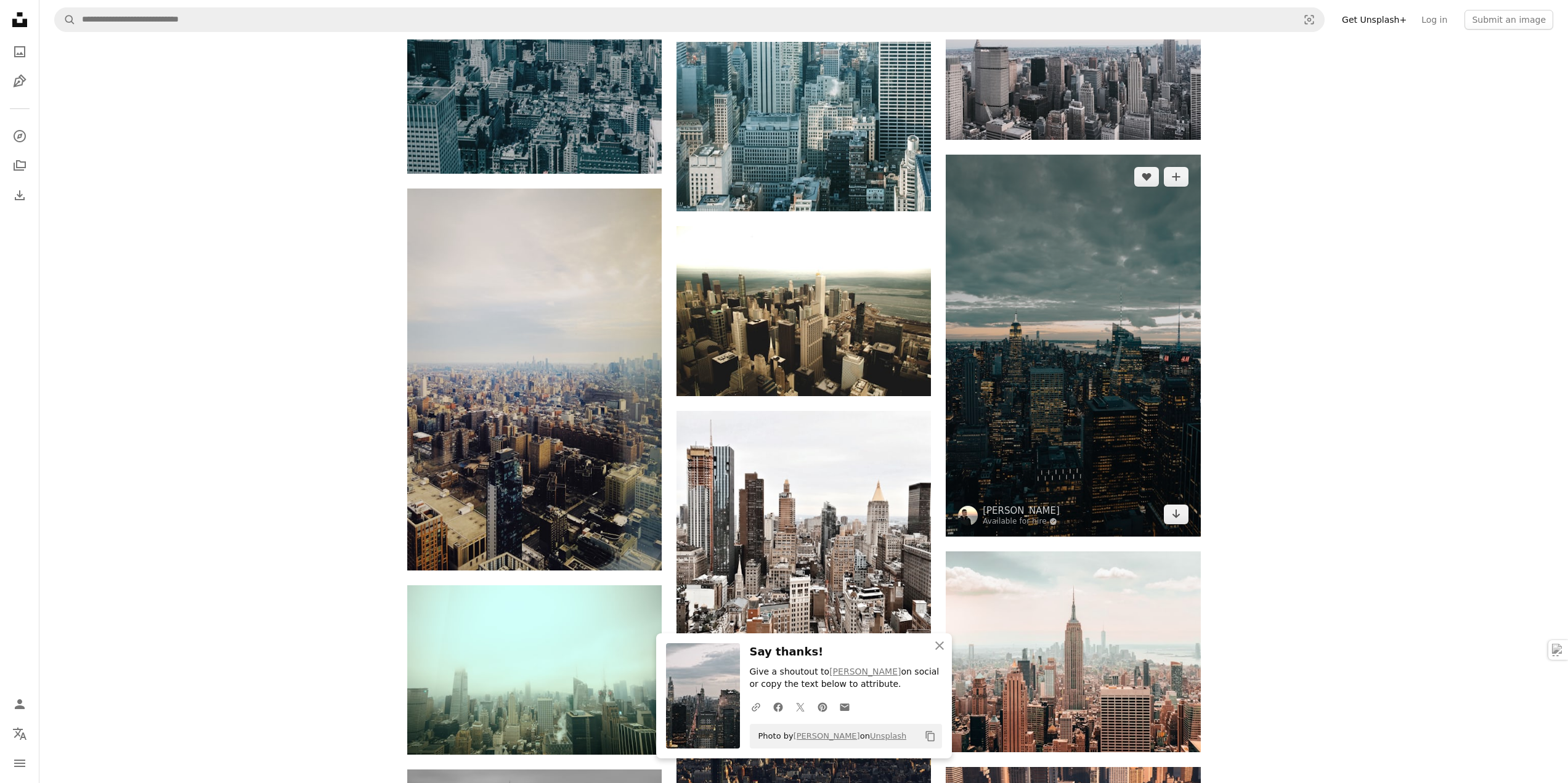
click at [1078, 373] on img at bounding box center [1073, 345] width 254 height 382
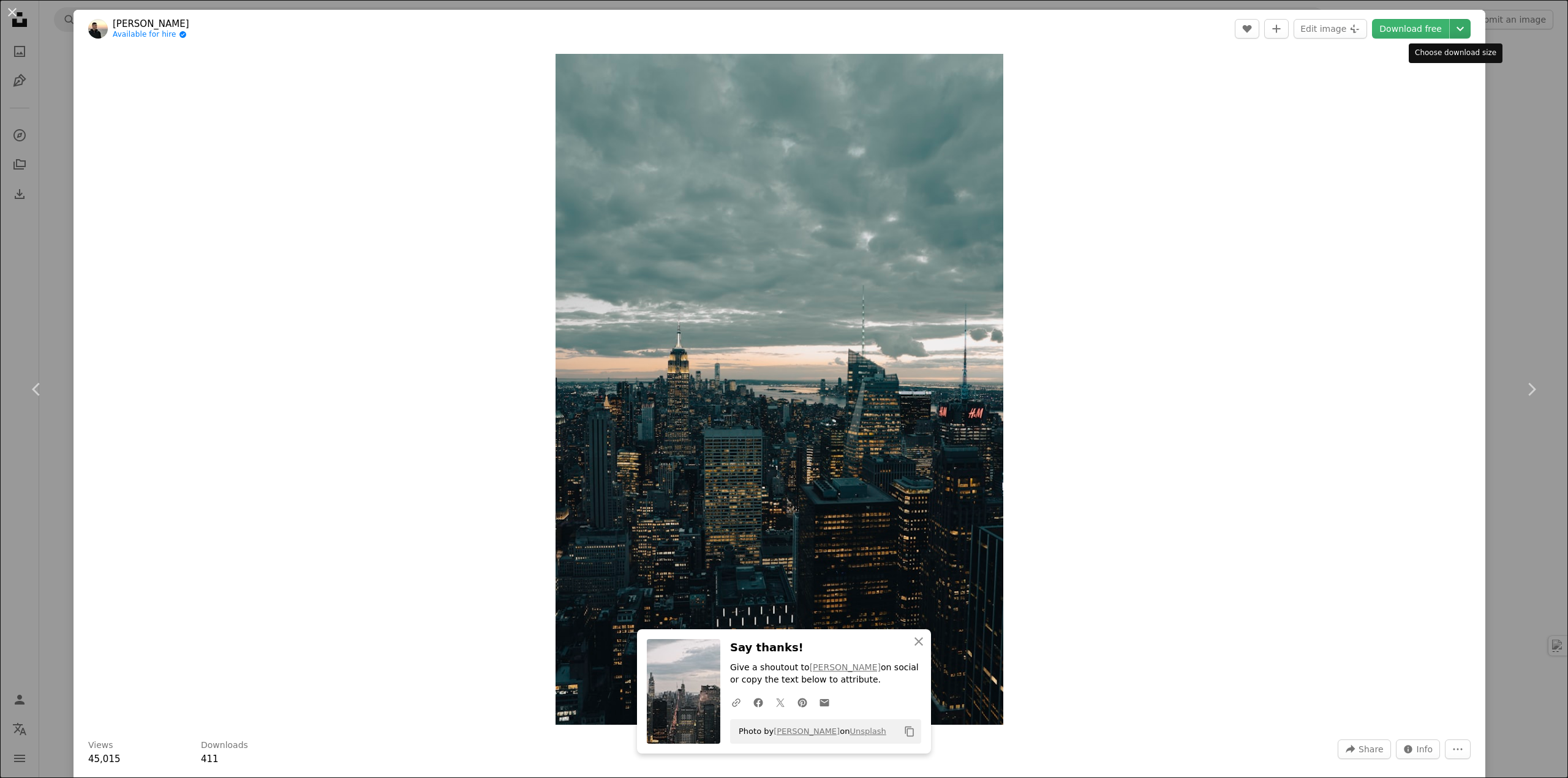
click at [1452, 25] on icon "Chevron down" at bounding box center [1460, 29] width 19 height 14
click at [1384, 140] on span "Original Size" at bounding box center [1376, 135] width 54 height 10
click at [1516, 225] on div "An X shape Chevron left Chevron right An X shape Close Say thanks! Give a shout…" at bounding box center [784, 389] width 1568 height 778
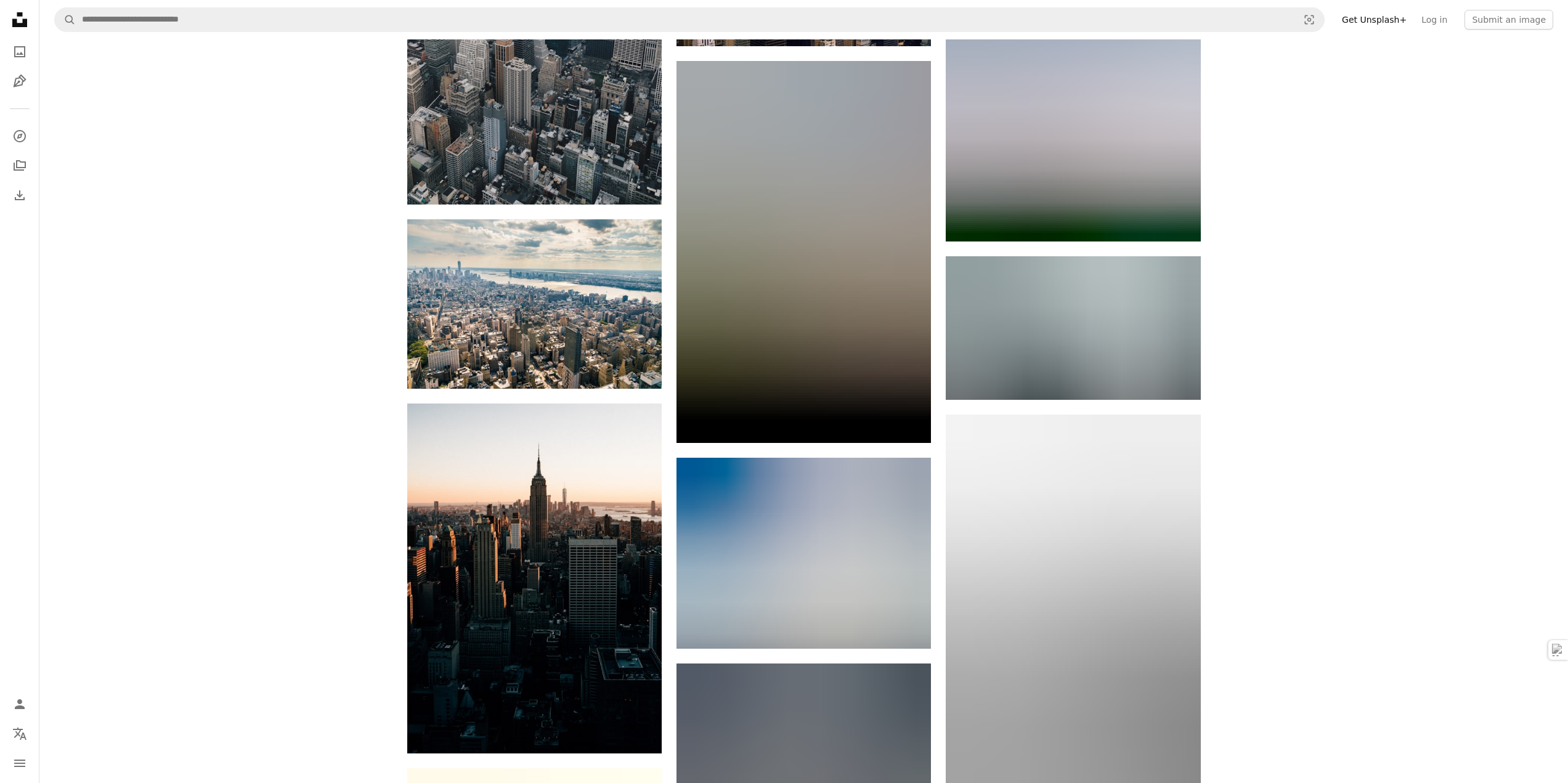
scroll to position [21013, 0]
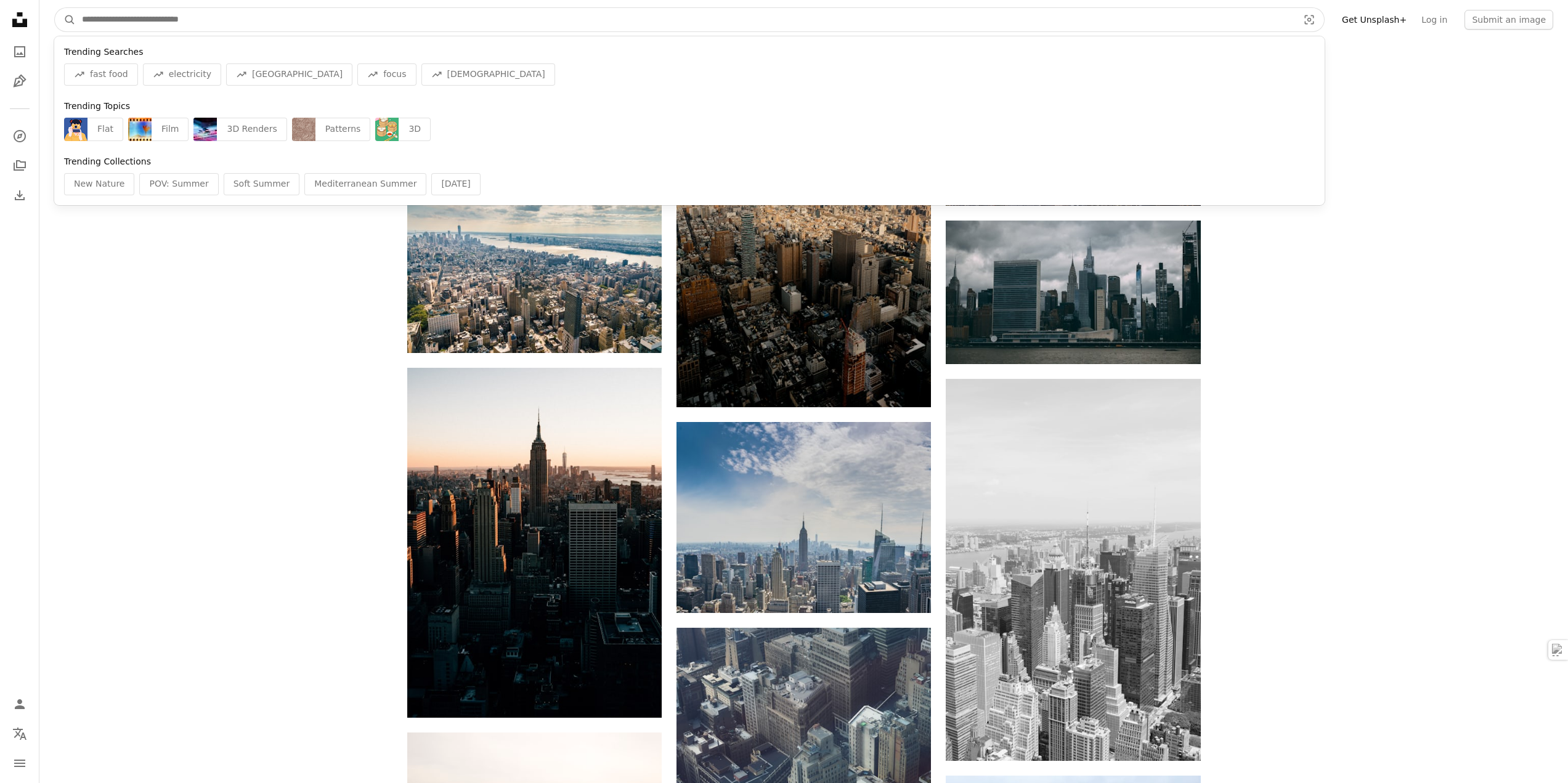
click at [124, 19] on input "Find visuals sitewide" at bounding box center [685, 19] width 1218 height 23
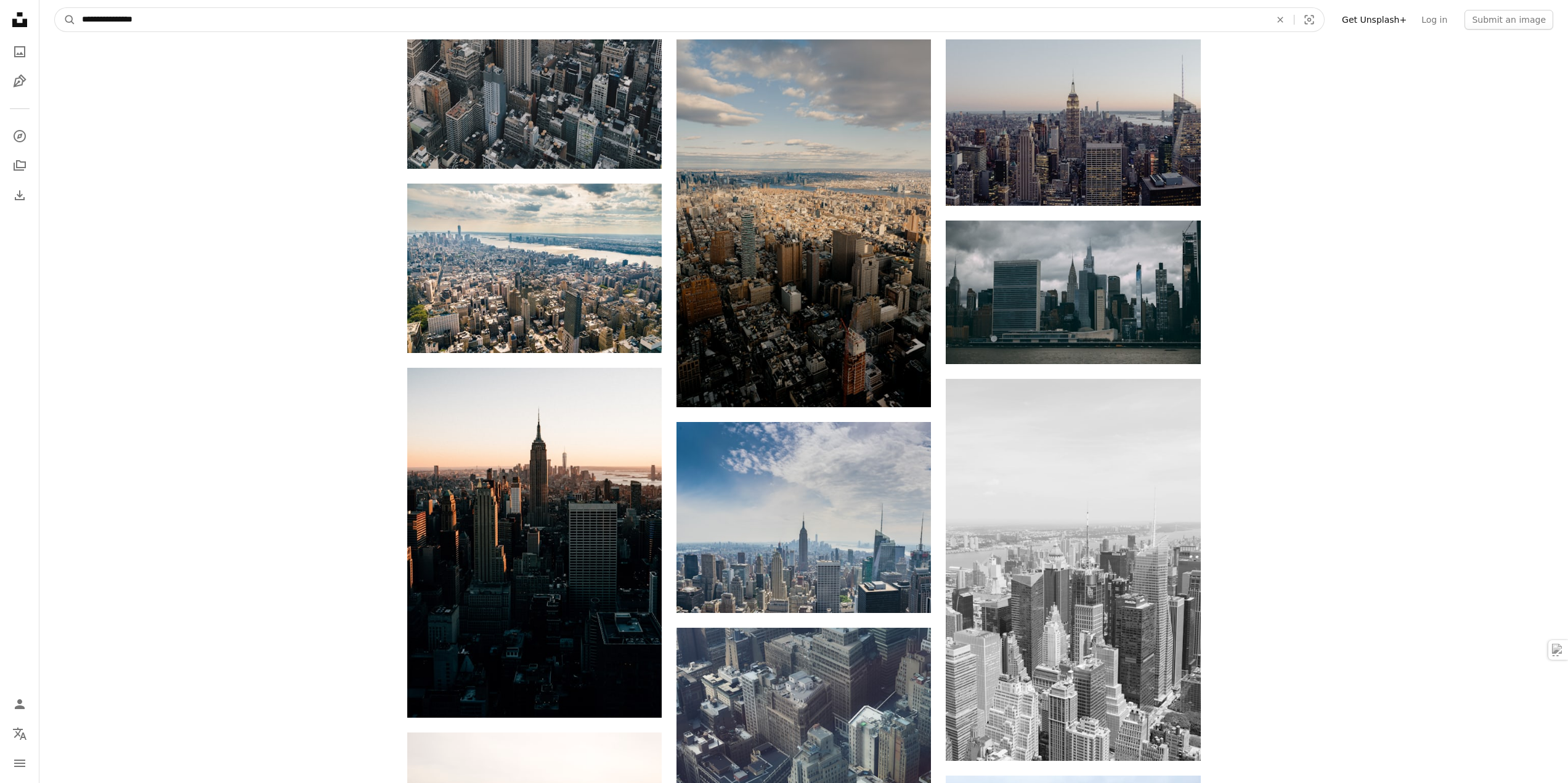
type input "**********"
click at [55, 8] on button "A magnifying glass" at bounding box center [65, 19] width 21 height 23
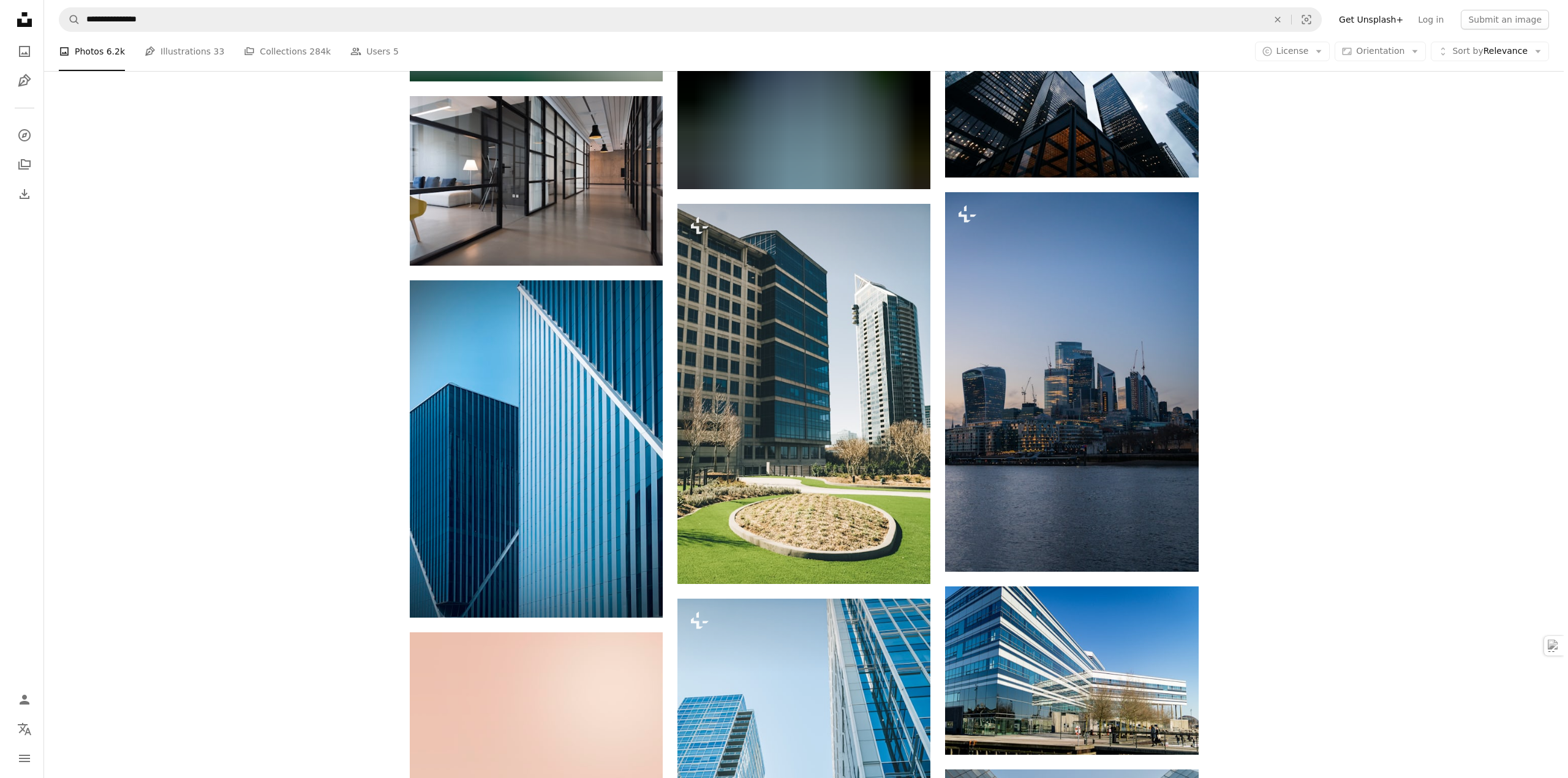
scroll to position [735, 0]
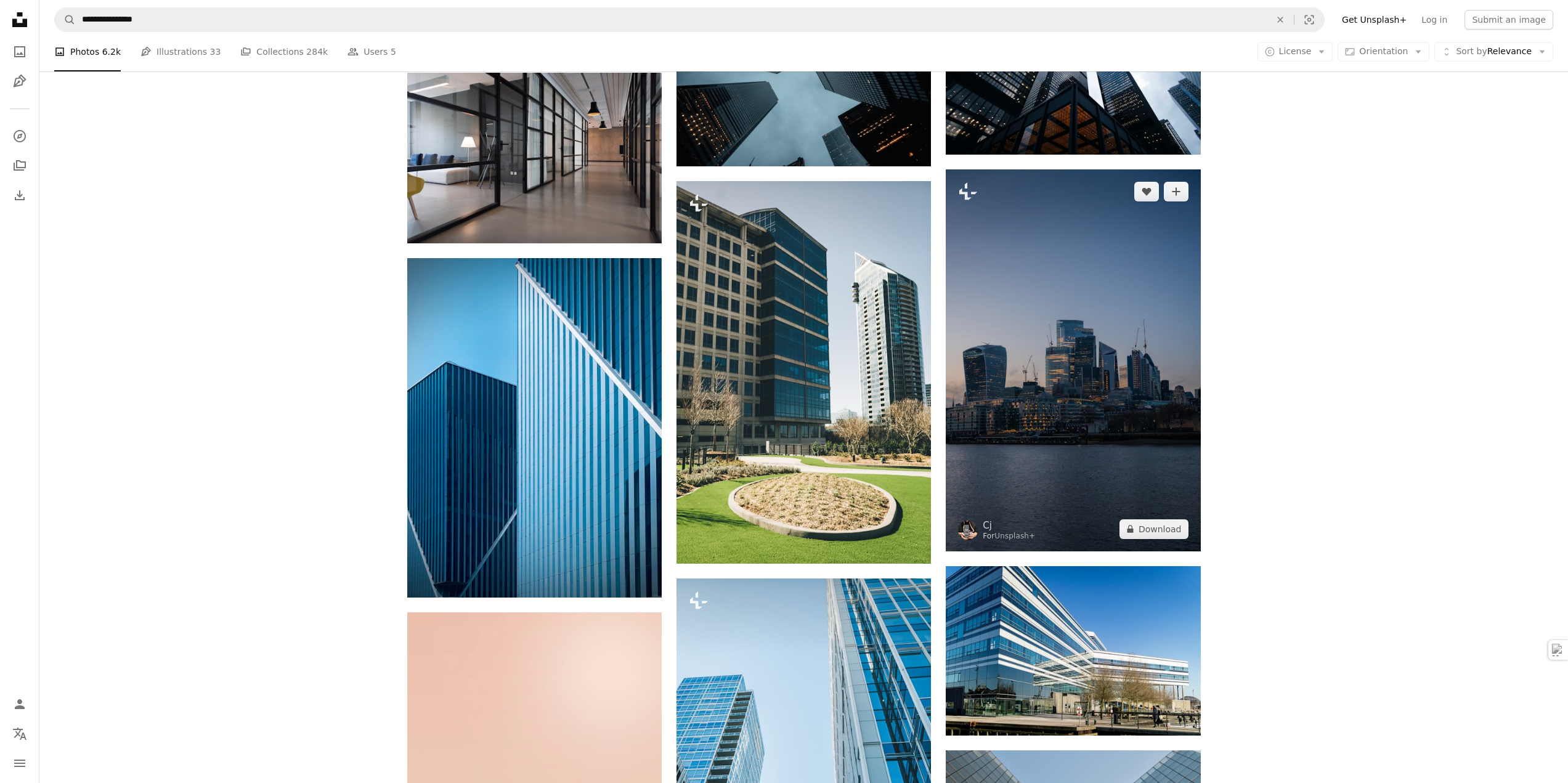
click at [1071, 402] on img at bounding box center [1073, 360] width 254 height 382
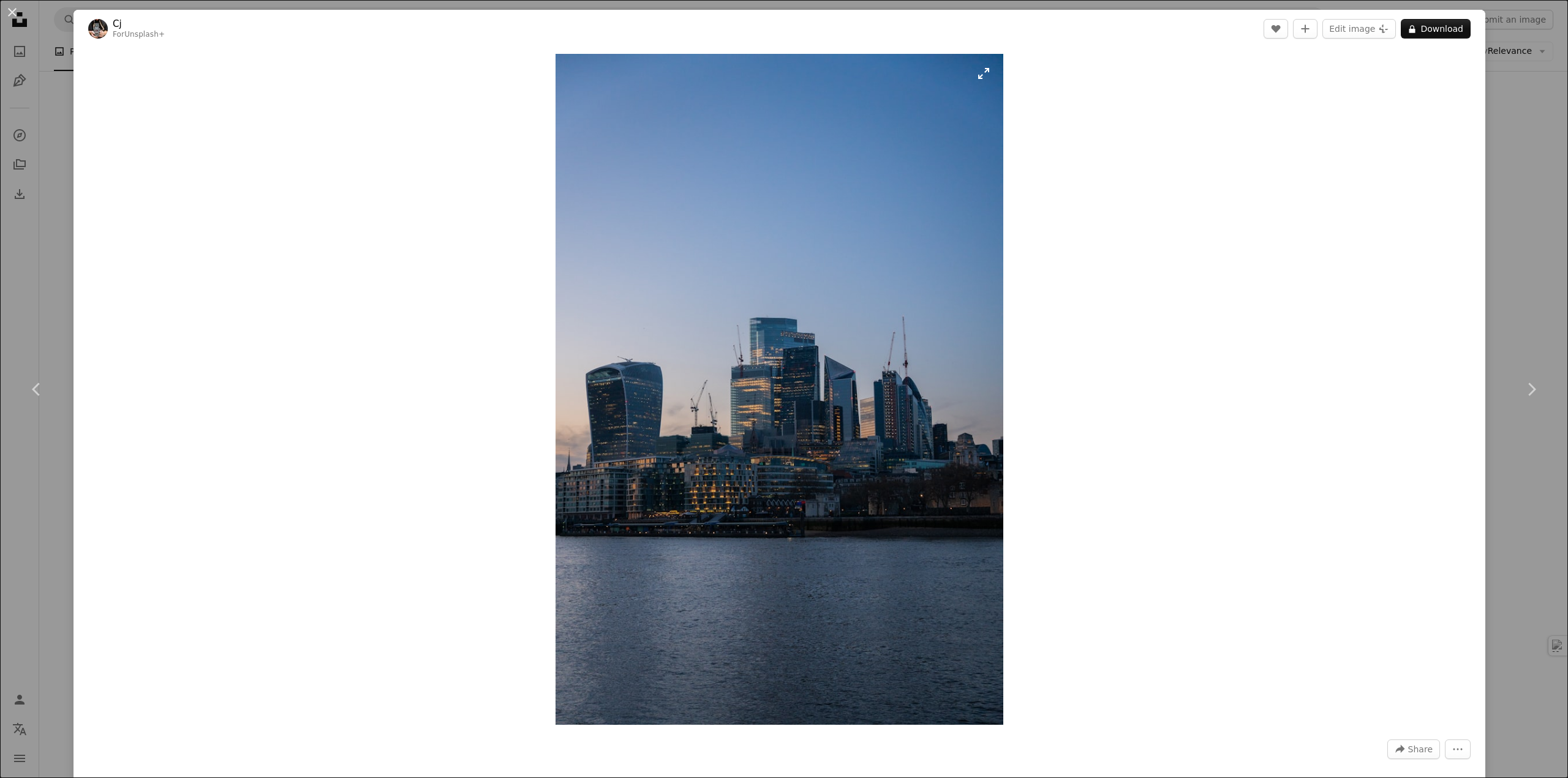
click at [941, 336] on img "Zoom in on this image" at bounding box center [779, 389] width 447 height 671
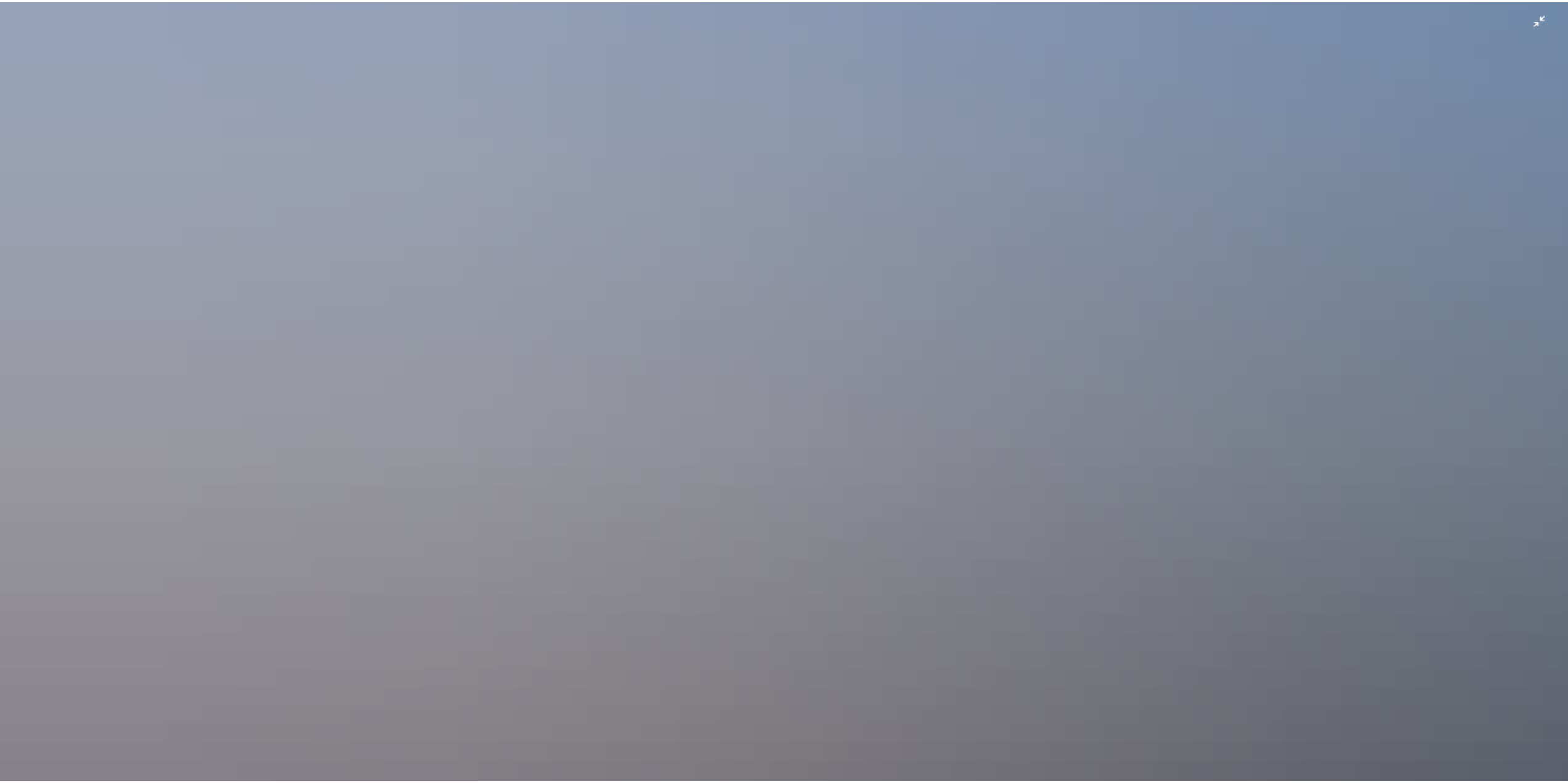
scroll to position [840, 0]
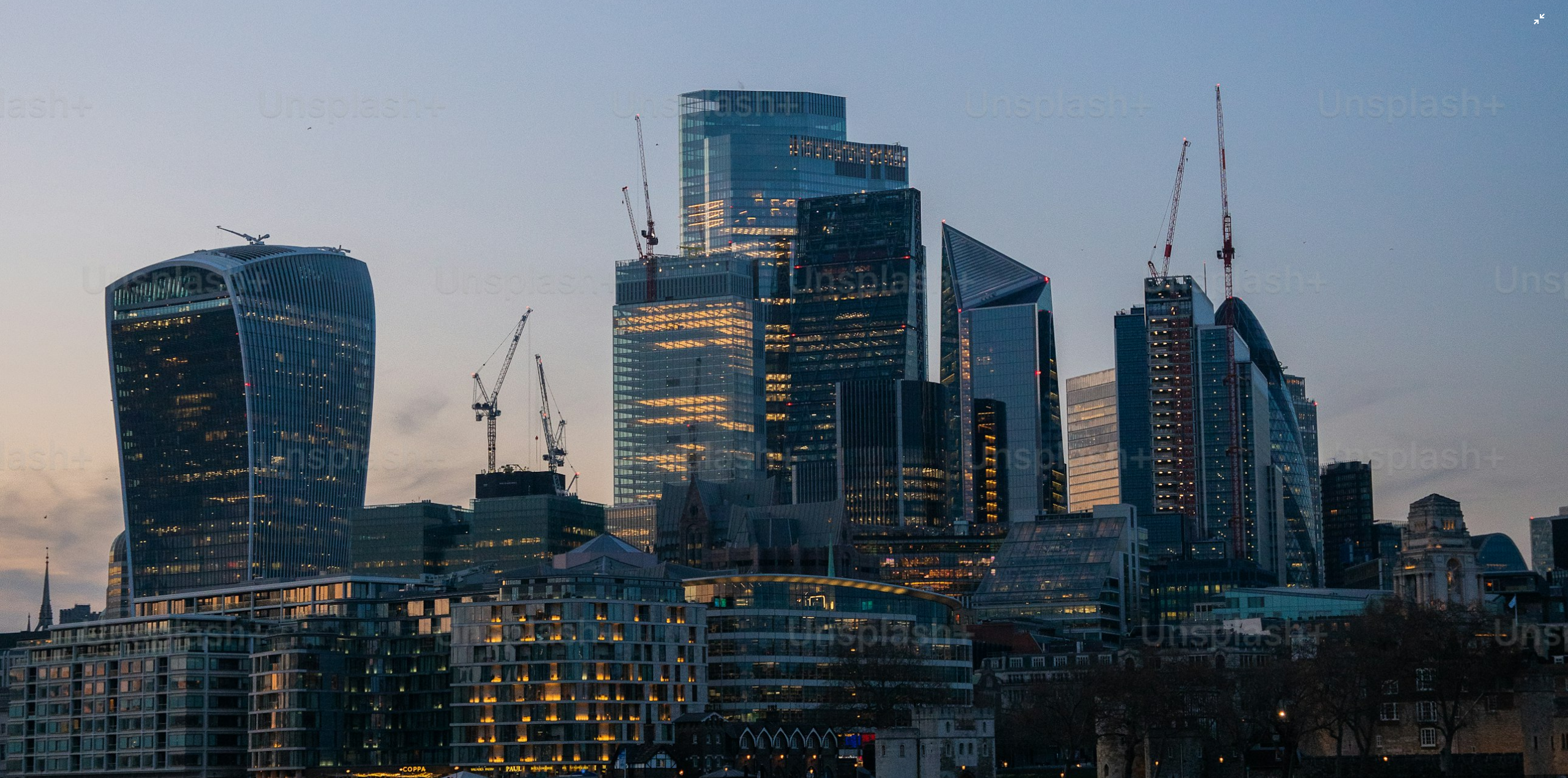
click at [1535, 20] on img "Zoom out on this image" at bounding box center [784, 341] width 1570 height 2352
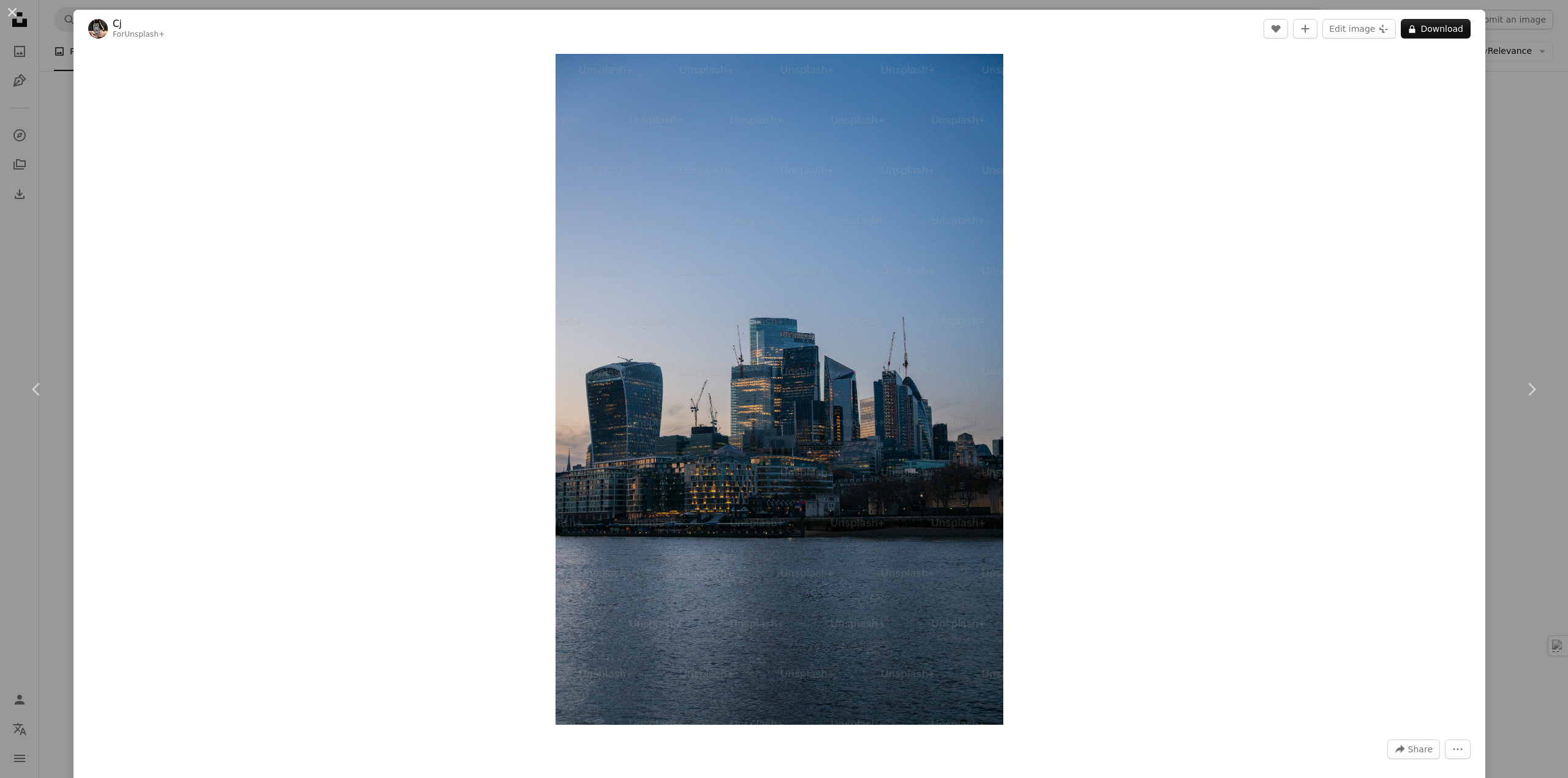
click at [1492, 108] on div "An X shape Chevron left Chevron right Cj For Unsplash+ A heart A plus sign Edit…" at bounding box center [784, 389] width 1568 height 778
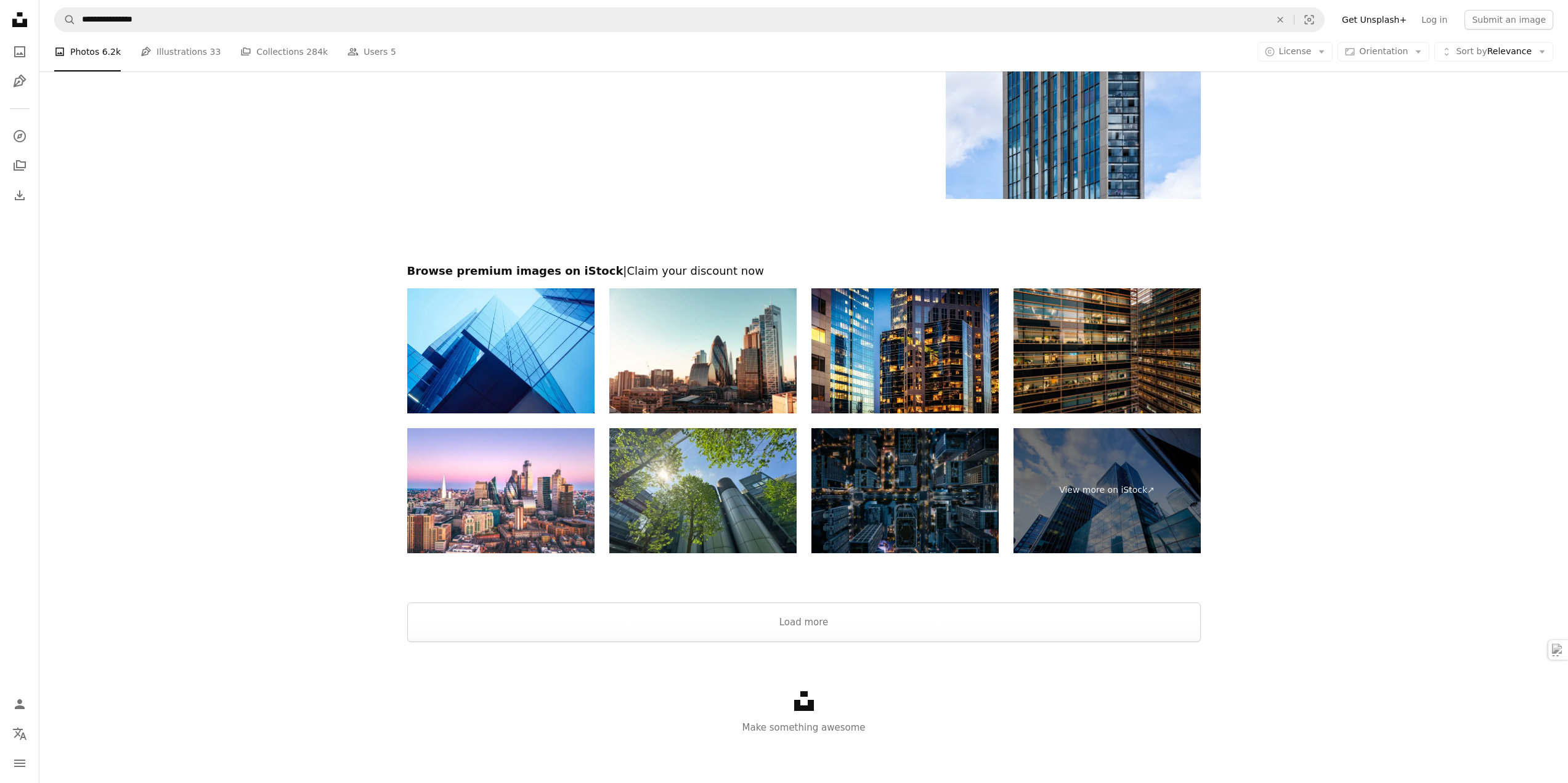
scroll to position [2376, 0]
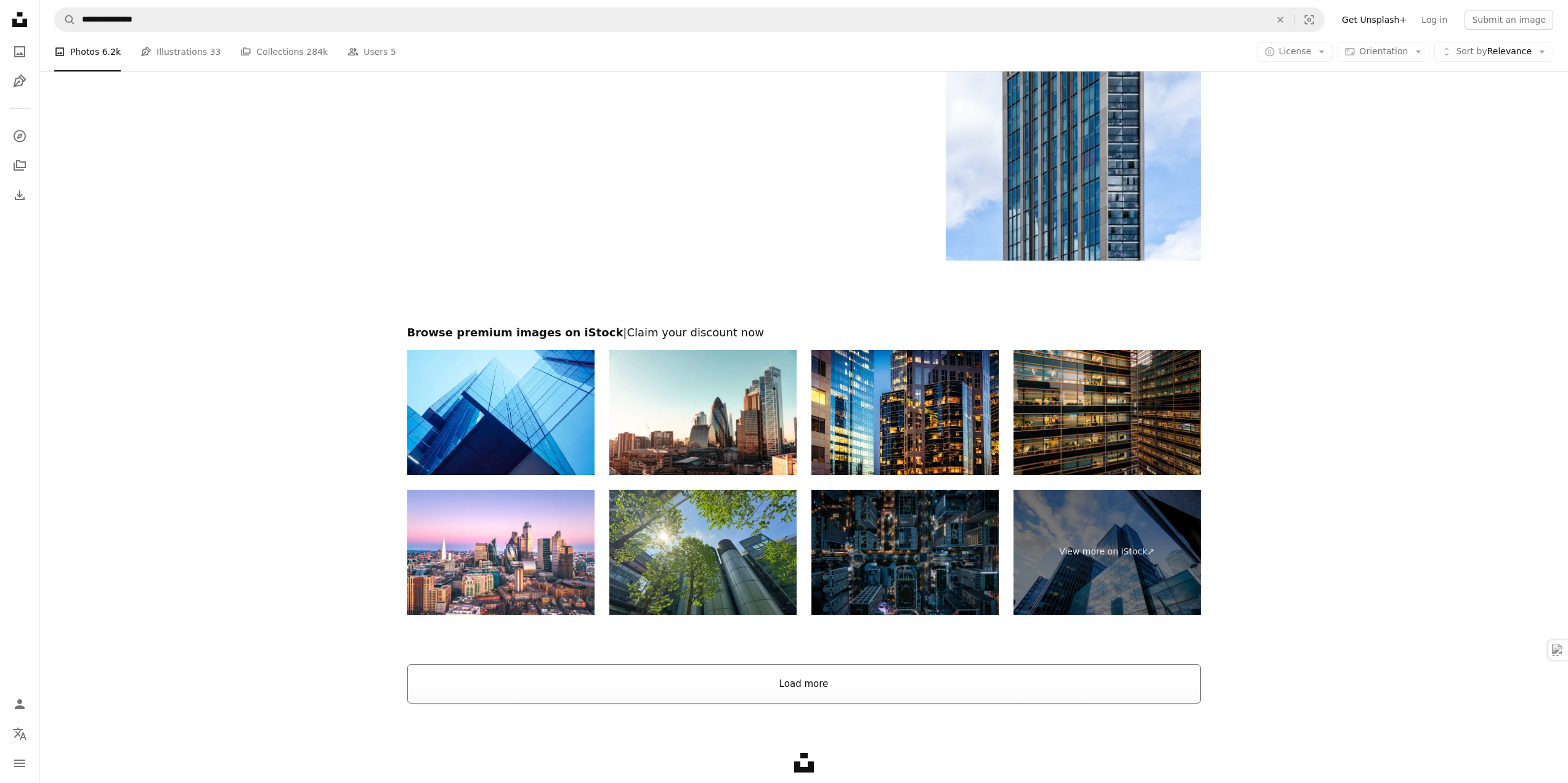
click at [772, 684] on button "Load more" at bounding box center [804, 684] width 793 height 40
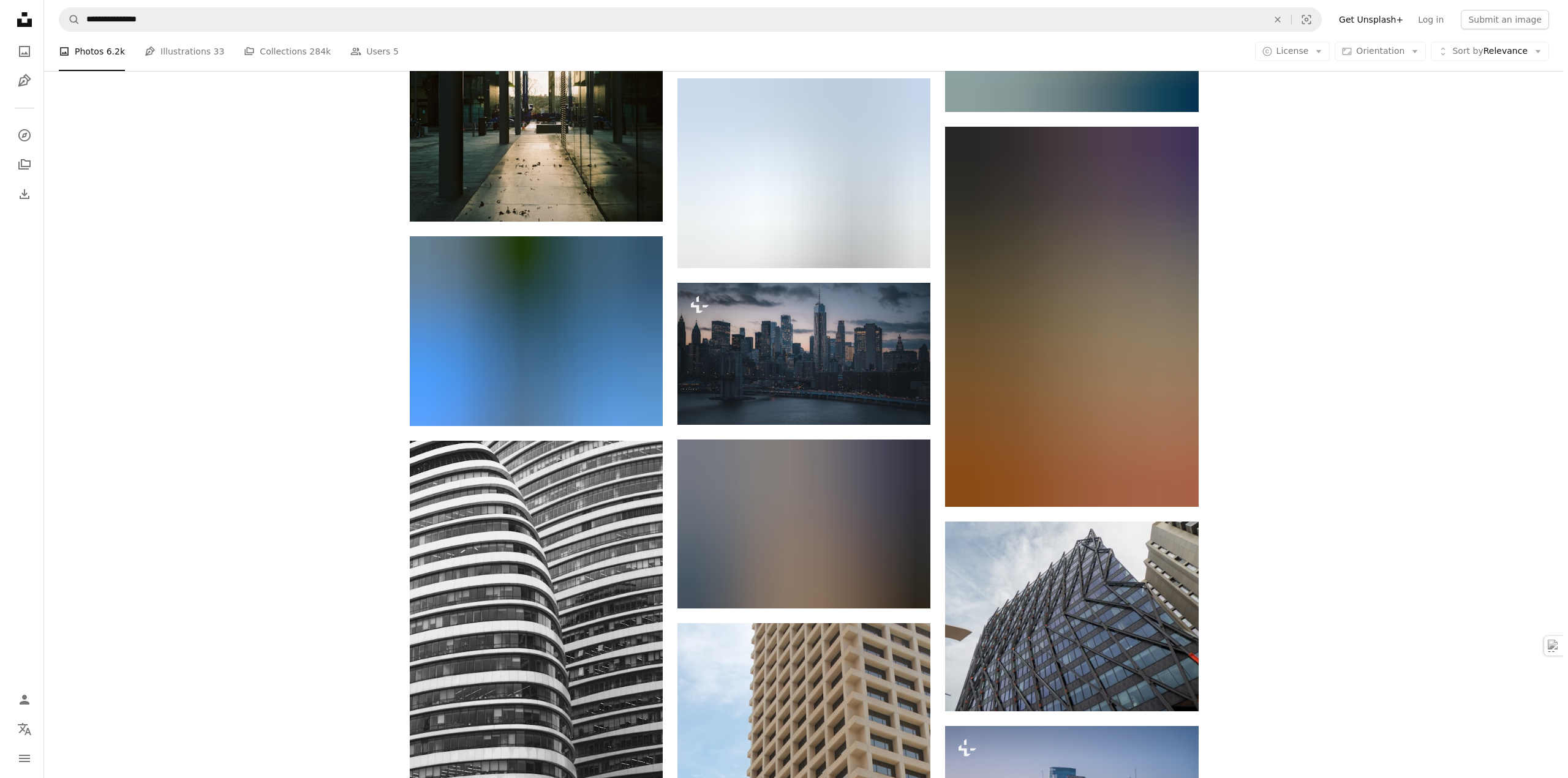
scroll to position [7688, 0]
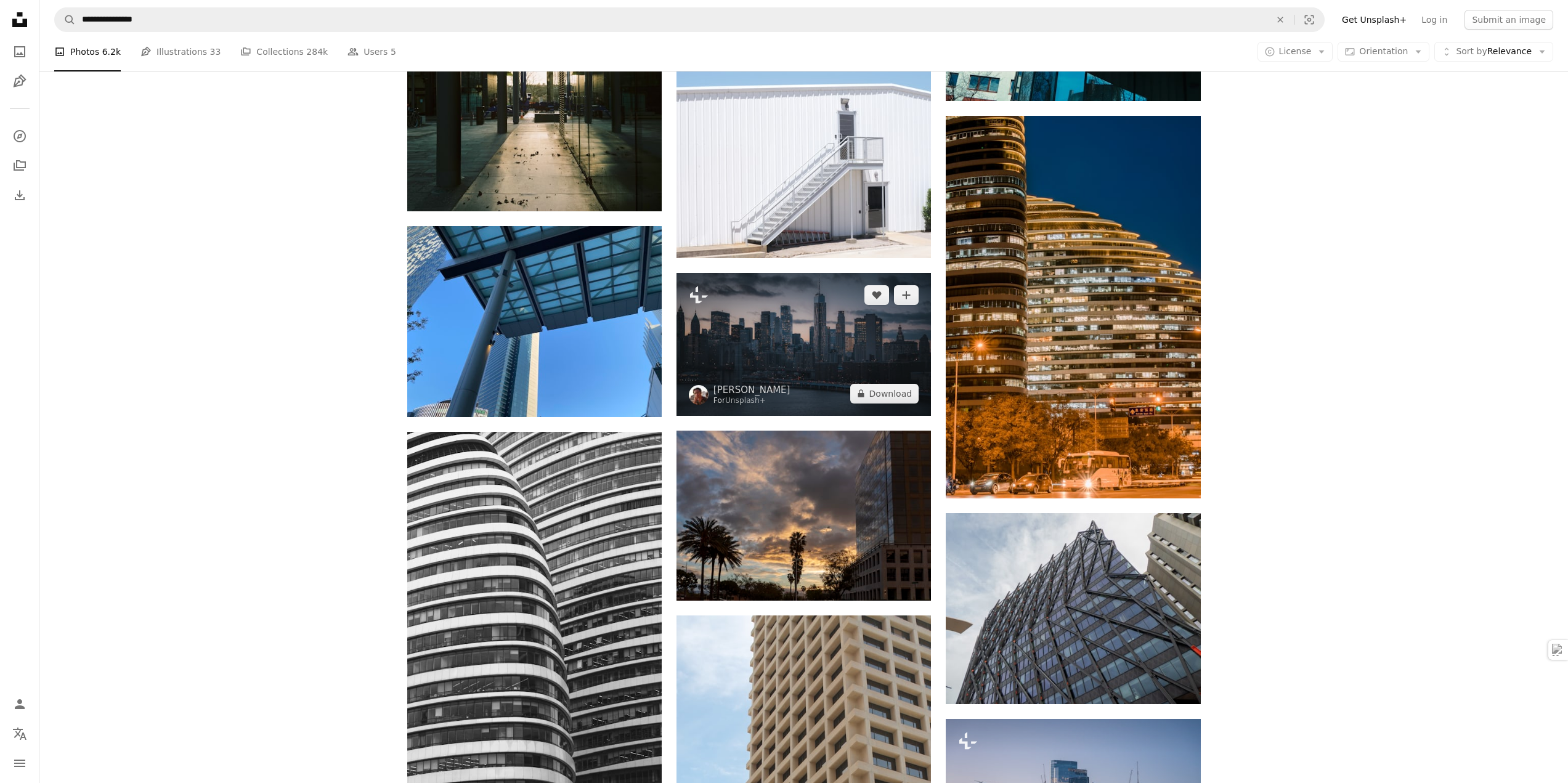
click at [824, 343] on img at bounding box center [803, 344] width 254 height 143
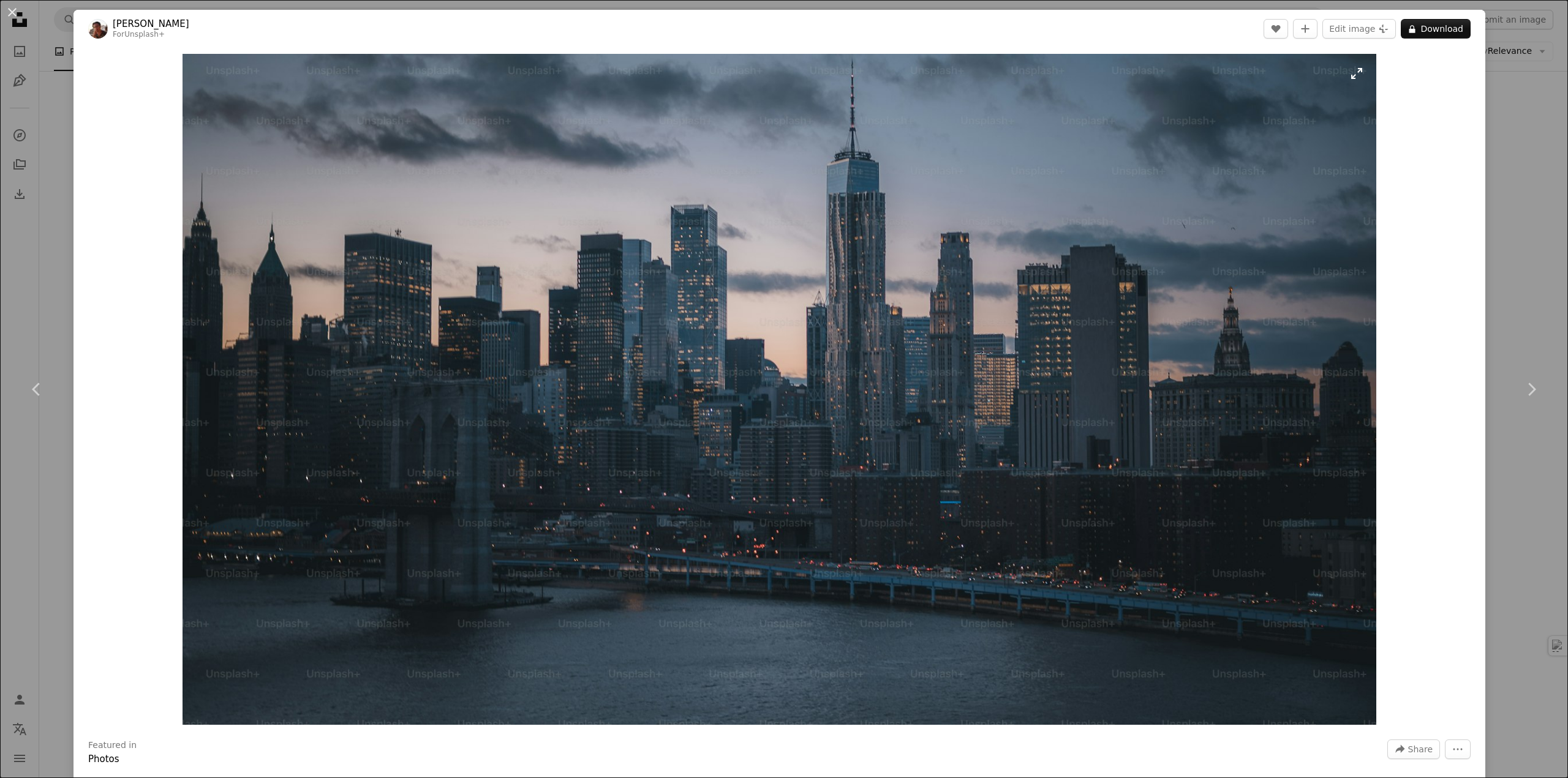
click at [814, 369] on img "Zoom in on this image" at bounding box center [779, 389] width 1194 height 671
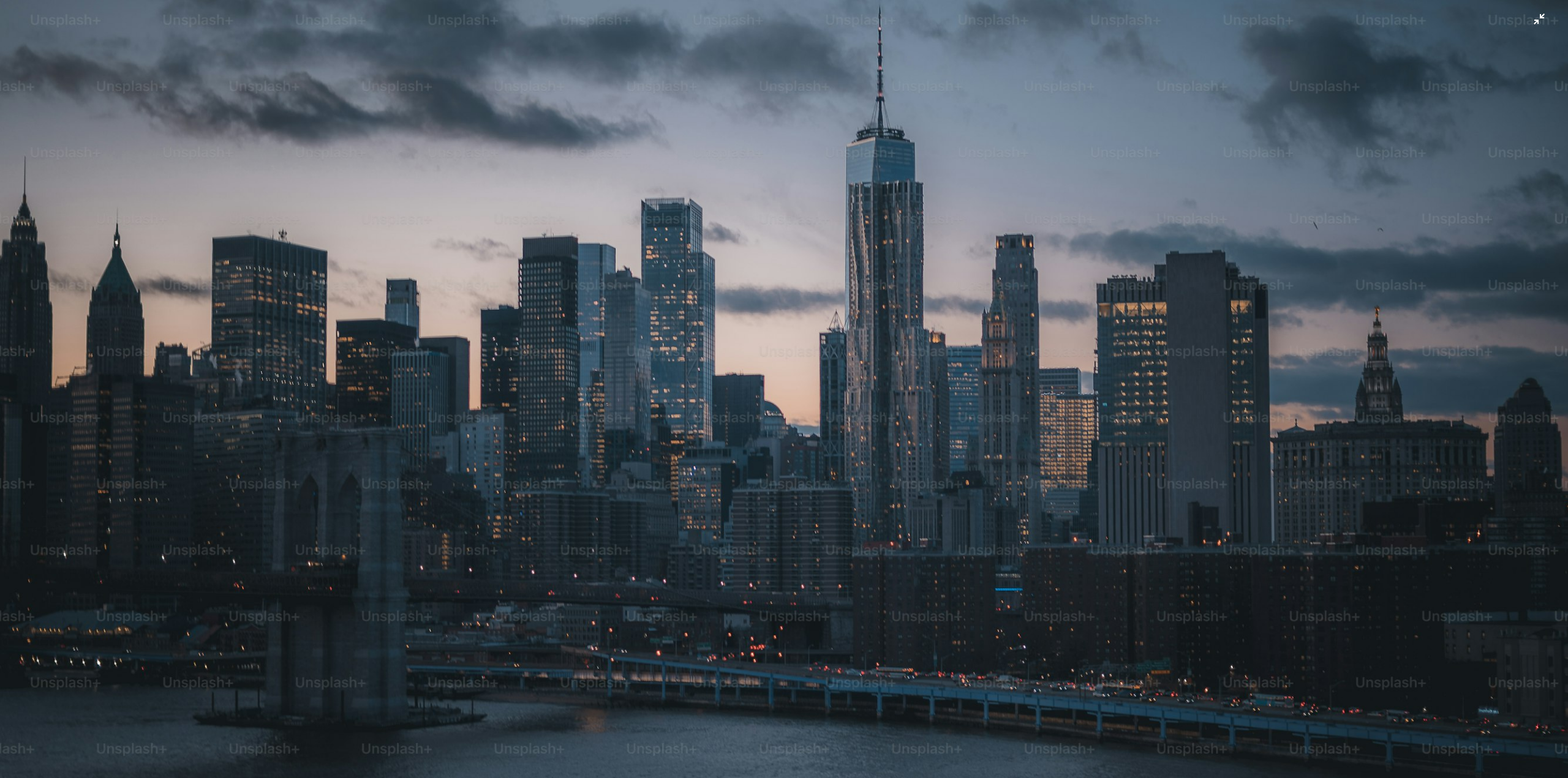
click at [1526, 22] on img "Zoom out on this image" at bounding box center [784, 441] width 1570 height 883
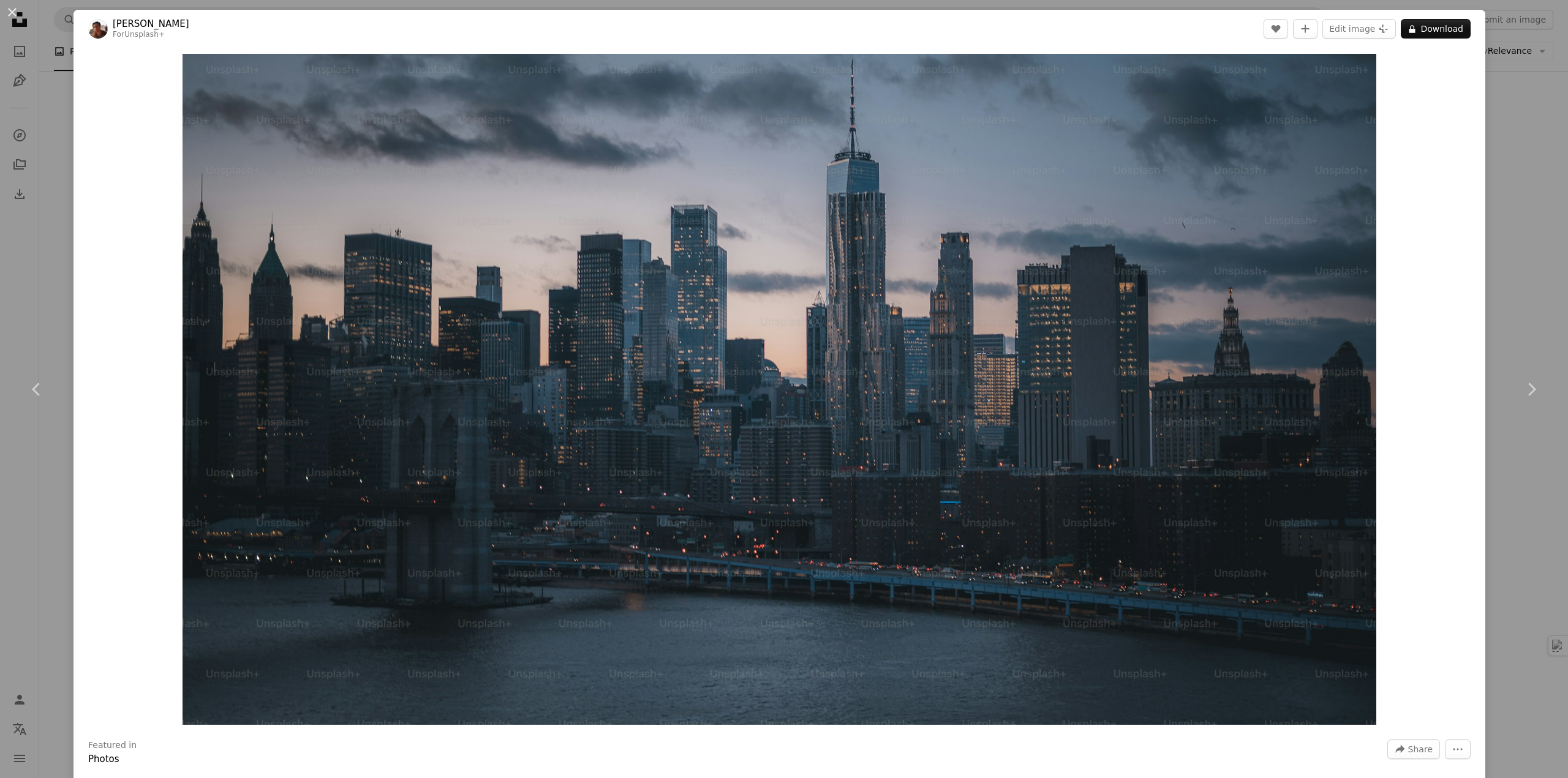
click at [1502, 142] on div "An X shape Chevron left Chevron right [PERSON_NAME] For Unsplash+ A heart A plu…" at bounding box center [784, 389] width 1568 height 778
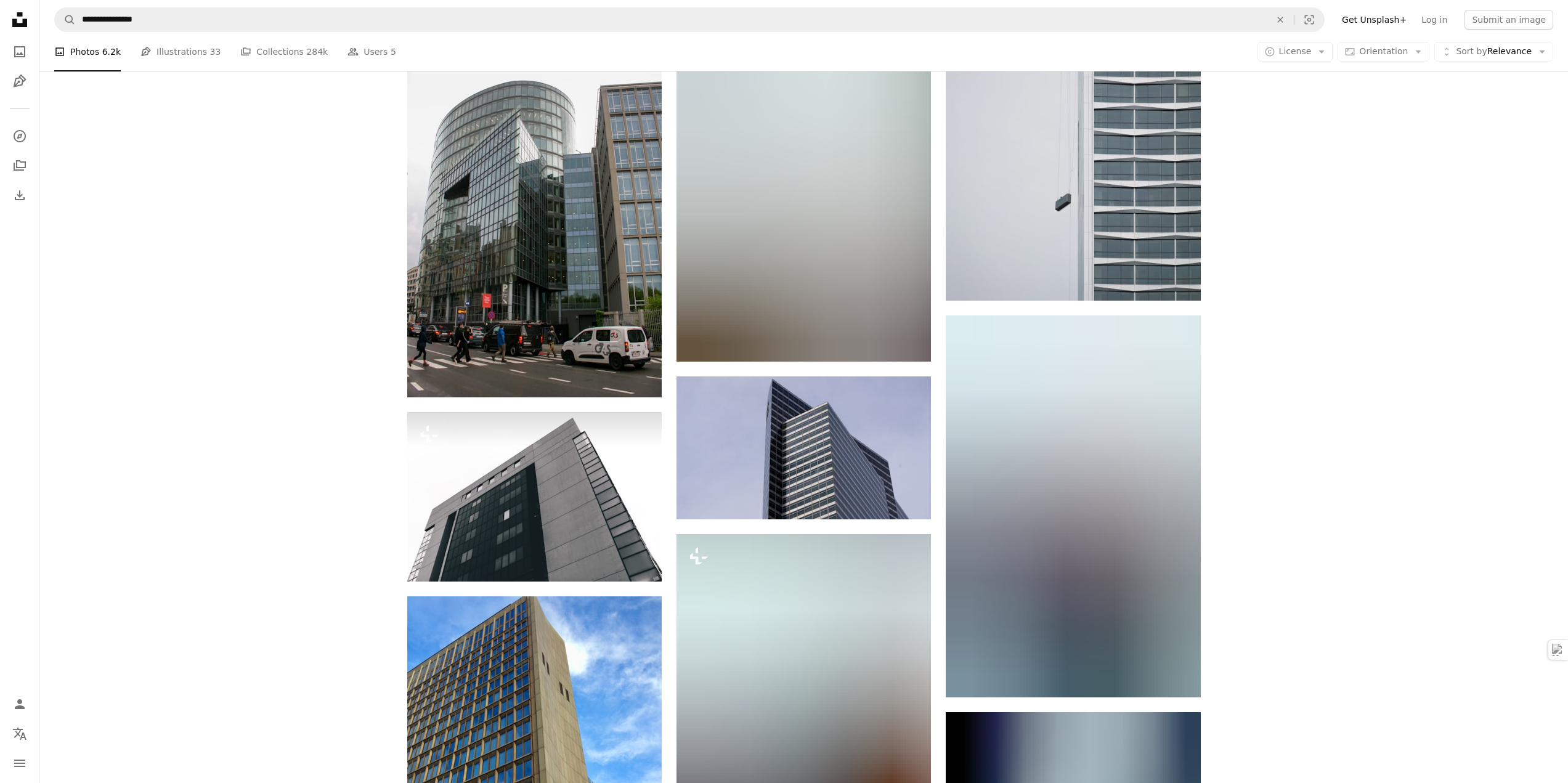
scroll to position [17228, 0]
